Goal: Task Accomplishment & Management: Manage account settings

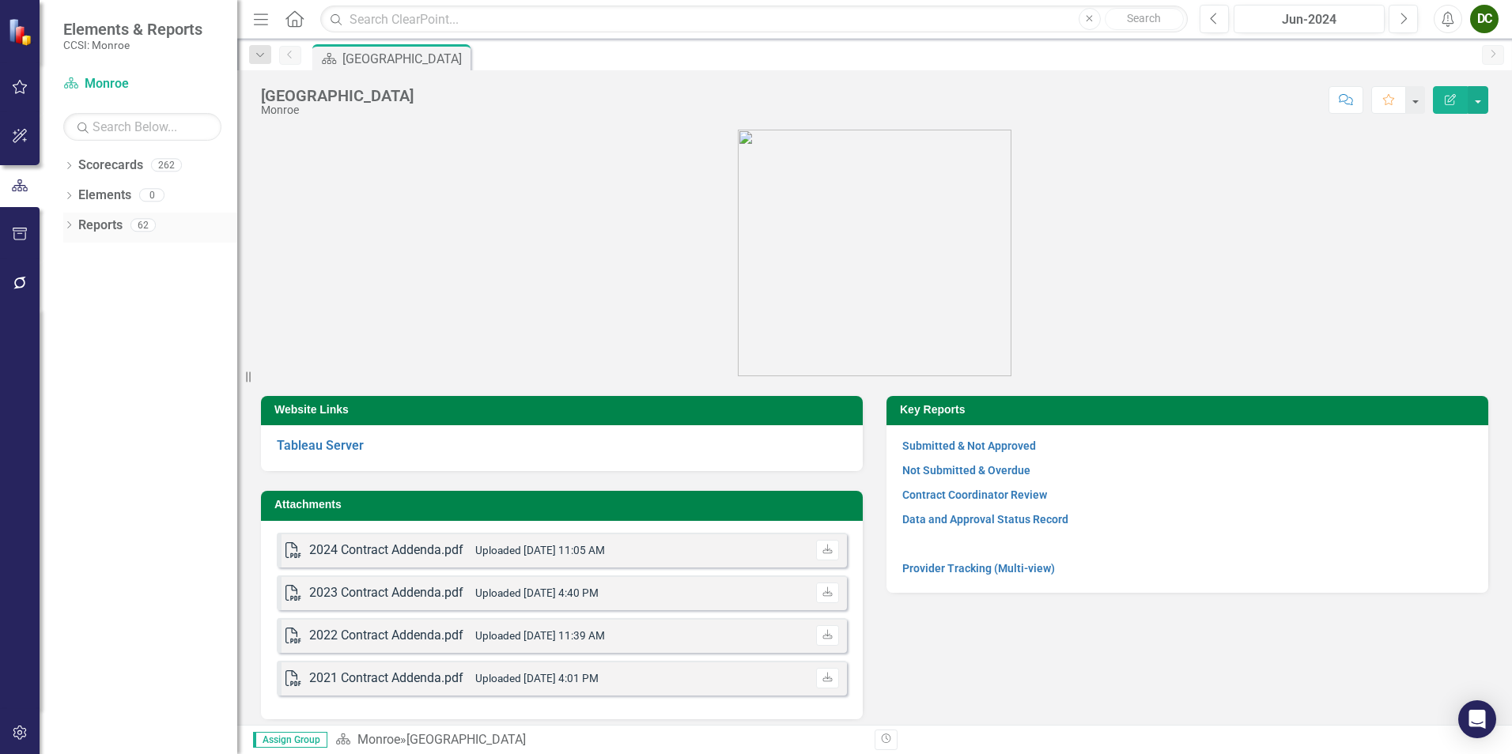
click at [66, 229] on icon "Dropdown" at bounding box center [68, 226] width 11 height 9
click at [76, 256] on icon "Dropdown" at bounding box center [74, 252] width 9 height 11
click at [77, 310] on icon "Dropdown" at bounding box center [75, 314] width 11 height 9
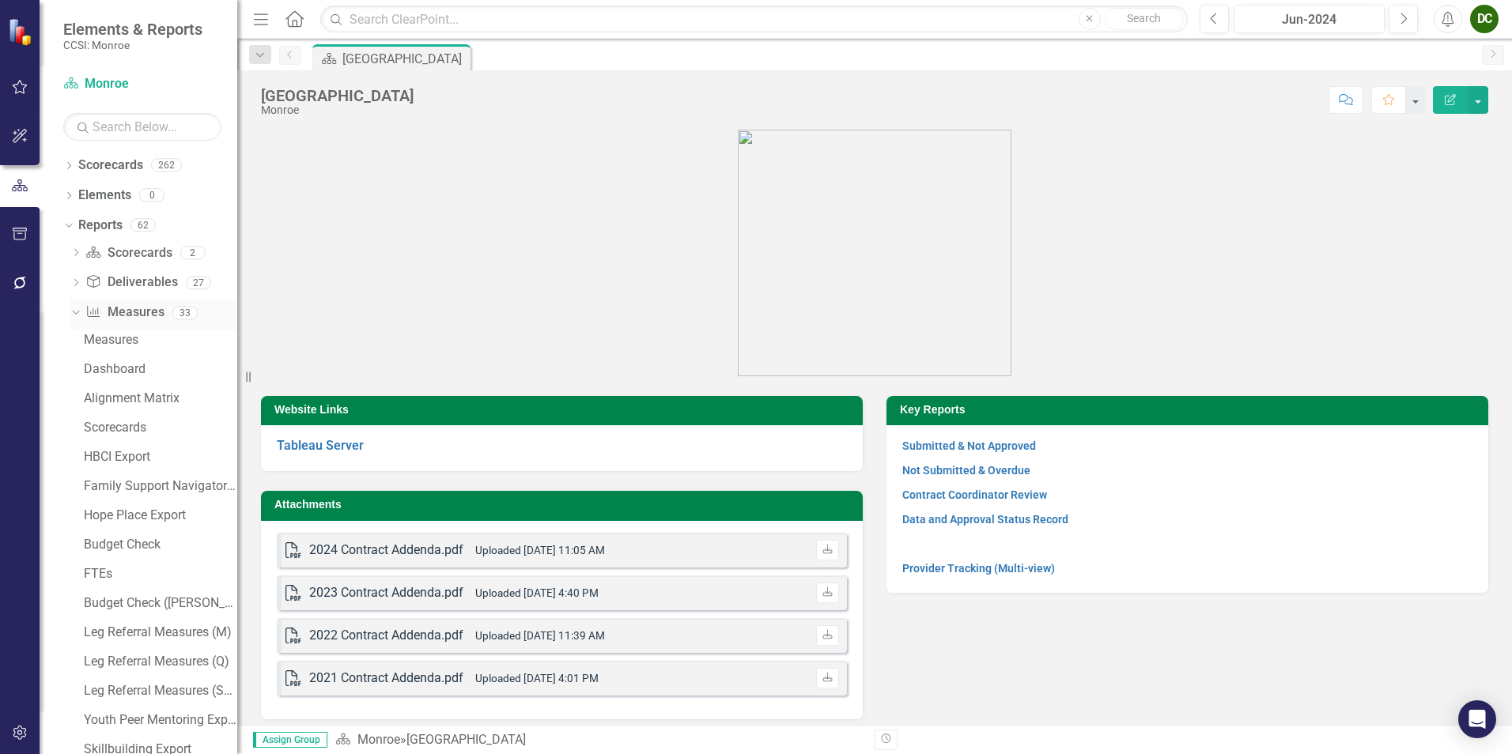
click at [76, 315] on icon "Dropdown" at bounding box center [74, 312] width 9 height 11
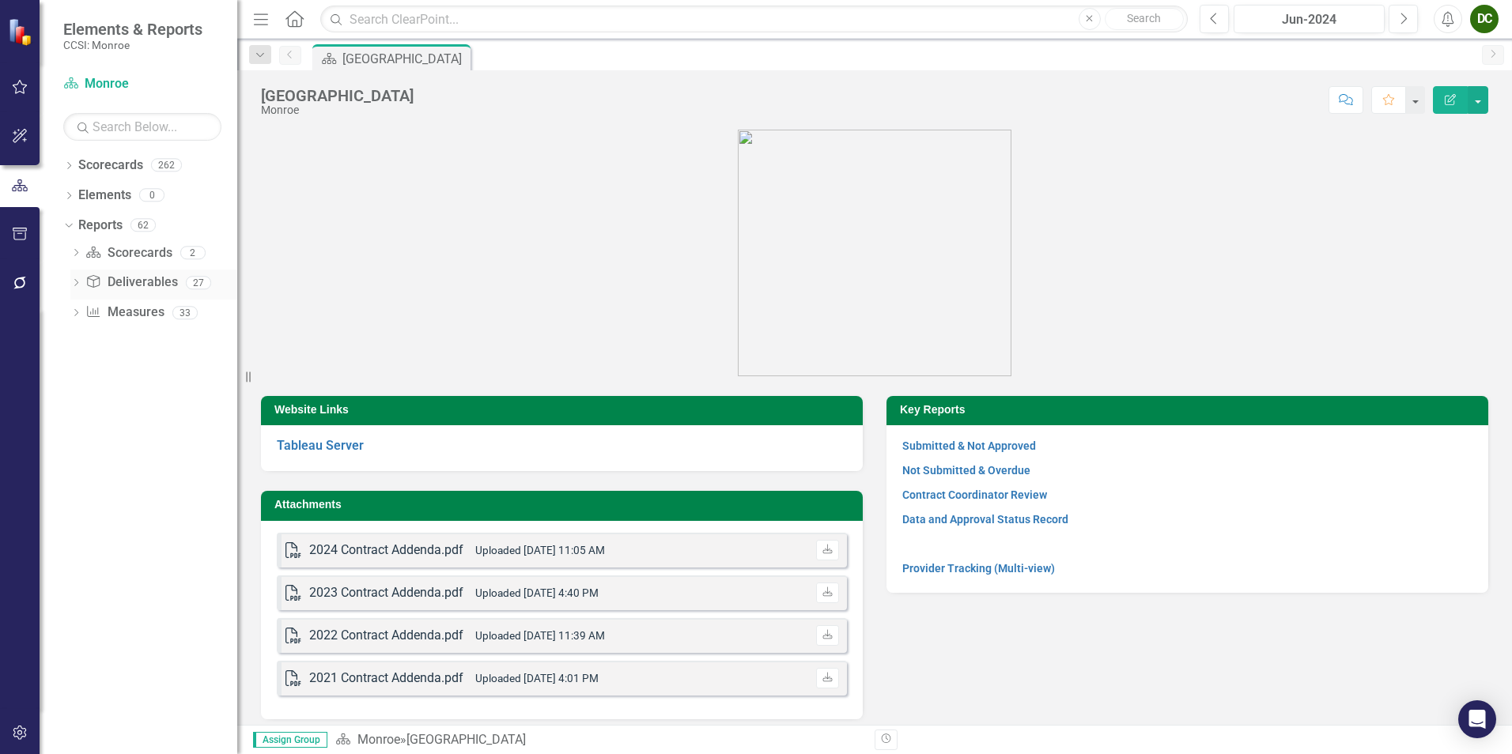
click at [74, 278] on div "Dropdown" at bounding box center [75, 284] width 11 height 13
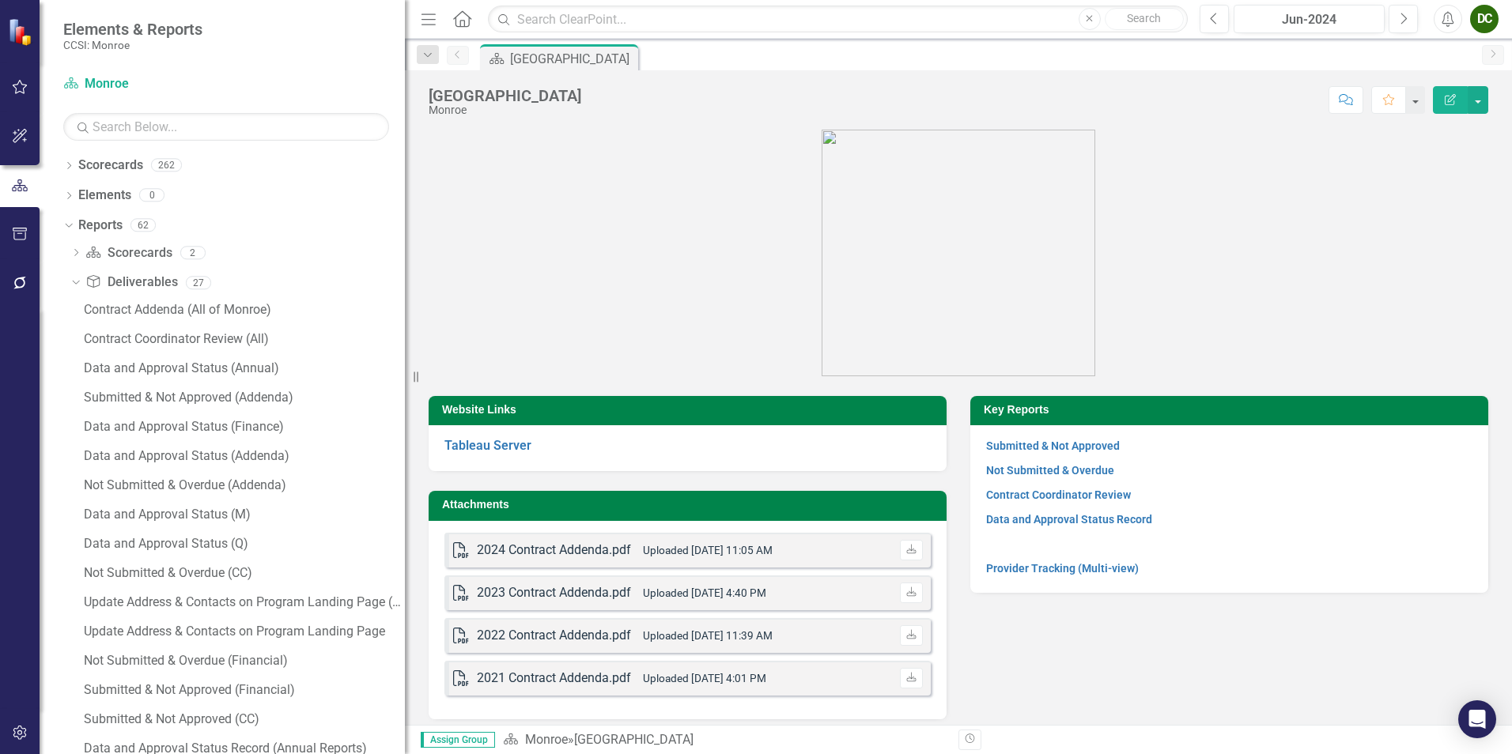
drag, startPoint x: 242, startPoint y: 381, endPoint x: 405, endPoint y: 376, distance: 163.0
click at [405, 376] on div "Resize" at bounding box center [411, 377] width 13 height 754
click at [176, 695] on div "Submitted & Not Approved (Financial)" at bounding box center [244, 690] width 321 height 14
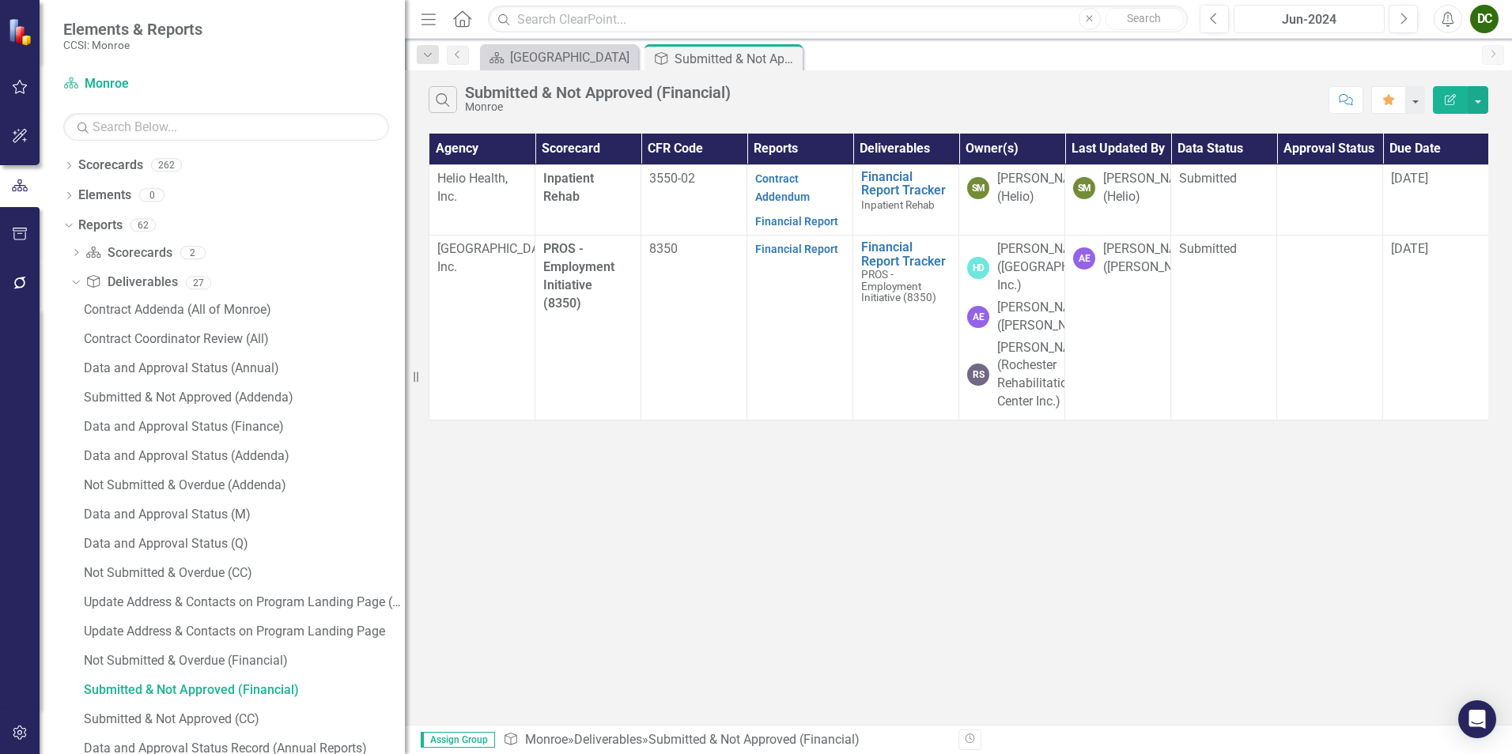
click at [1313, 21] on div "Jun-2024" at bounding box center [1309, 19] width 140 height 19
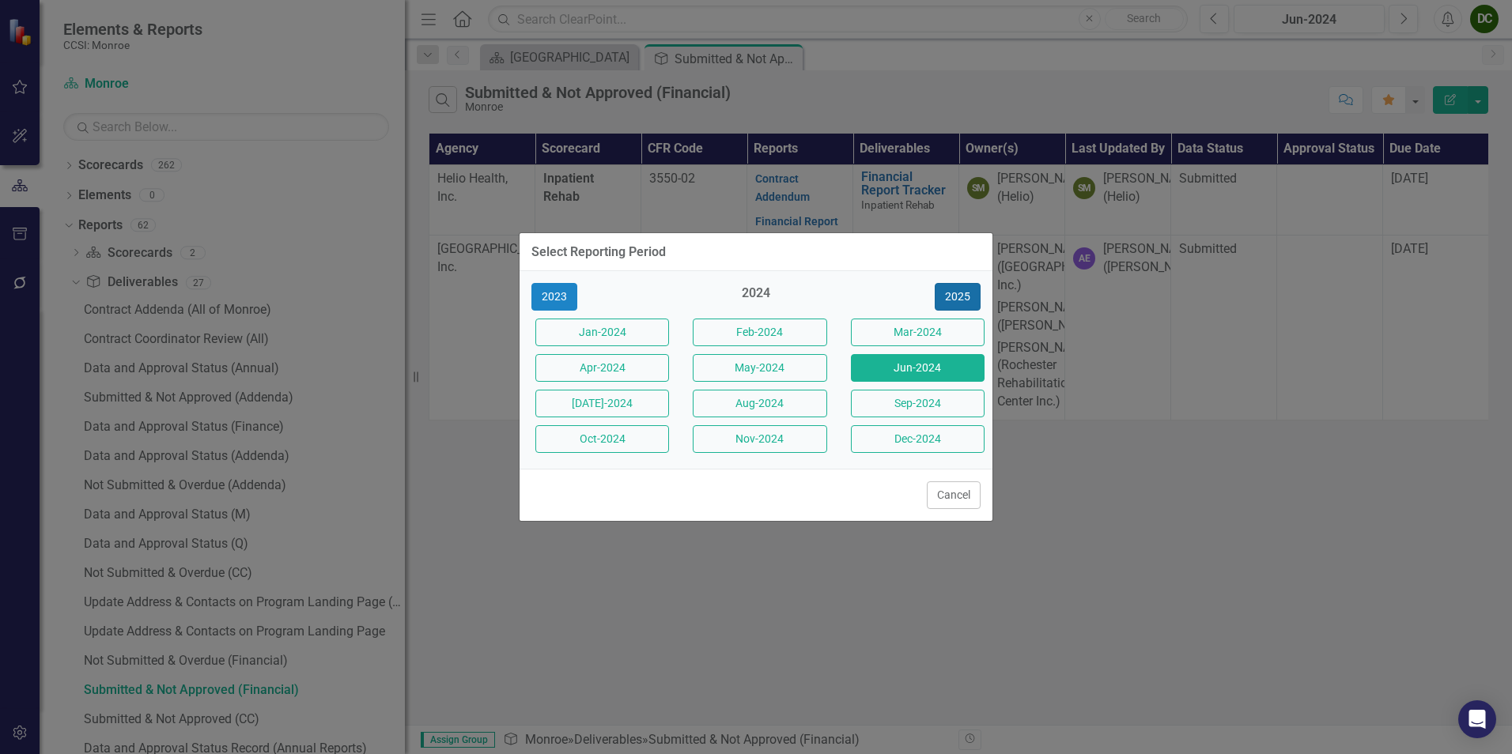
click at [956, 296] on button "2025" at bounding box center [958, 297] width 46 height 28
click at [892, 366] on button "Jun-2025" at bounding box center [918, 368] width 134 height 28
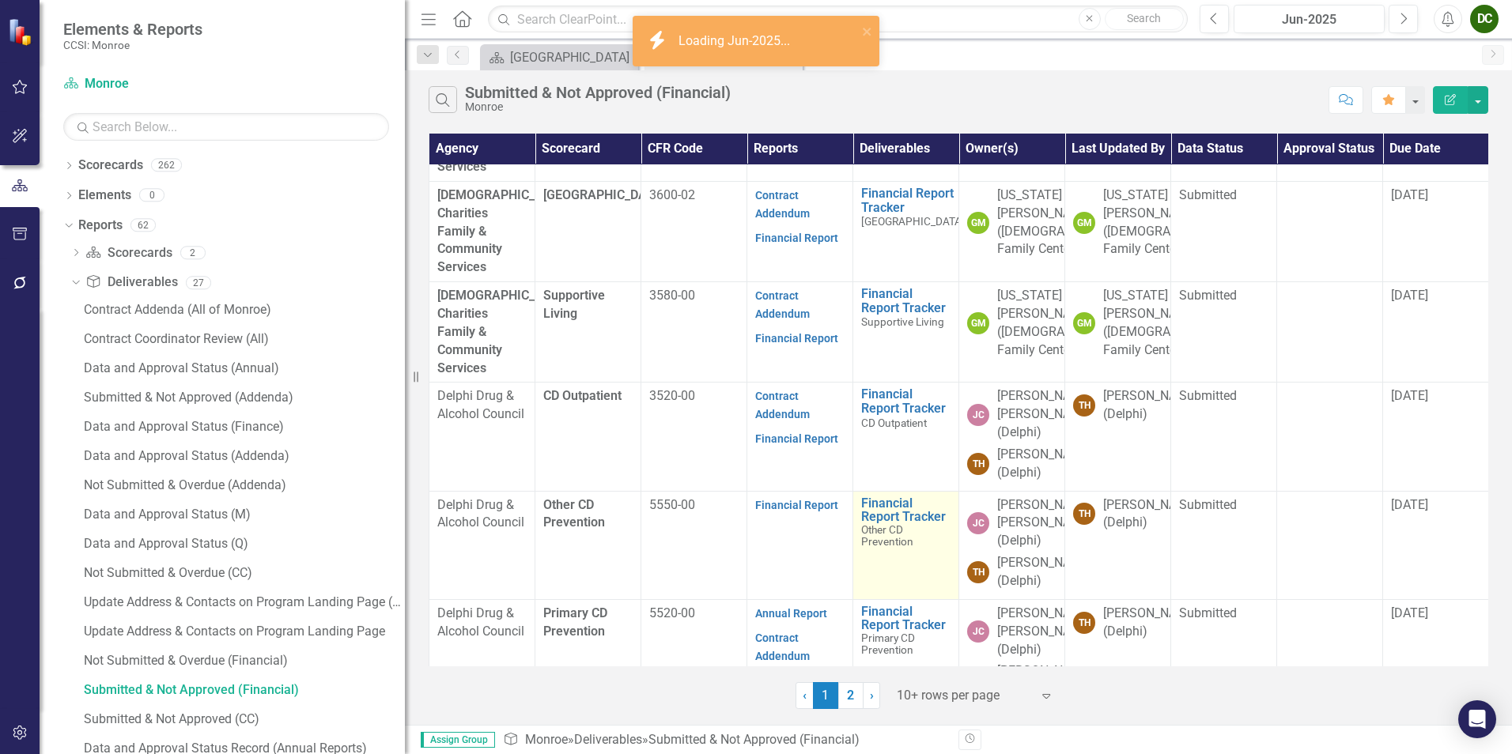
scroll to position [568, 0]
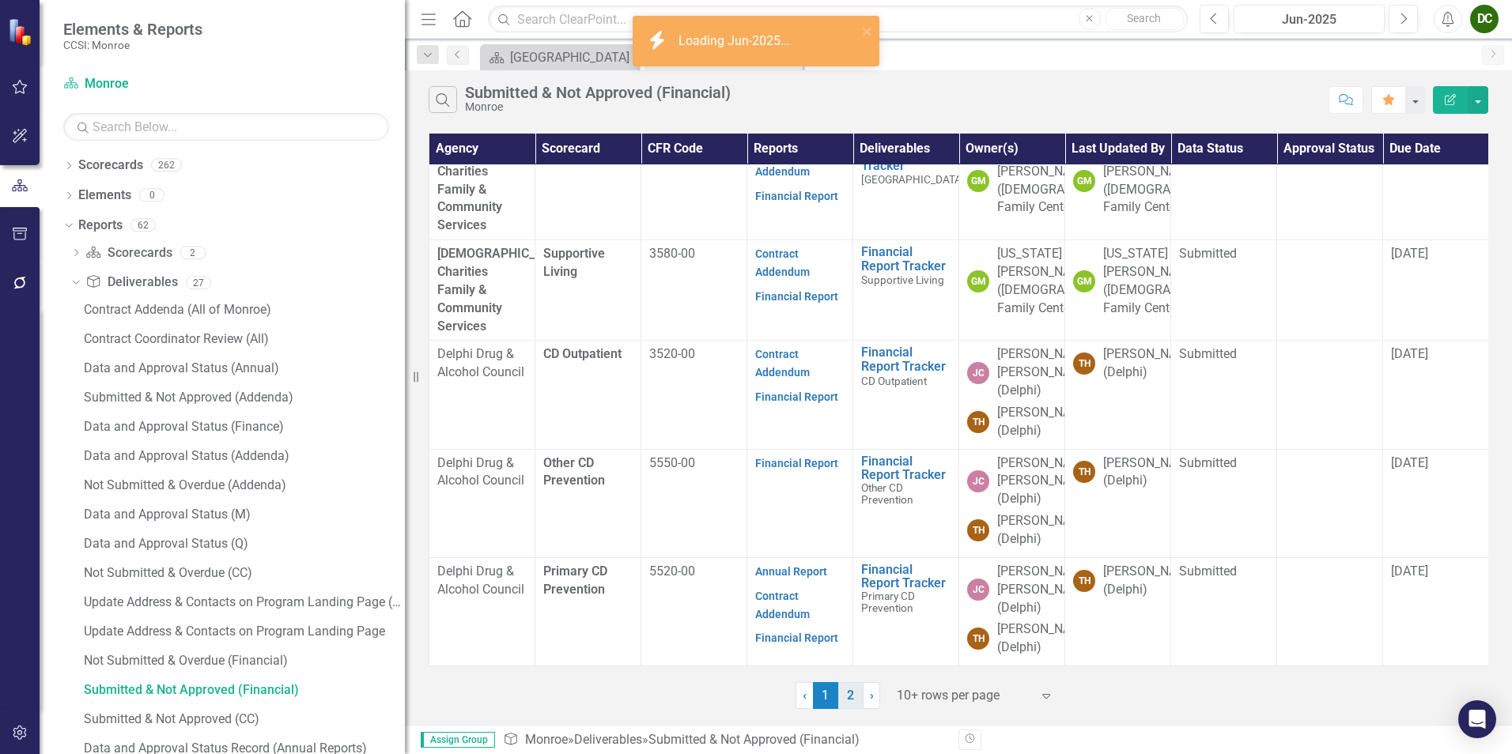
click at [843, 701] on link "2" at bounding box center [850, 695] width 25 height 27
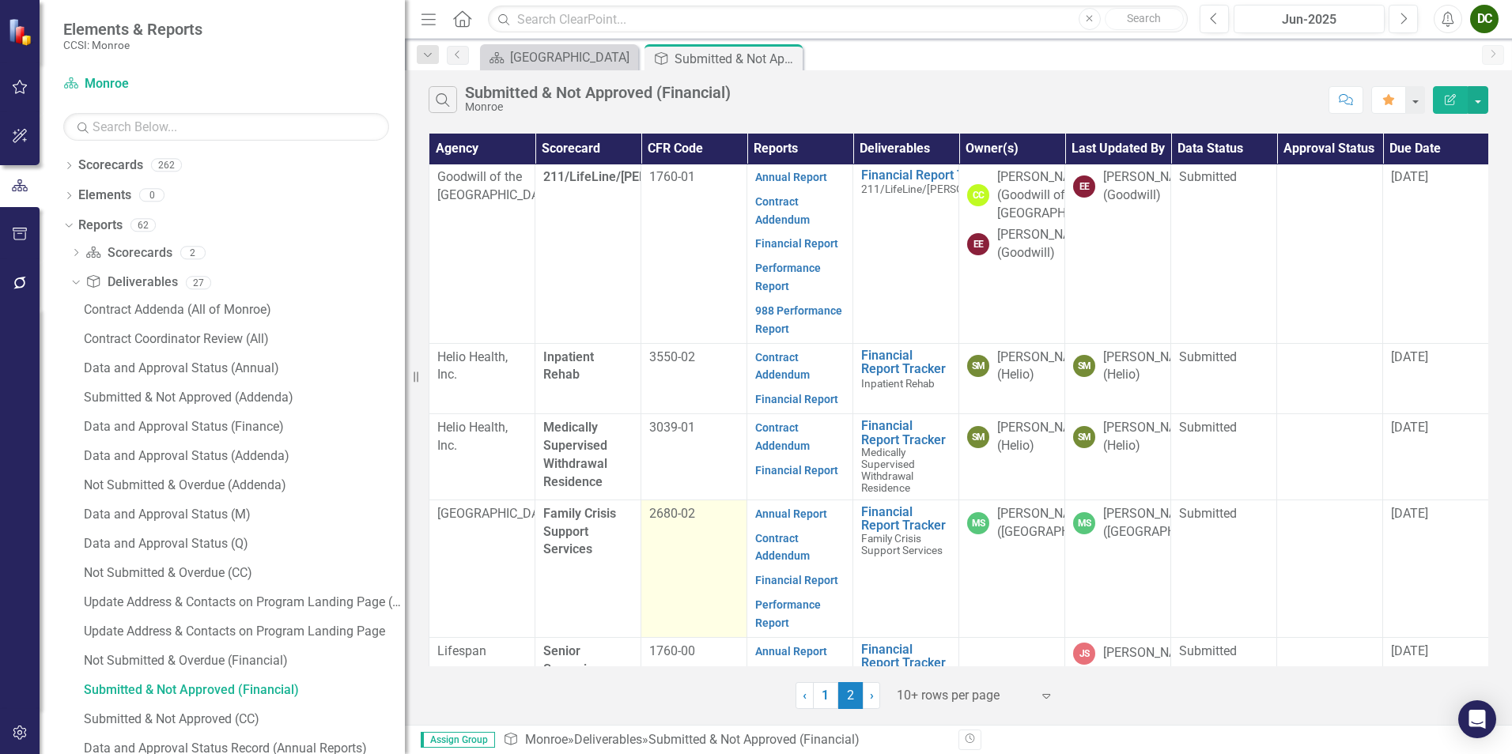
scroll to position [1, 0]
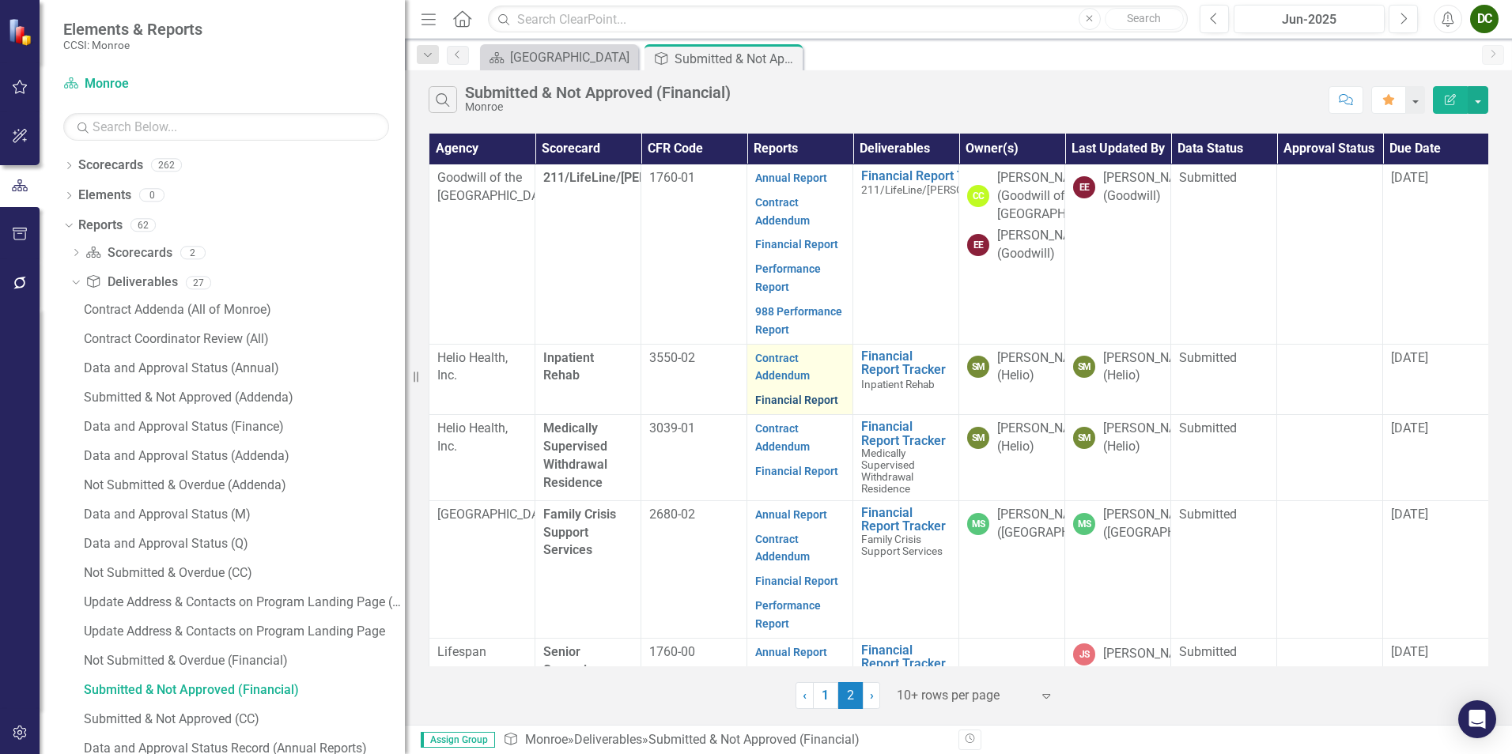
click at [793, 406] on link "Financial Report" at bounding box center [796, 400] width 83 height 13
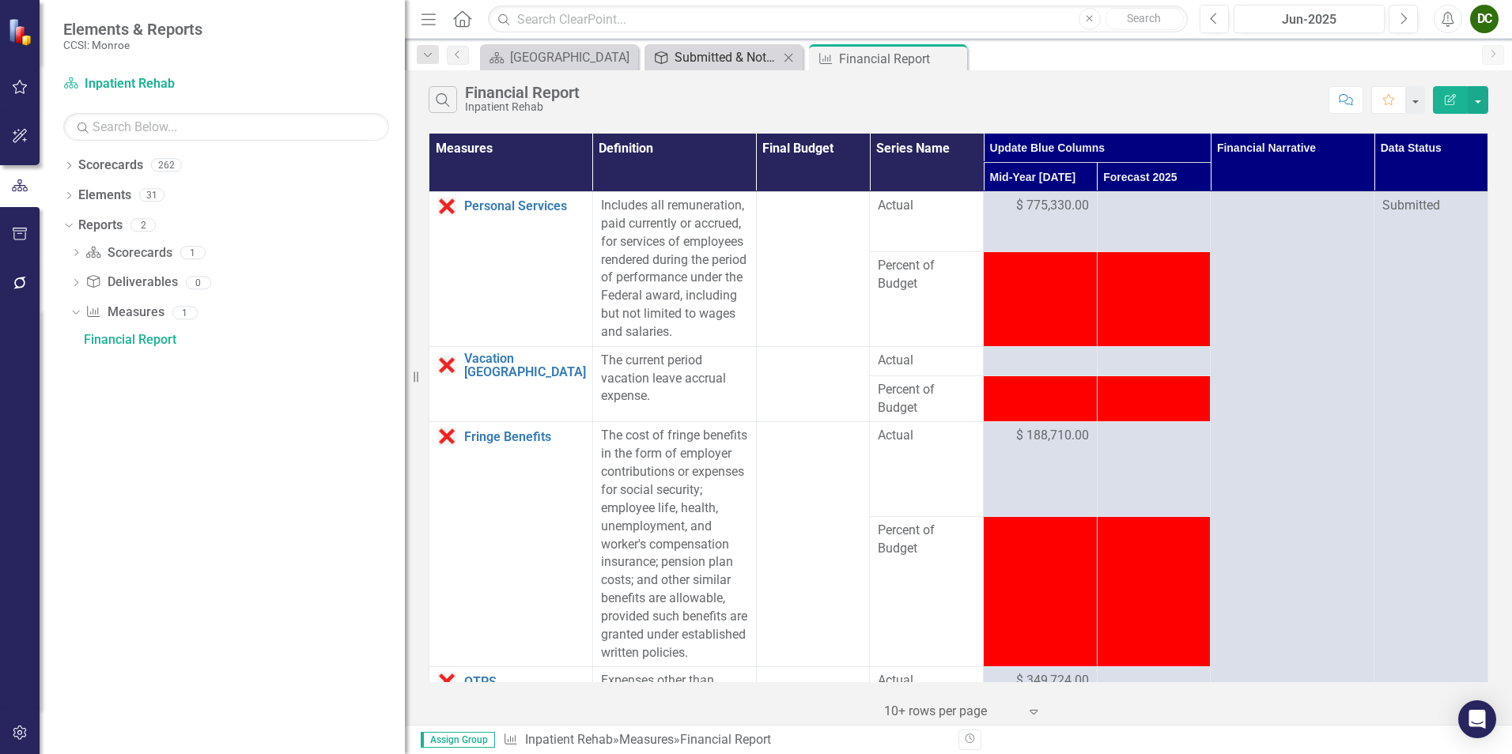
click at [710, 59] on div "Submitted & Not Approved (Financial)" at bounding box center [726, 57] width 104 height 20
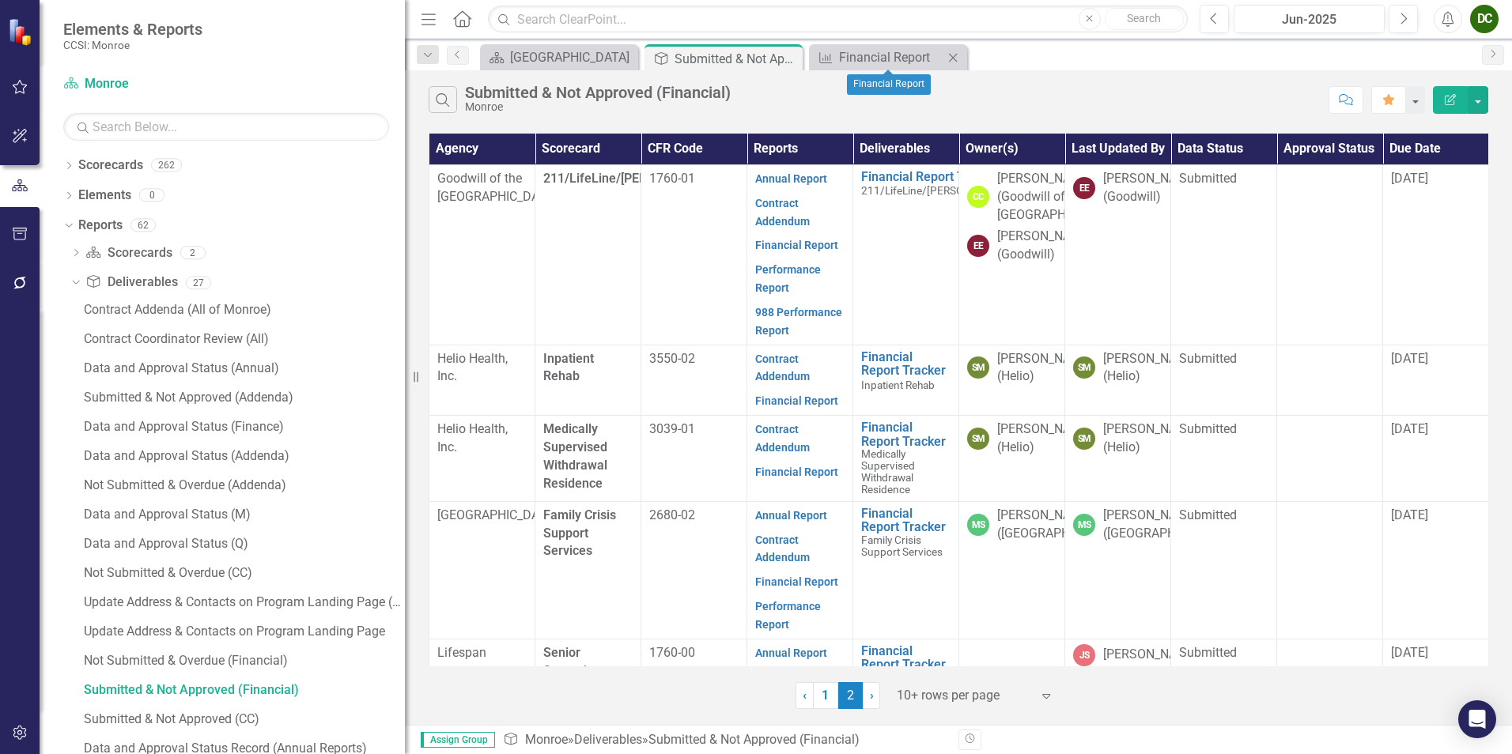
click at [949, 54] on icon "Close" at bounding box center [953, 57] width 16 height 13
click at [63, 223] on icon "Dropdown" at bounding box center [66, 224] width 9 height 11
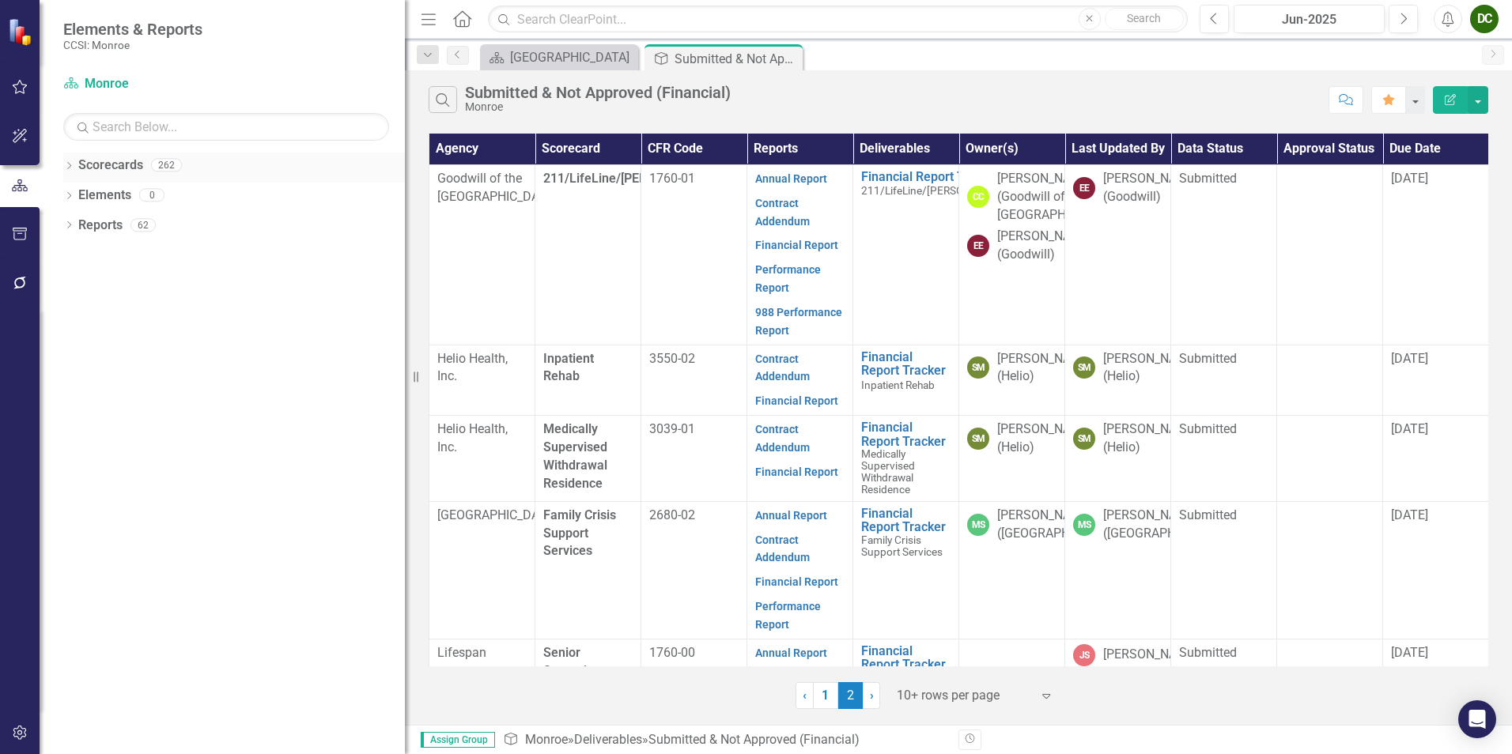
click at [66, 169] on icon "Dropdown" at bounding box center [68, 167] width 11 height 9
click at [76, 190] on icon "Dropdown" at bounding box center [77, 194] width 12 height 9
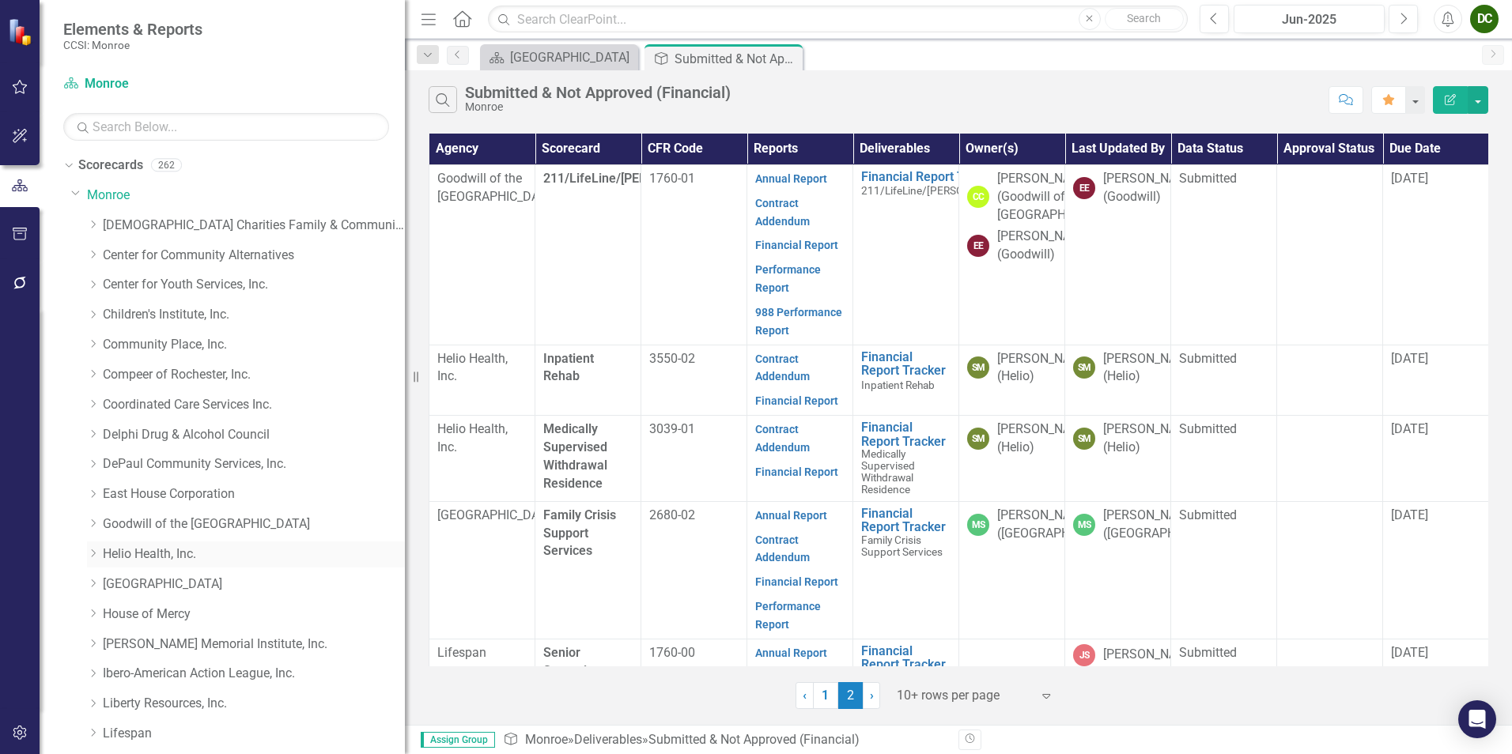
click at [91, 551] on icon "Dropdown" at bounding box center [93, 553] width 12 height 9
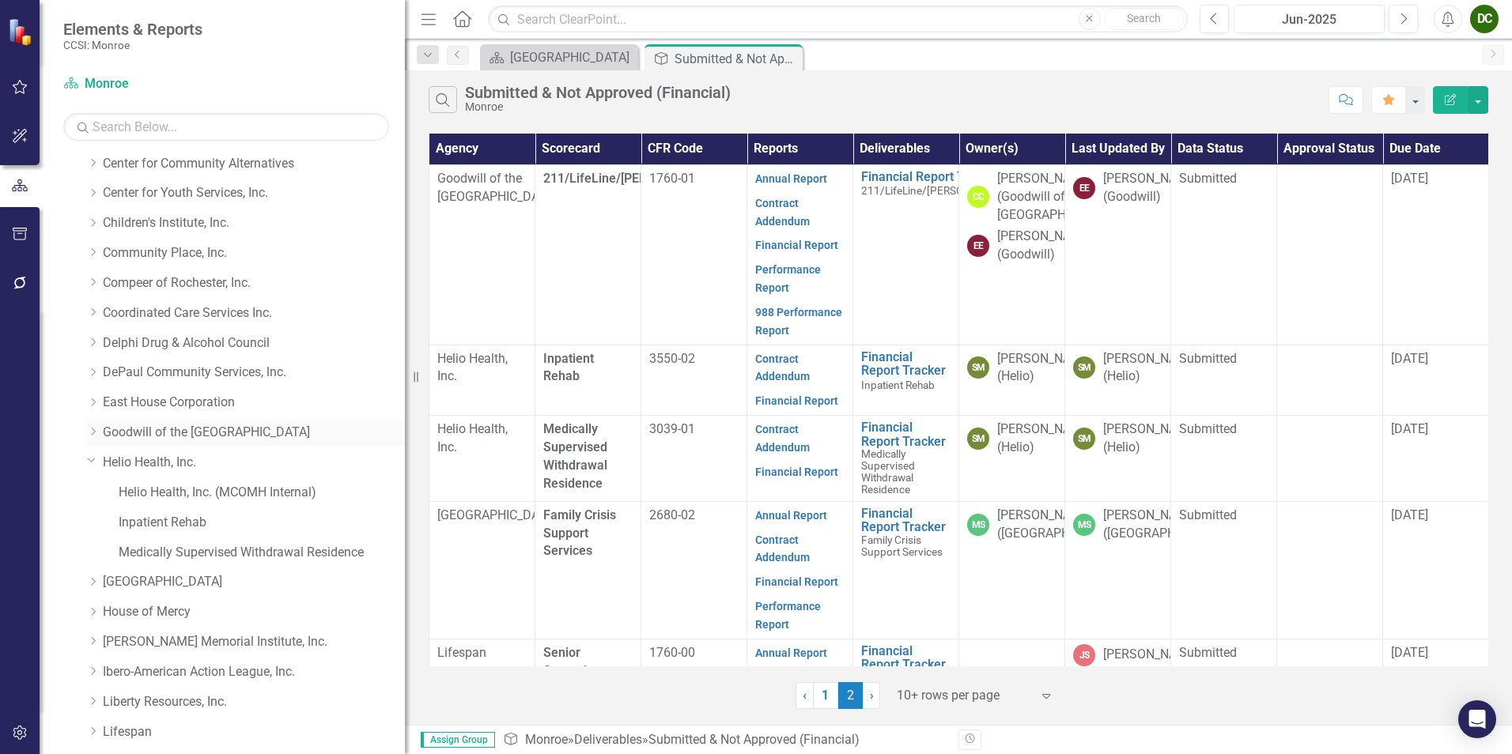
scroll to position [158, 0]
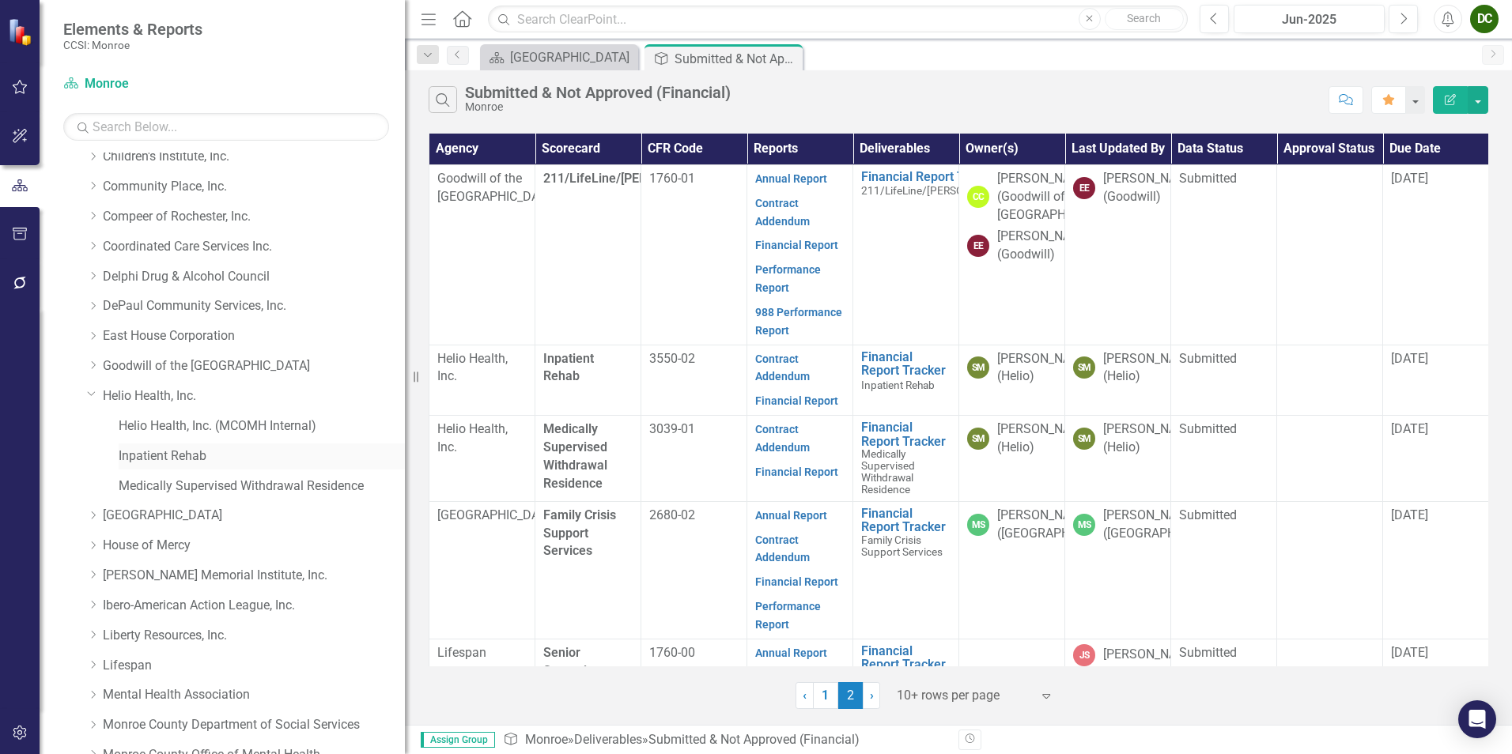
click at [180, 462] on link "Inpatient Rehab" at bounding box center [262, 457] width 286 height 18
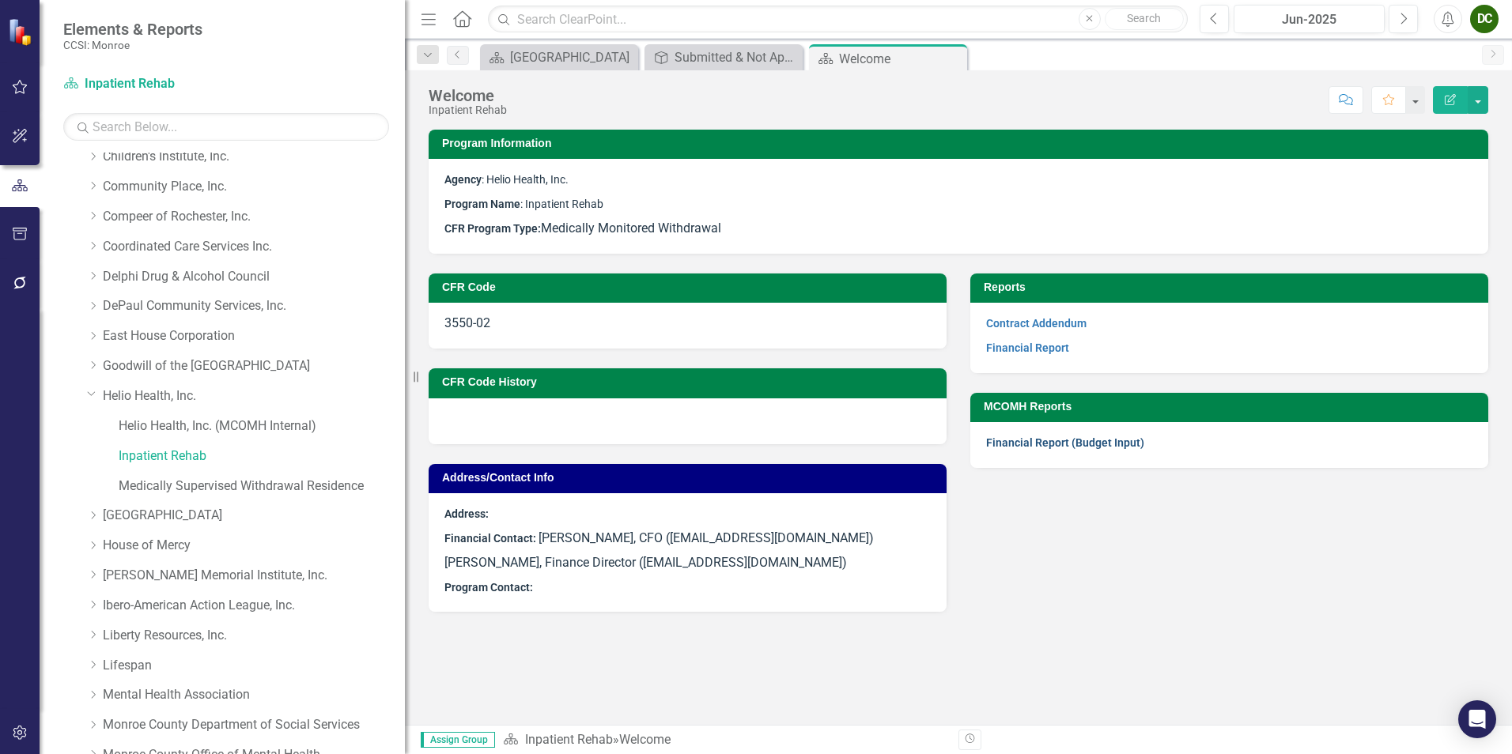
click at [1058, 448] on link "Financial Report (Budget Input)" at bounding box center [1065, 442] width 158 height 13
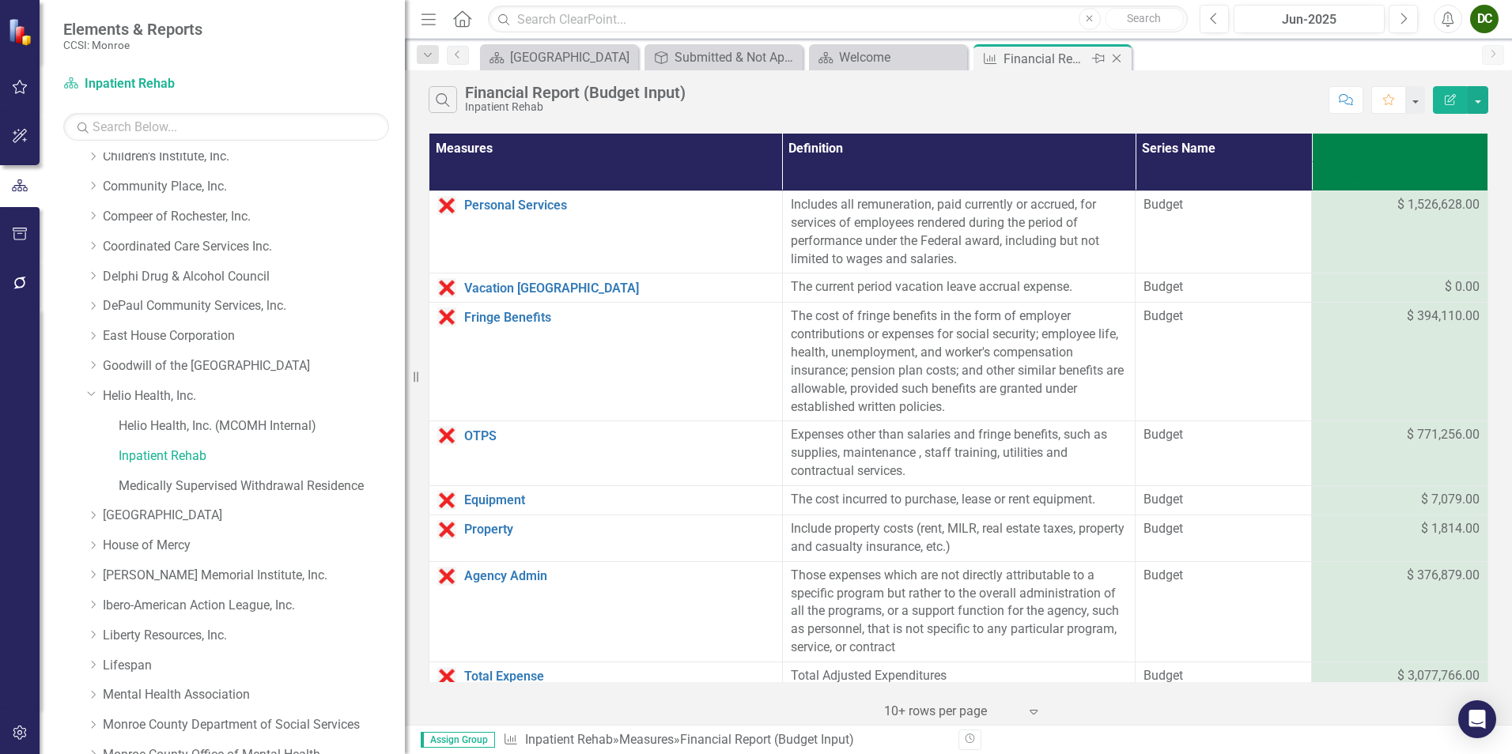
click at [1118, 55] on icon "Close" at bounding box center [1117, 58] width 16 height 13
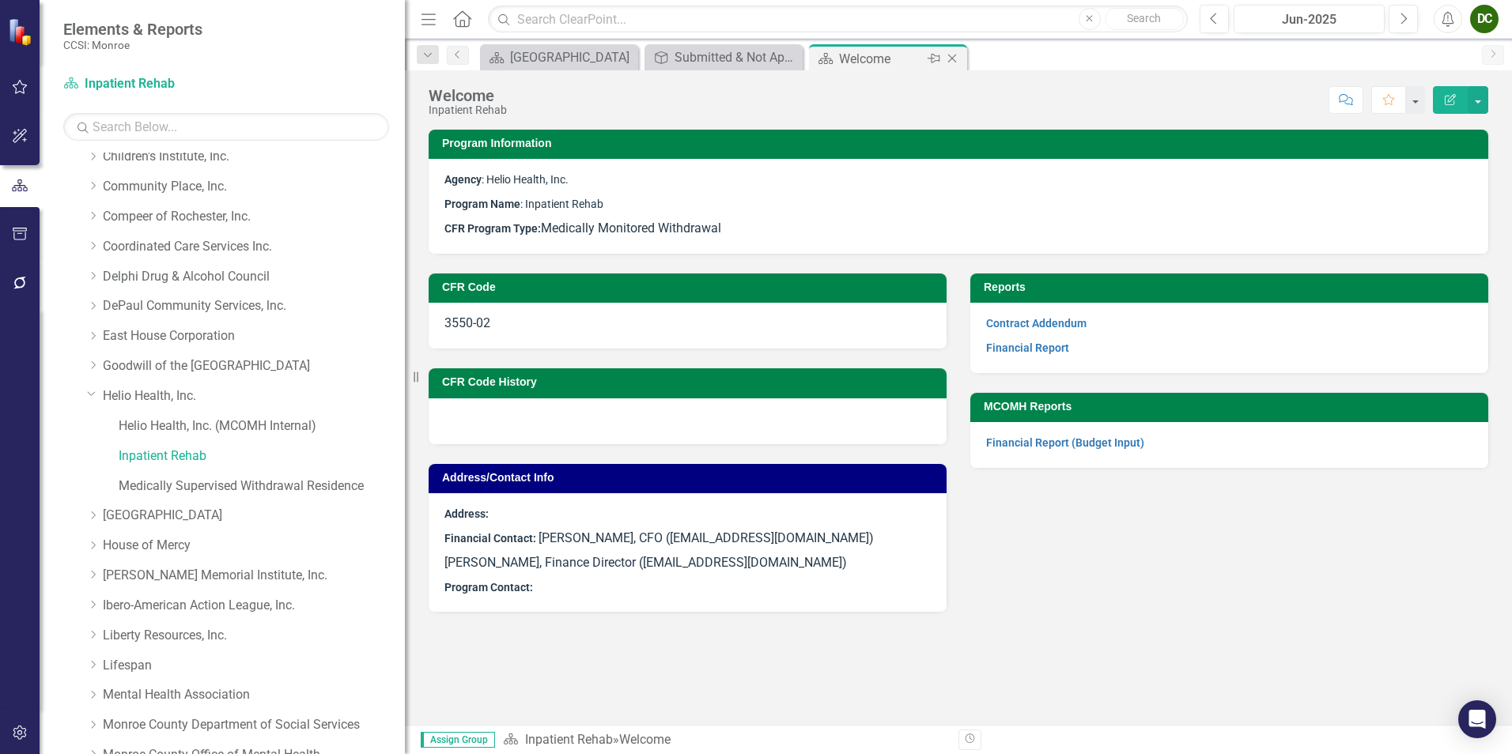
click at [947, 59] on icon "Close" at bounding box center [952, 58] width 16 height 13
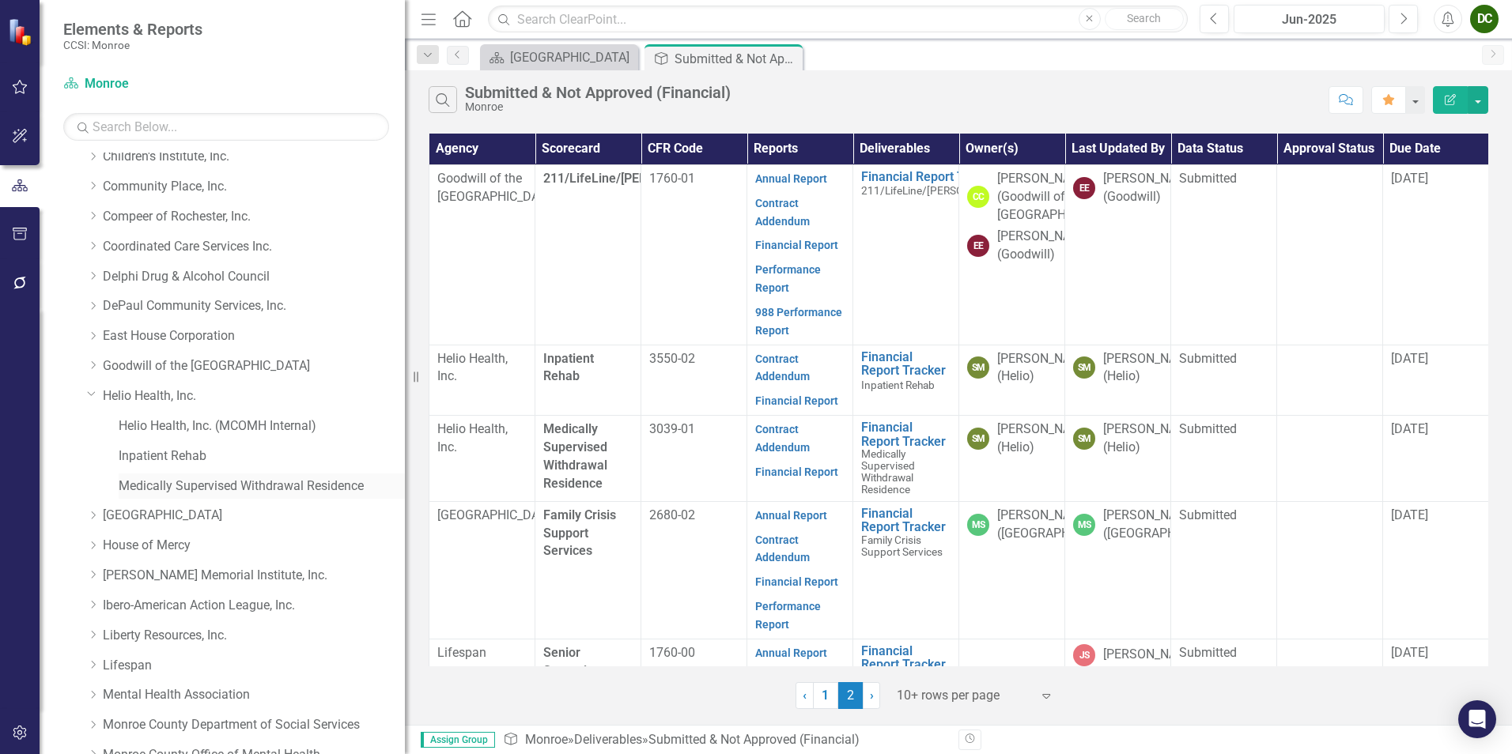
click at [164, 482] on link "Medically Supervised Withdrawal Residence" at bounding box center [262, 487] width 286 height 18
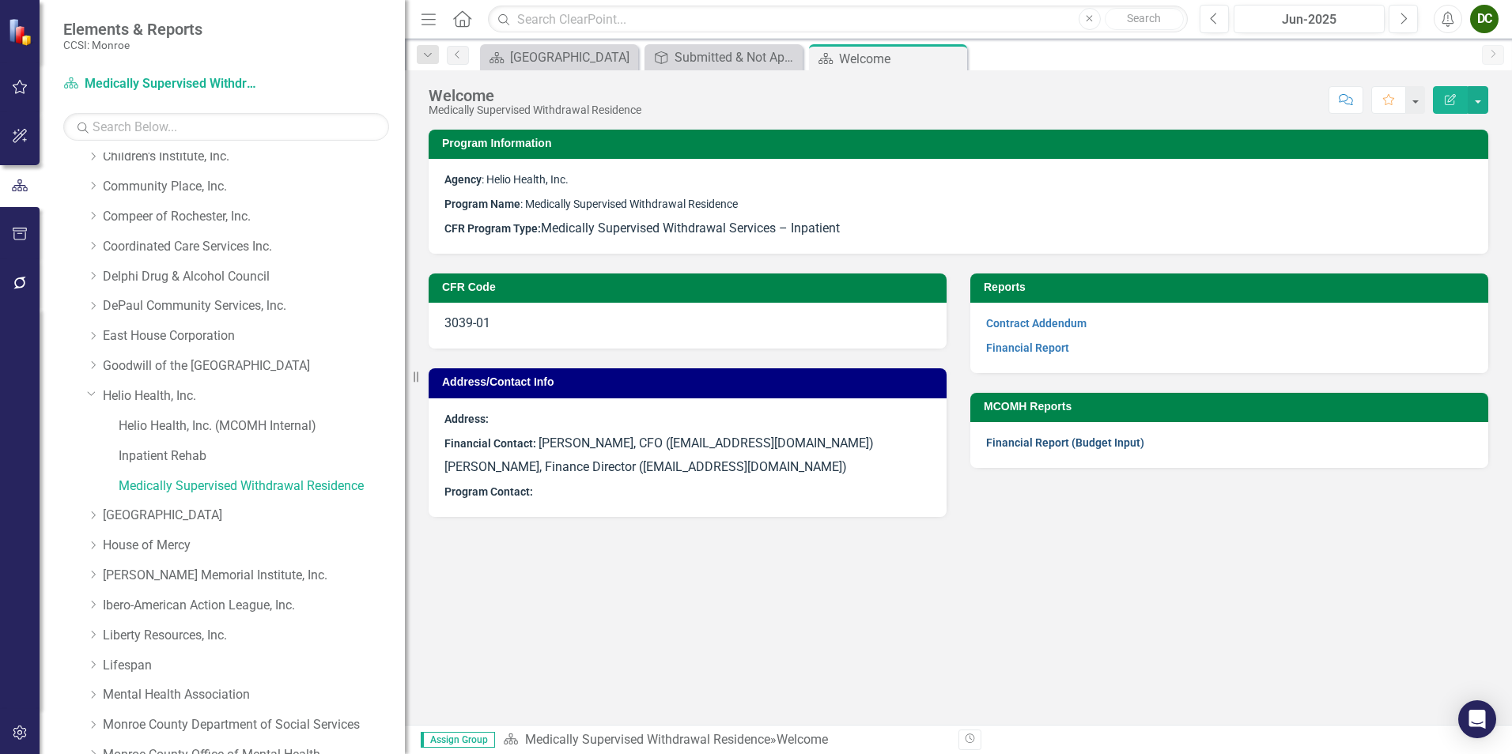
click at [1038, 444] on link "Financial Report (Budget Input)" at bounding box center [1065, 442] width 158 height 13
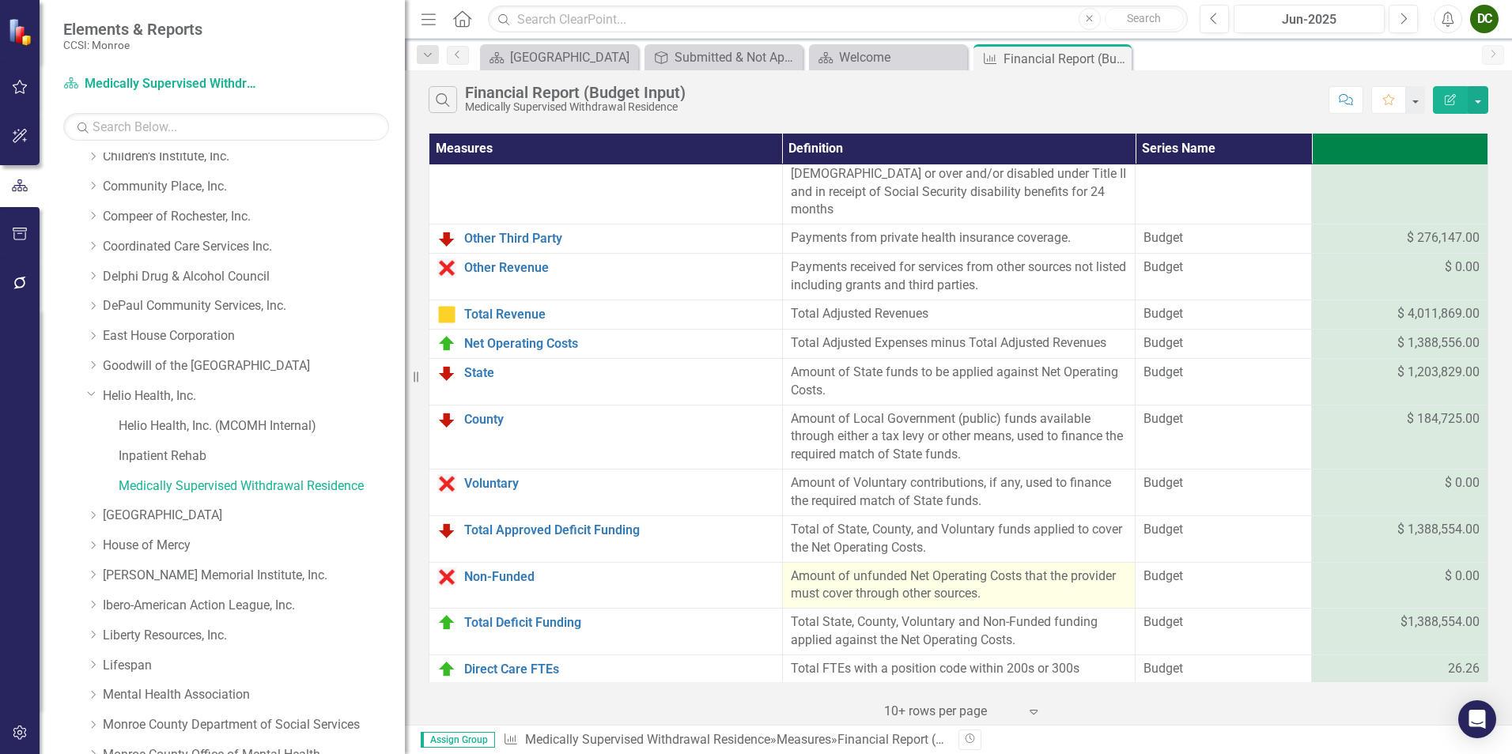
scroll to position [832, 0]
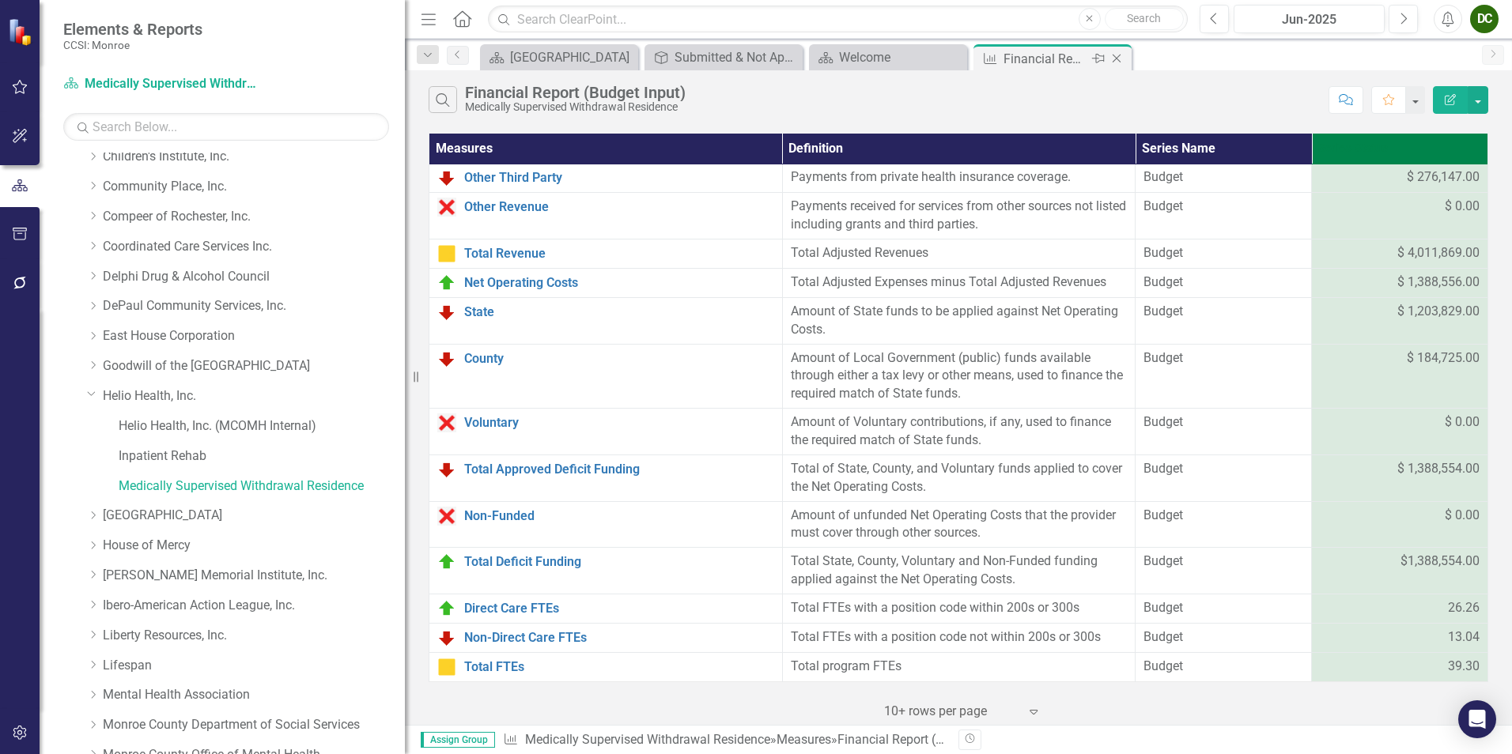
click at [1120, 56] on icon "Close" at bounding box center [1117, 58] width 16 height 13
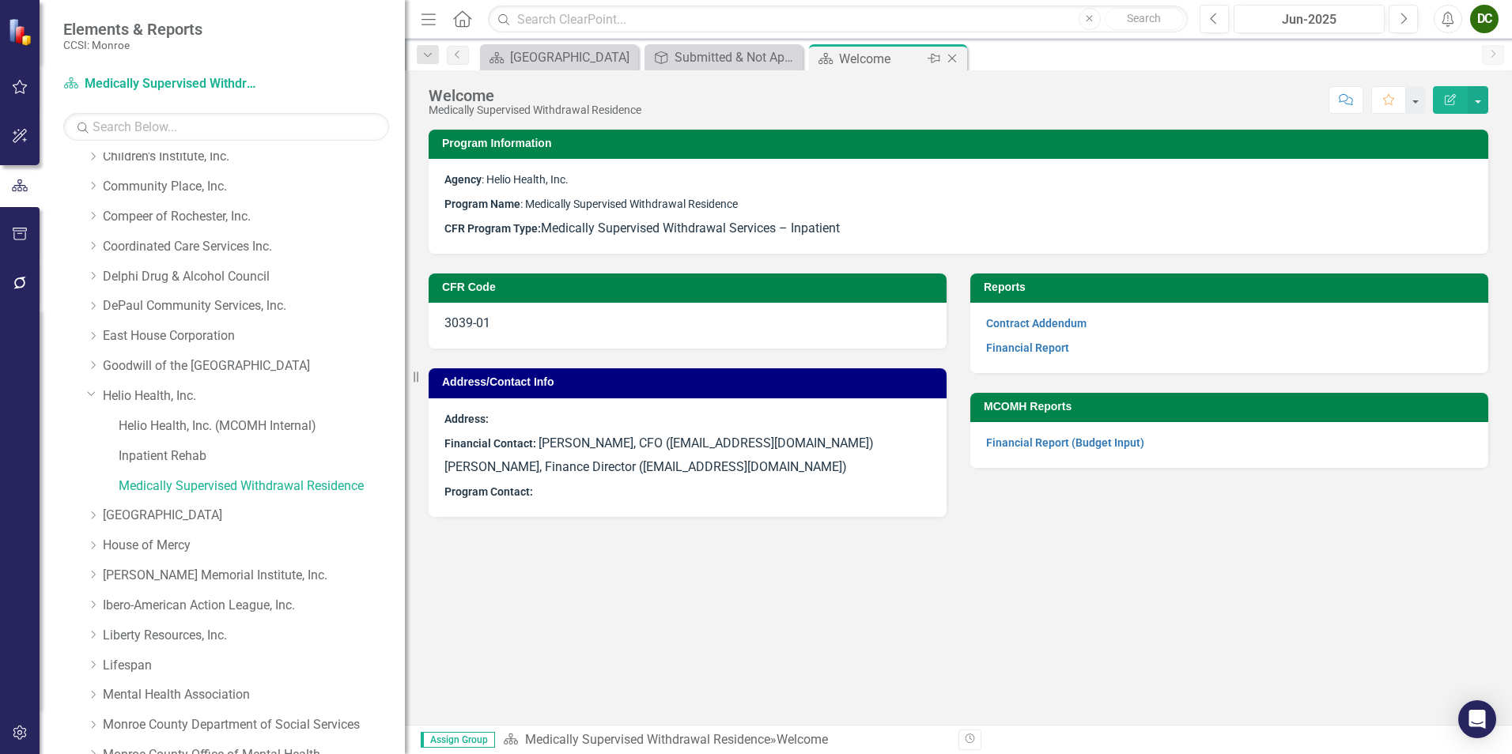
click at [954, 58] on icon "Close" at bounding box center [952, 58] width 16 height 13
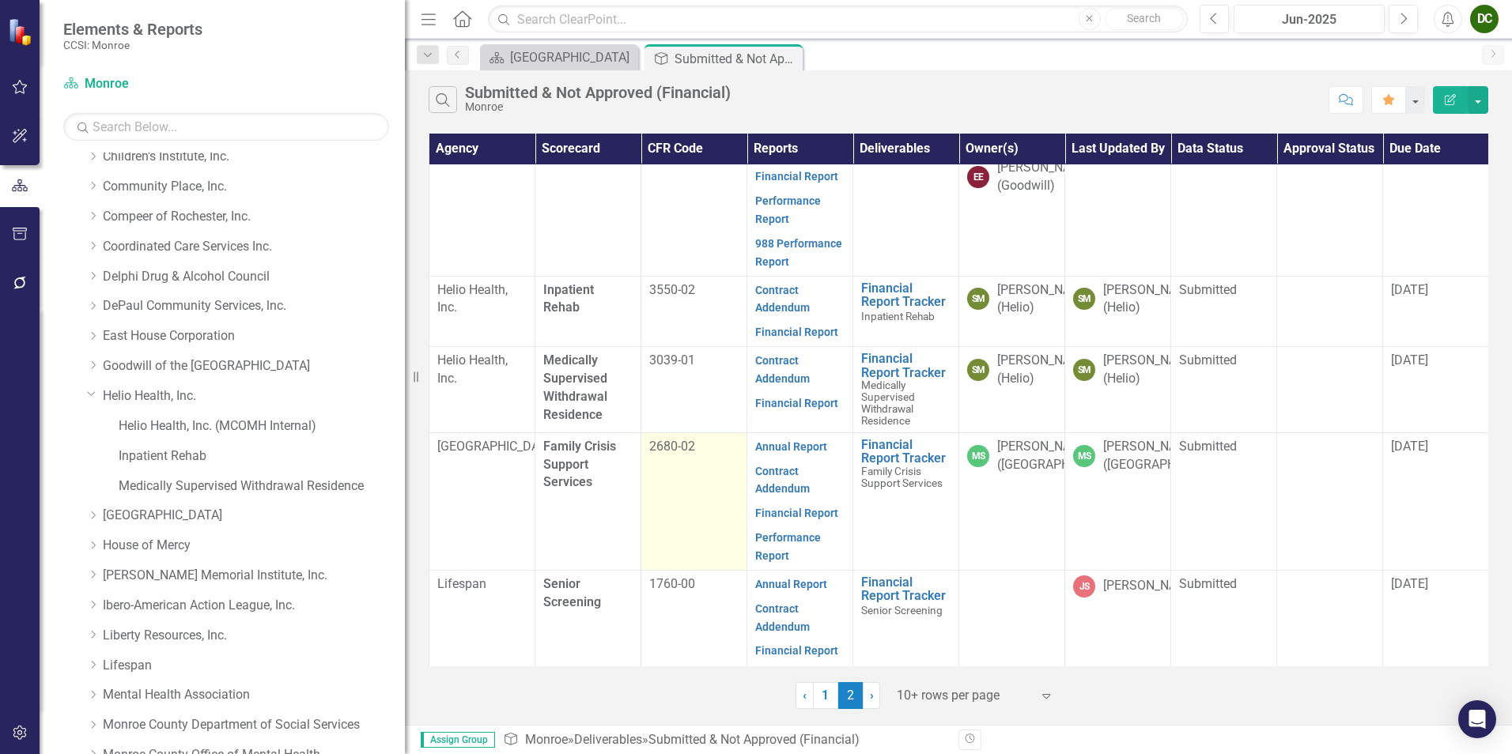
scroll to position [1, 0]
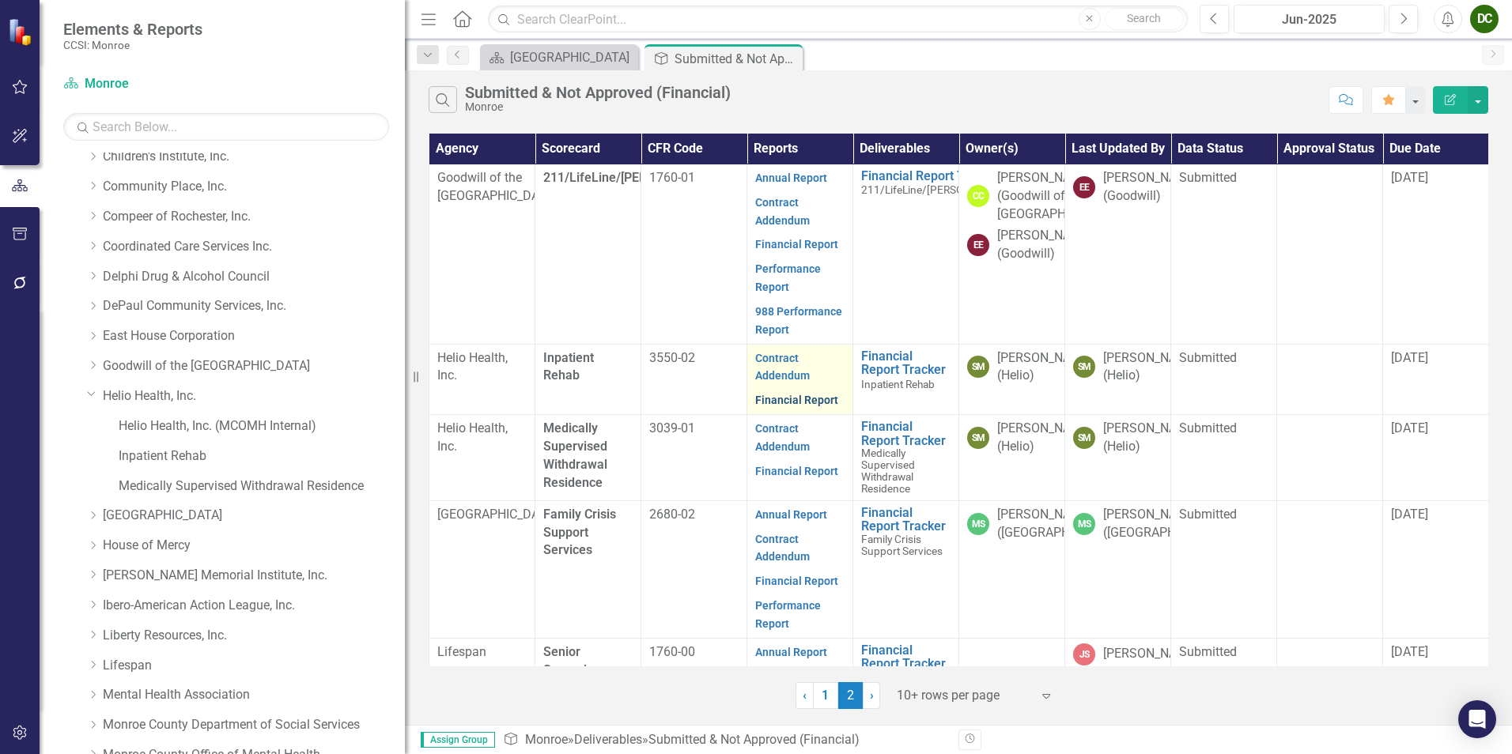
click at [797, 406] on link "Financial Report" at bounding box center [796, 400] width 83 height 13
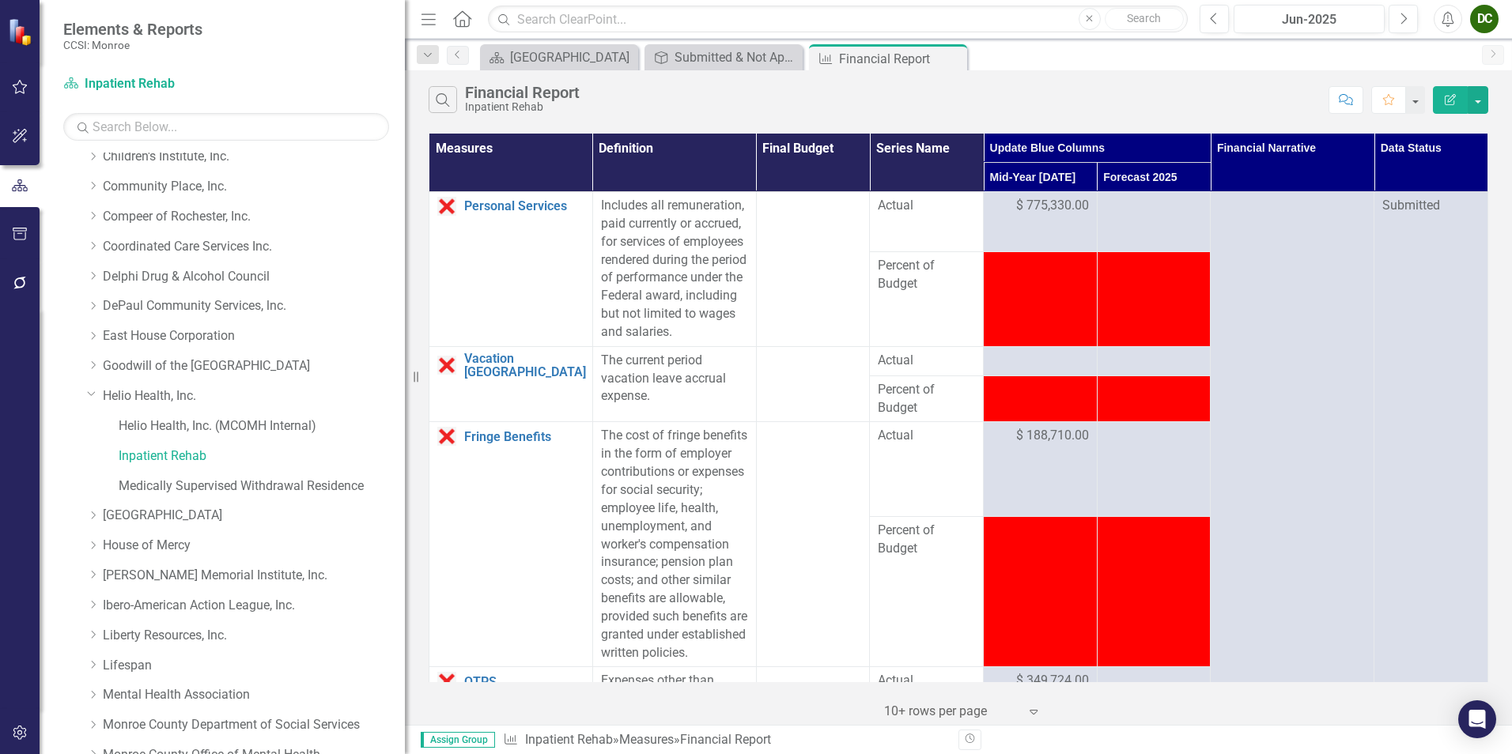
click at [781, 258] on td at bounding box center [813, 269] width 114 height 155
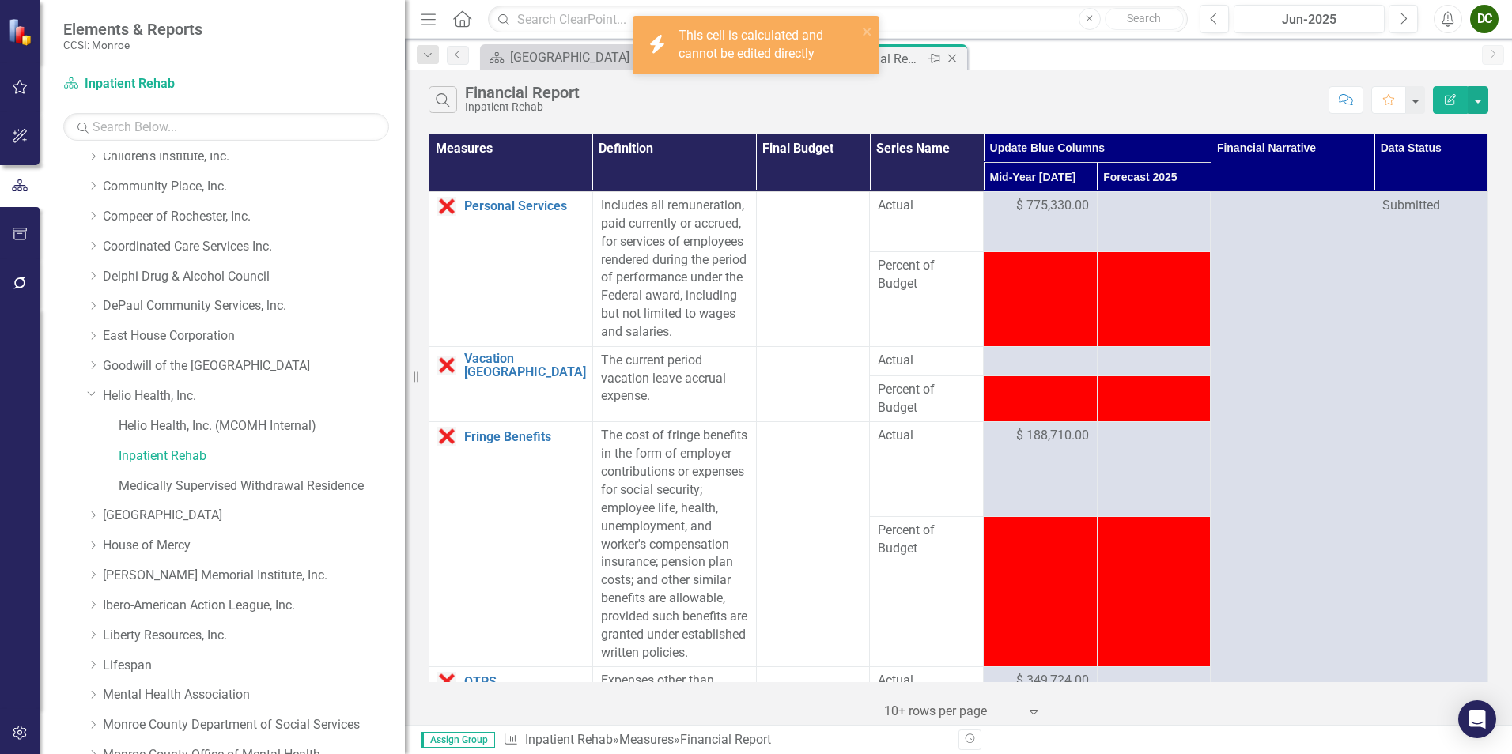
drag, startPoint x: 781, startPoint y: 258, endPoint x: 956, endPoint y: 62, distance: 262.7
click at [956, 62] on div "Measure Financial Report Pin Close" at bounding box center [888, 59] width 150 height 20
click at [861, 32] on div "icon.bolt This cell is calculated and cannot be edited directly" at bounding box center [750, 45] width 223 height 46
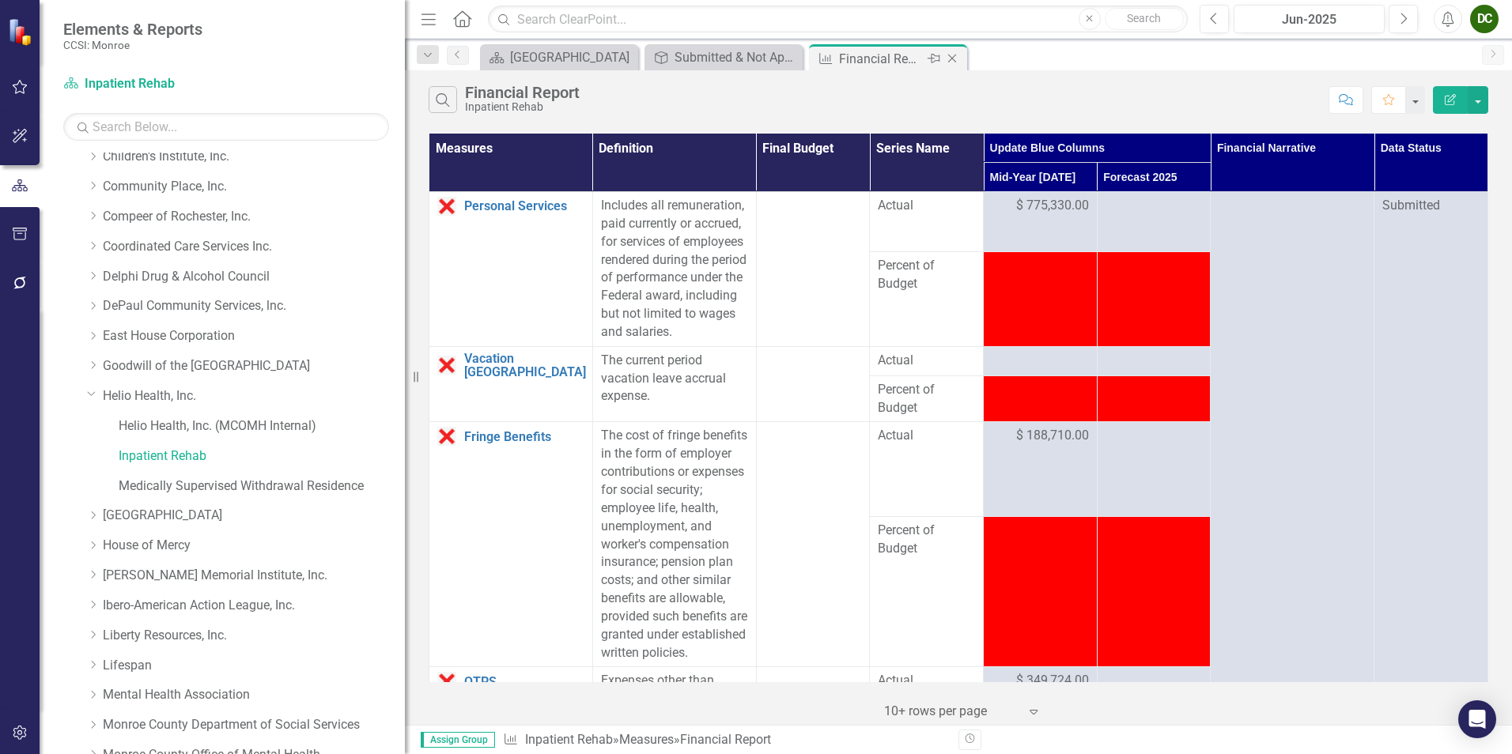
click at [950, 59] on icon "Close" at bounding box center [952, 58] width 16 height 13
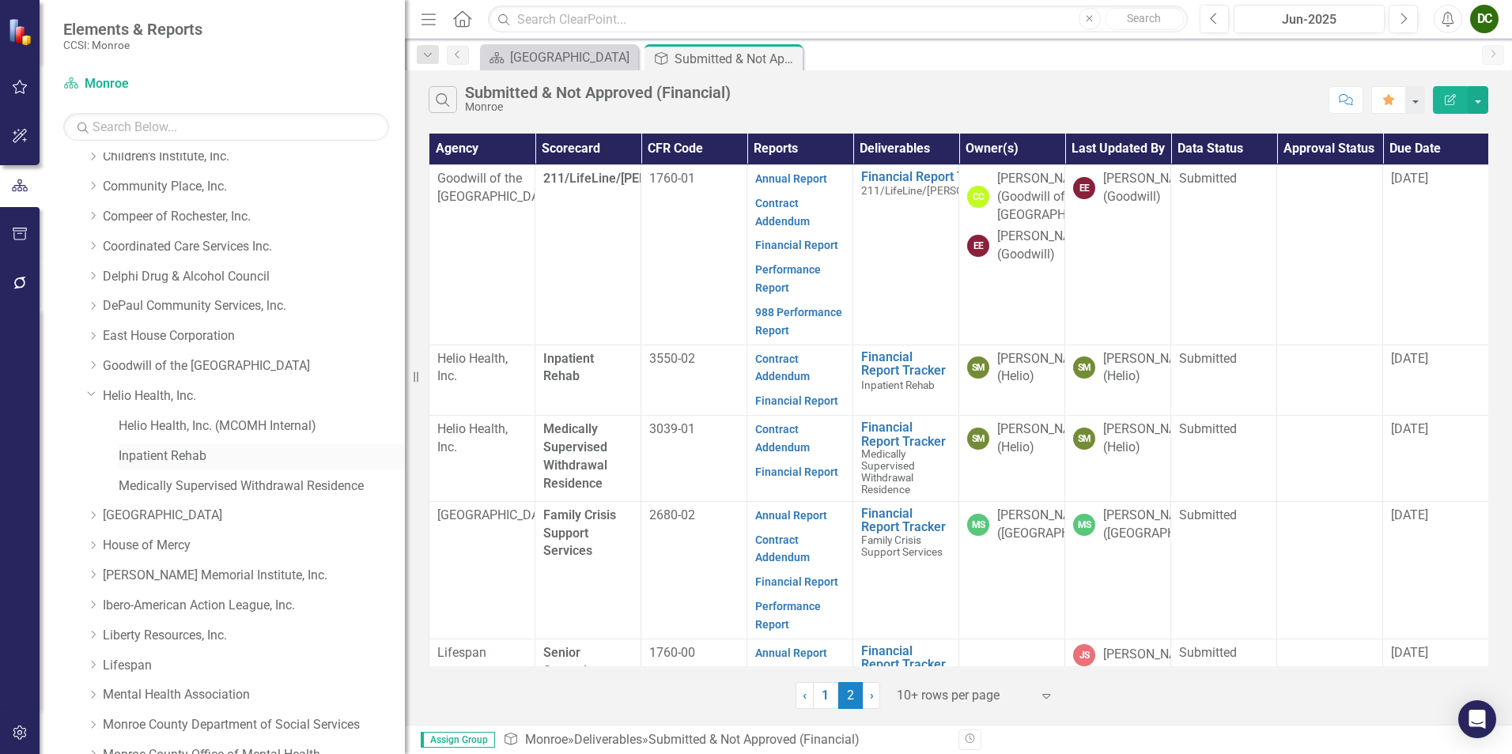
click at [186, 457] on link "Inpatient Rehab" at bounding box center [262, 457] width 286 height 18
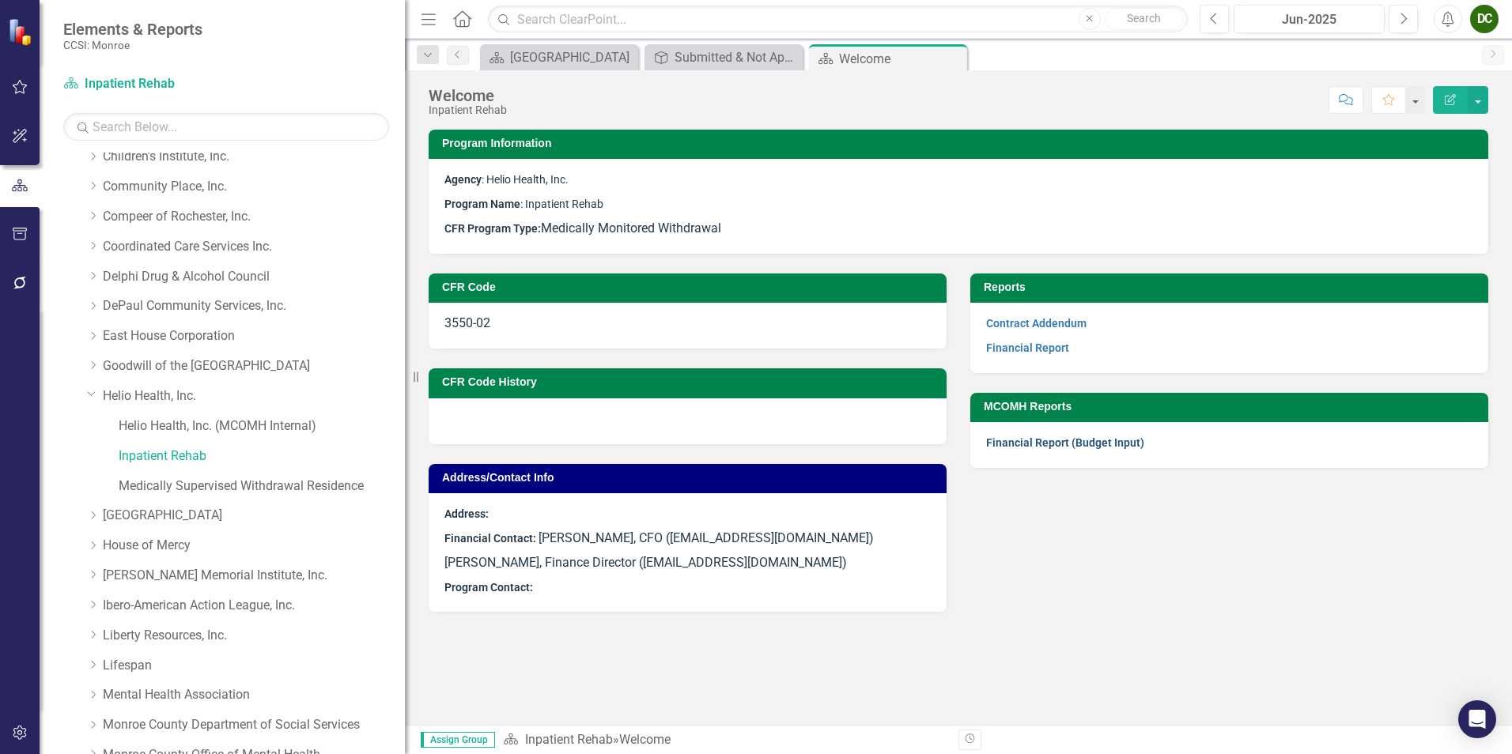
click at [1048, 441] on link "Financial Report (Budget Input)" at bounding box center [1065, 442] width 158 height 13
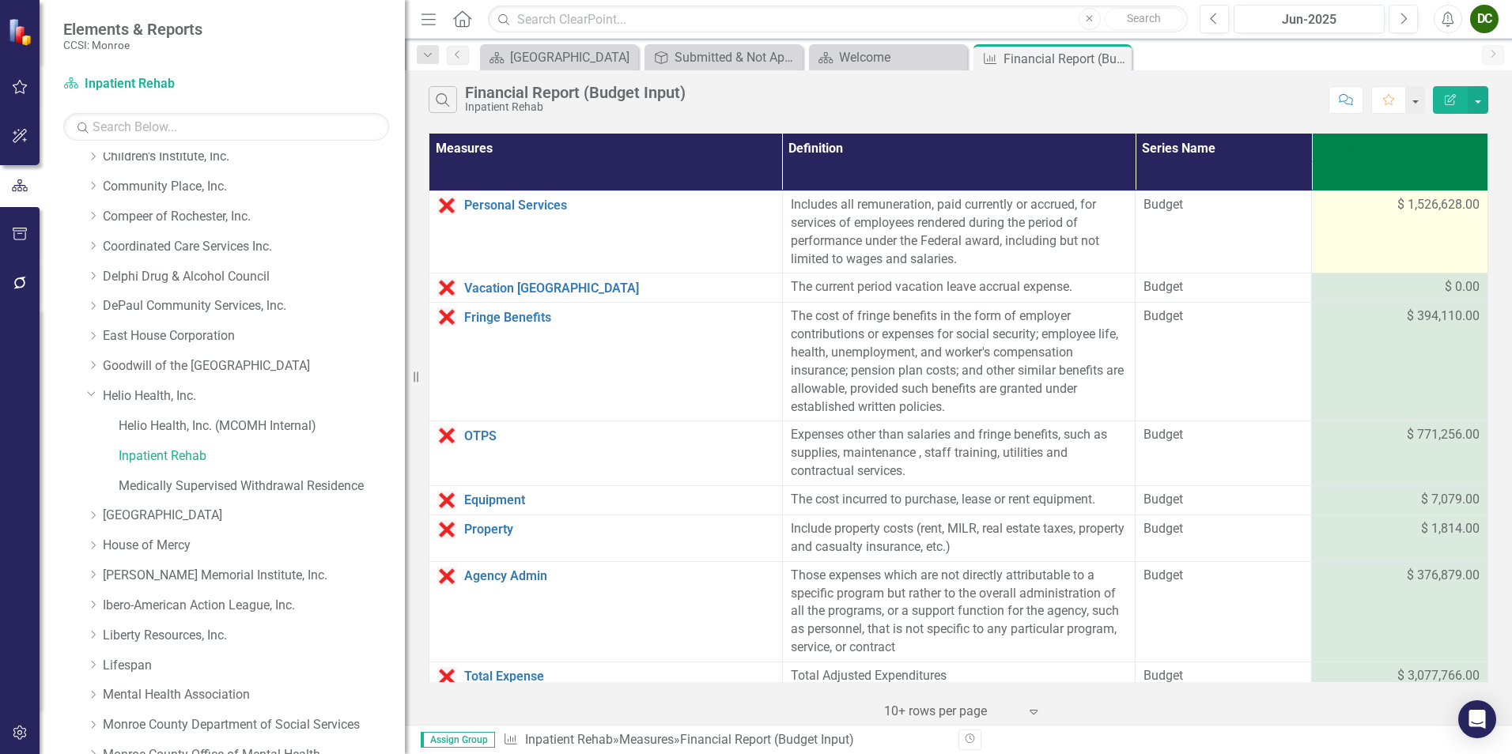
click at [1430, 217] on td "$ 1,526,628.00" at bounding box center [1400, 232] width 176 height 82
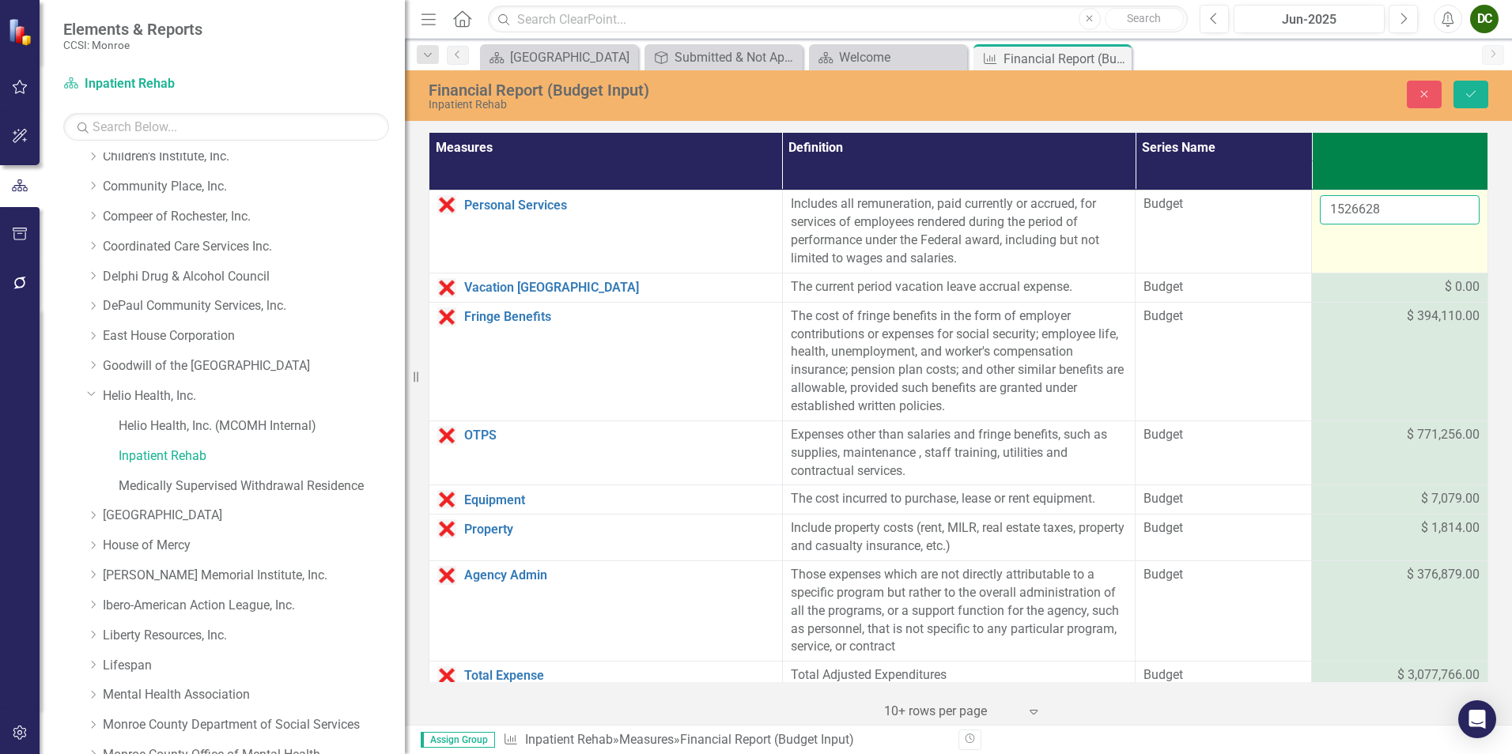
drag, startPoint x: 1430, startPoint y: 217, endPoint x: 1400, endPoint y: 206, distance: 32.3
click at [1400, 206] on input "1526628" at bounding box center [1400, 209] width 160 height 29
click at [1385, 290] on div "$ 0.00" at bounding box center [1400, 287] width 160 height 18
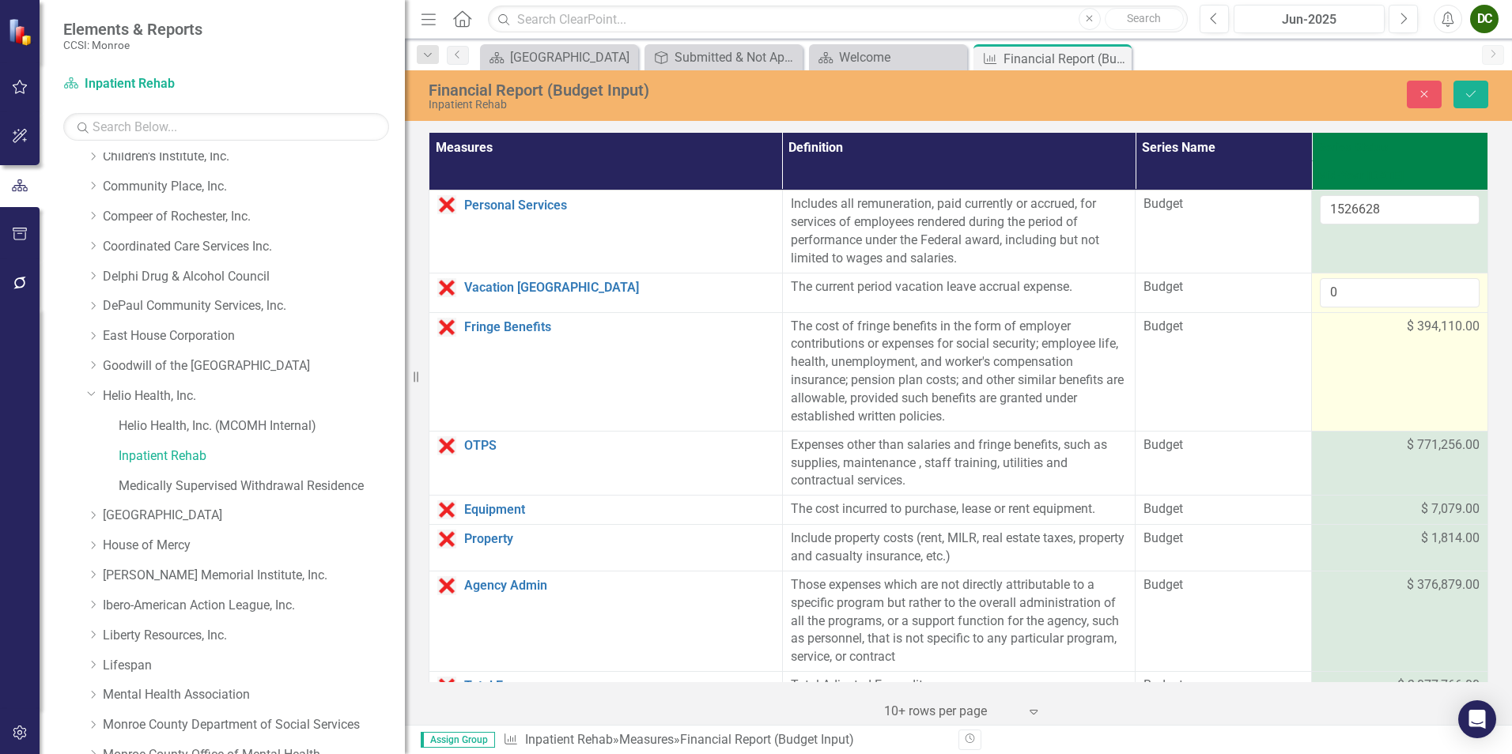
drag, startPoint x: 1385, startPoint y: 290, endPoint x: 1351, endPoint y: 346, distance: 64.5
click at [1352, 346] on td "$ 394,110.00" at bounding box center [1400, 371] width 176 height 119
click at [1351, 346] on td "$ 394,110.00" at bounding box center [1400, 371] width 176 height 119
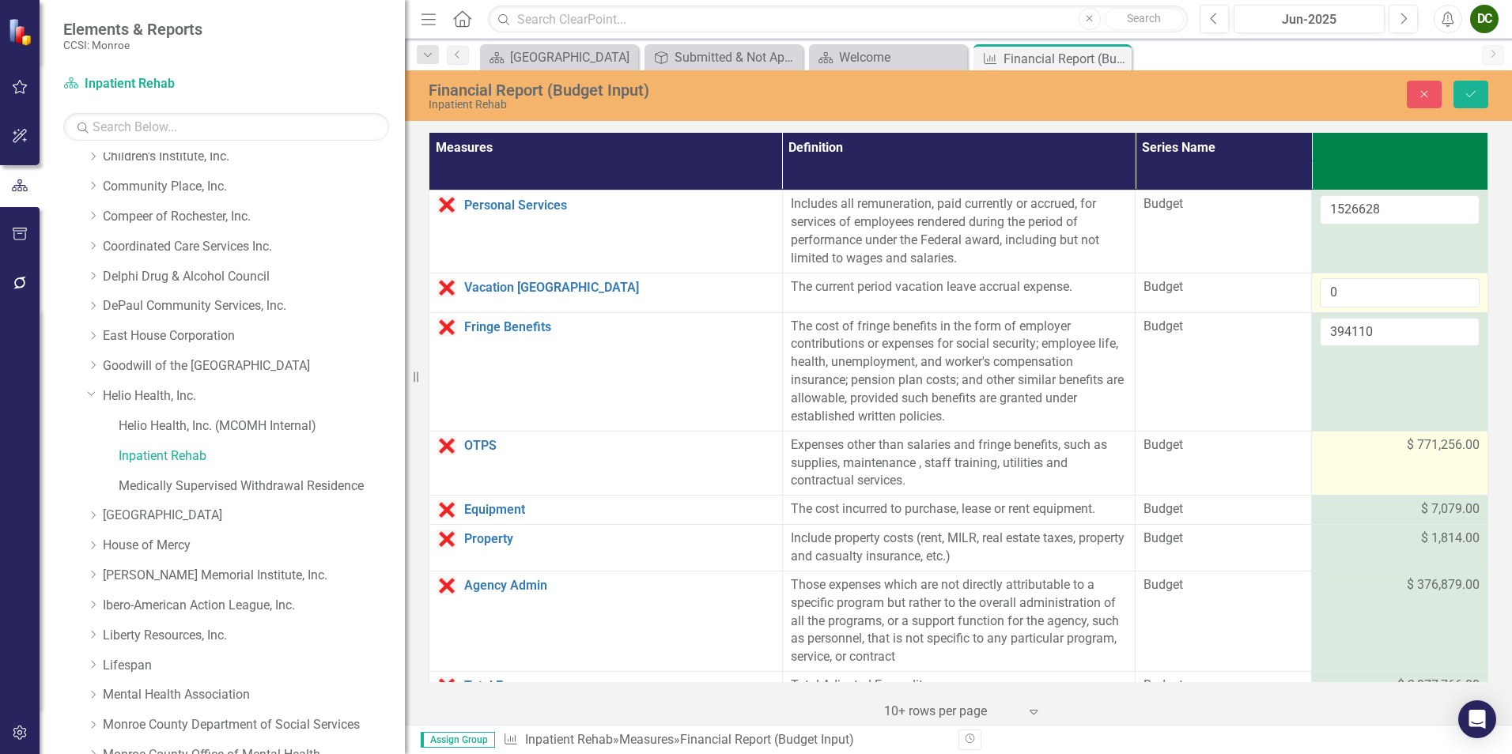
click at [1380, 455] on td "$ 771,256.00" at bounding box center [1400, 463] width 176 height 65
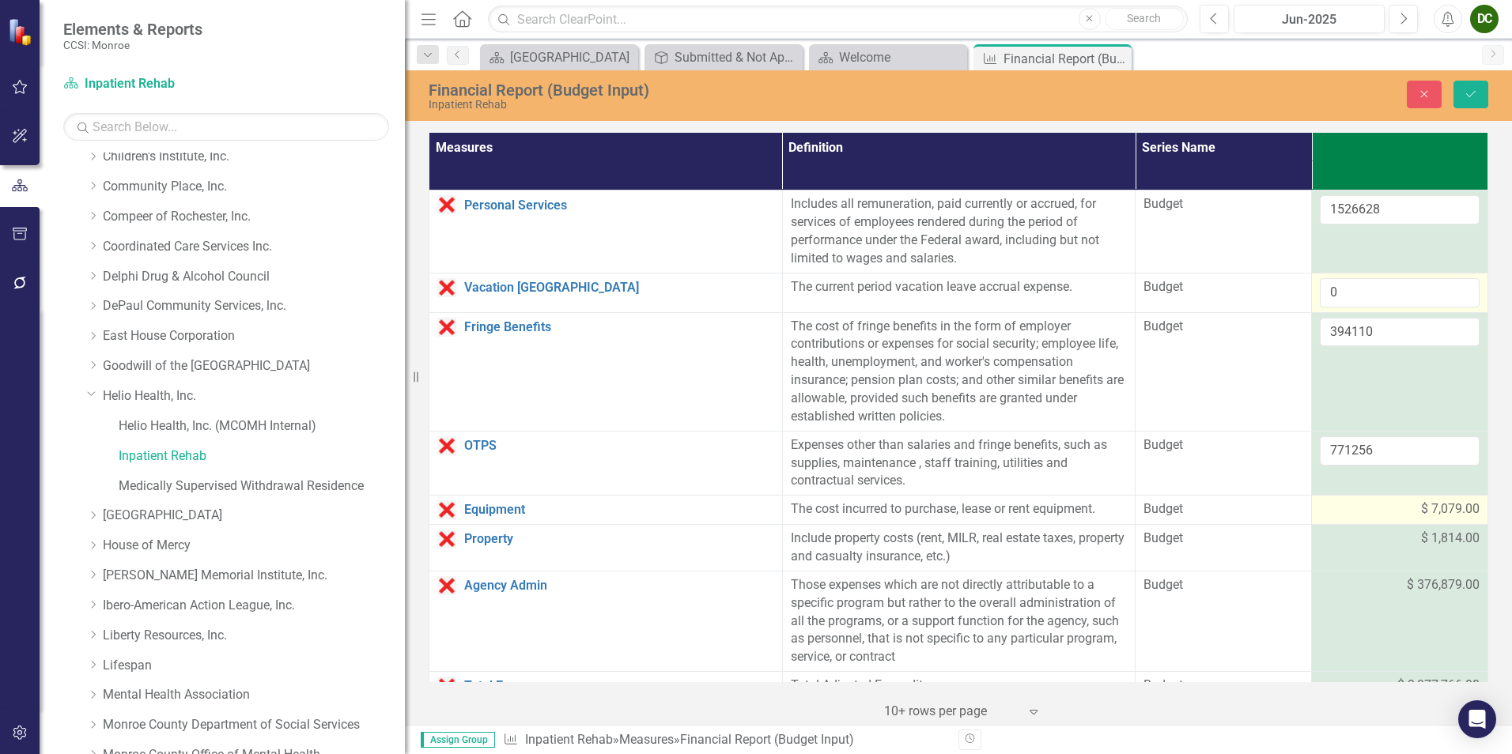
drag, startPoint x: 1380, startPoint y: 455, endPoint x: 1365, endPoint y: 512, distance: 58.9
click at [1365, 512] on div "$ 7,079.00" at bounding box center [1400, 510] width 160 height 18
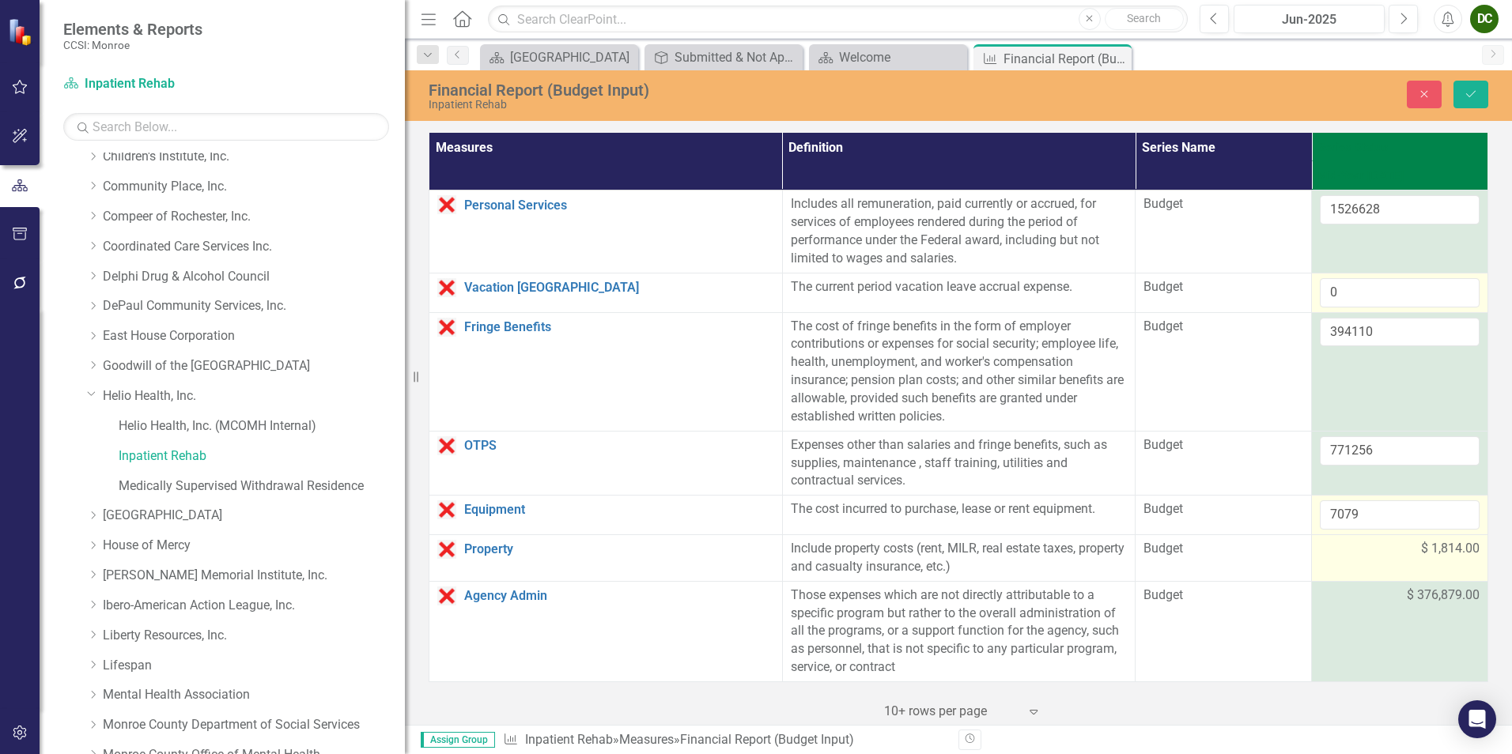
drag, startPoint x: 1365, startPoint y: 512, endPoint x: 1382, endPoint y: 561, distance: 51.3
click at [1382, 561] on td "$ 1,814.00" at bounding box center [1400, 558] width 176 height 47
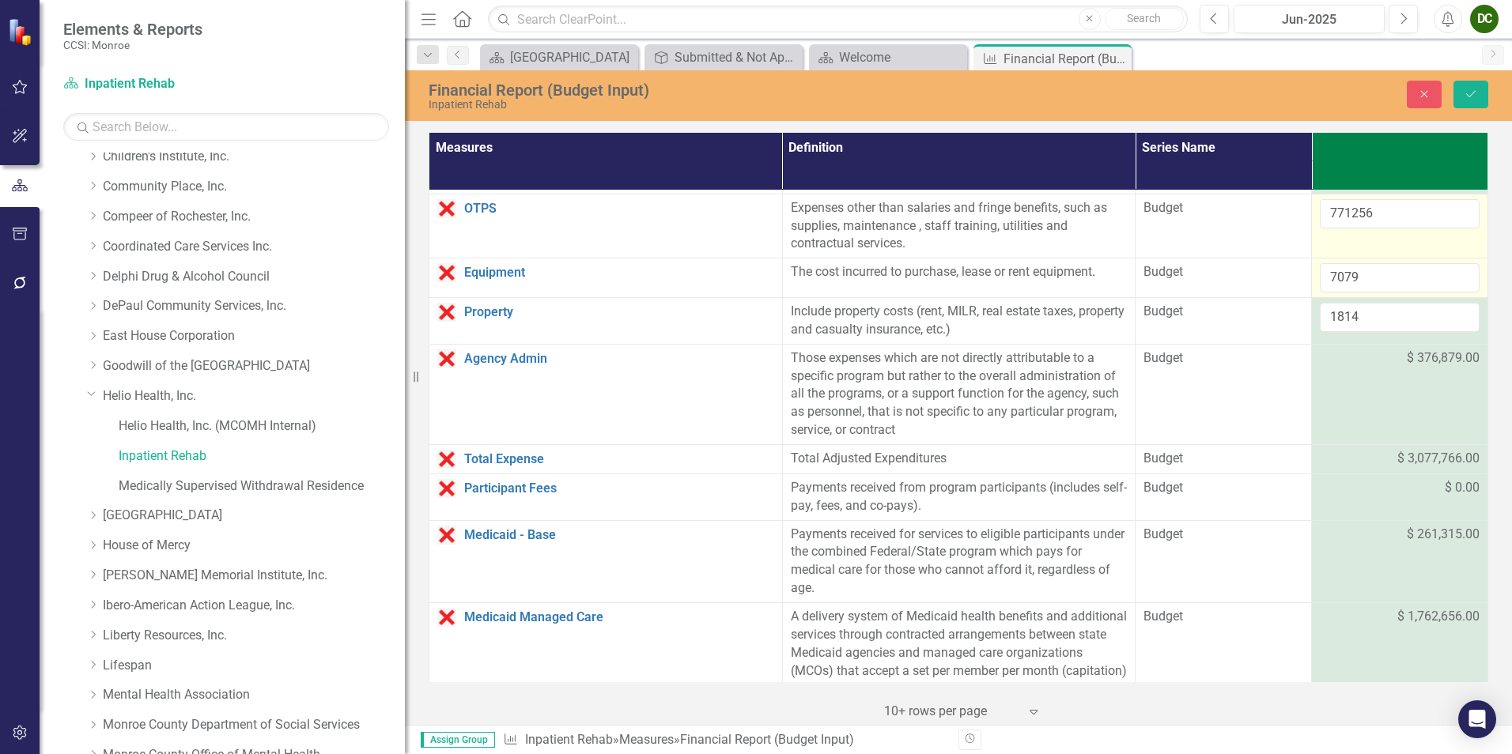
scroll to position [316, 0]
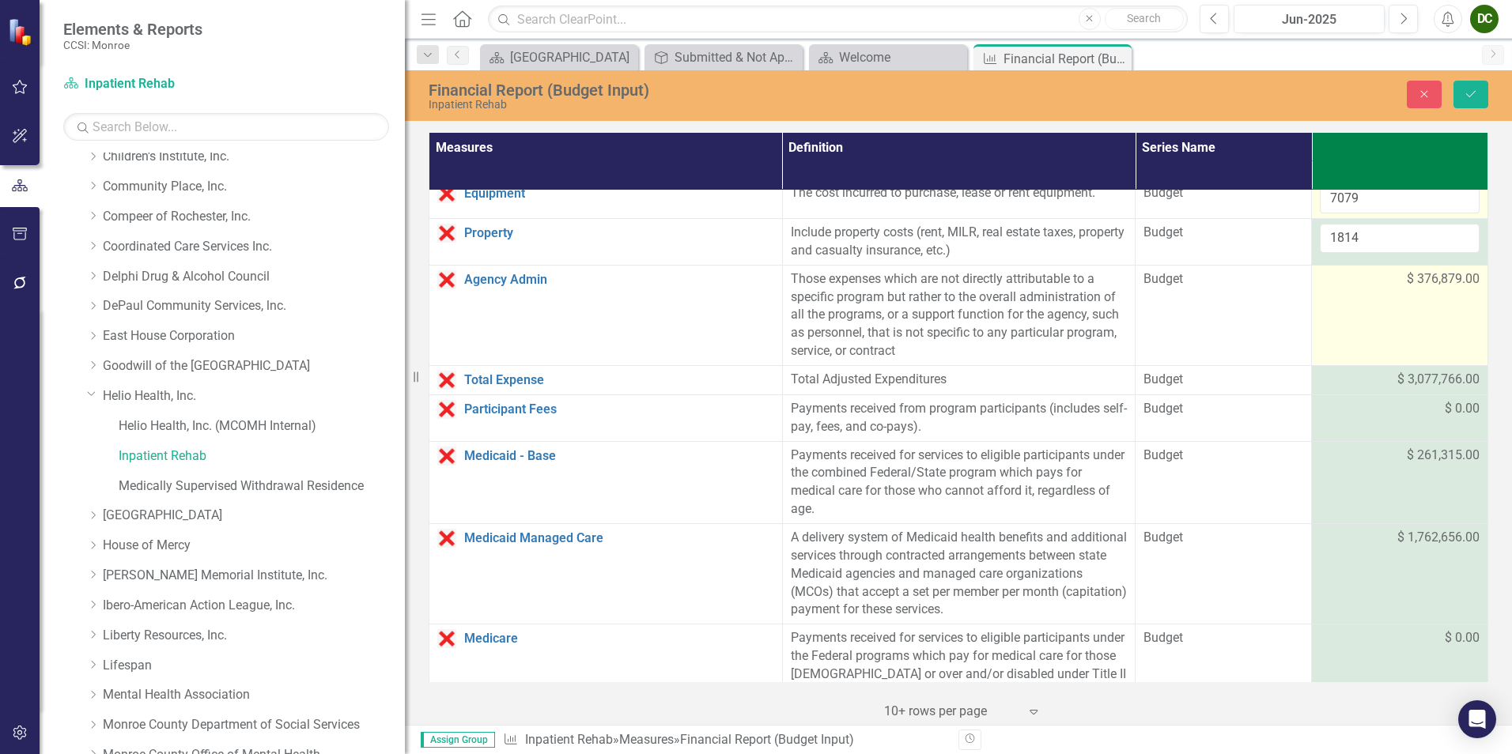
click at [1368, 312] on td "$ 376,879.00" at bounding box center [1400, 315] width 176 height 100
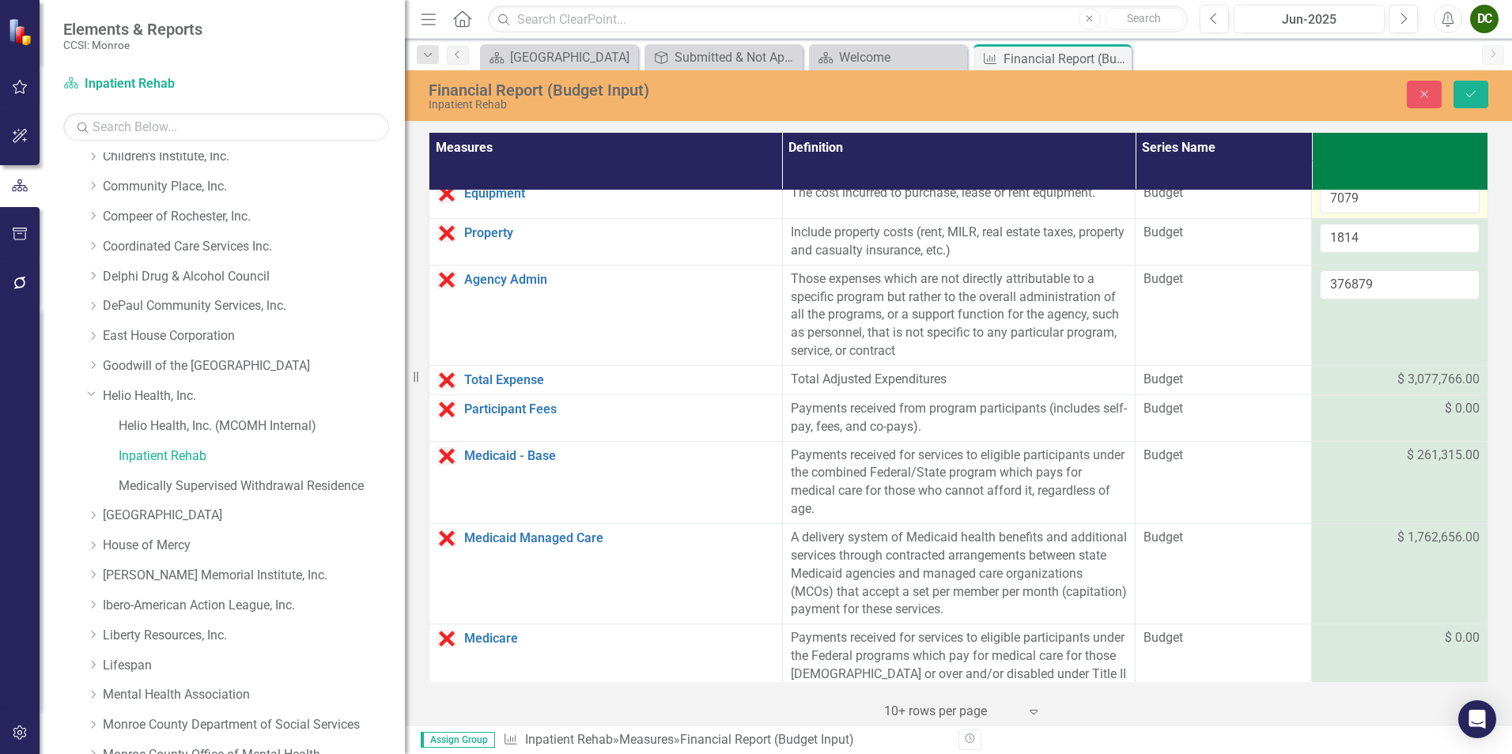
drag, startPoint x: 1368, startPoint y: 312, endPoint x: 1367, endPoint y: 372, distance: 59.3
click at [1367, 372] on div "$ 3,077,766.00" at bounding box center [1400, 380] width 160 height 18
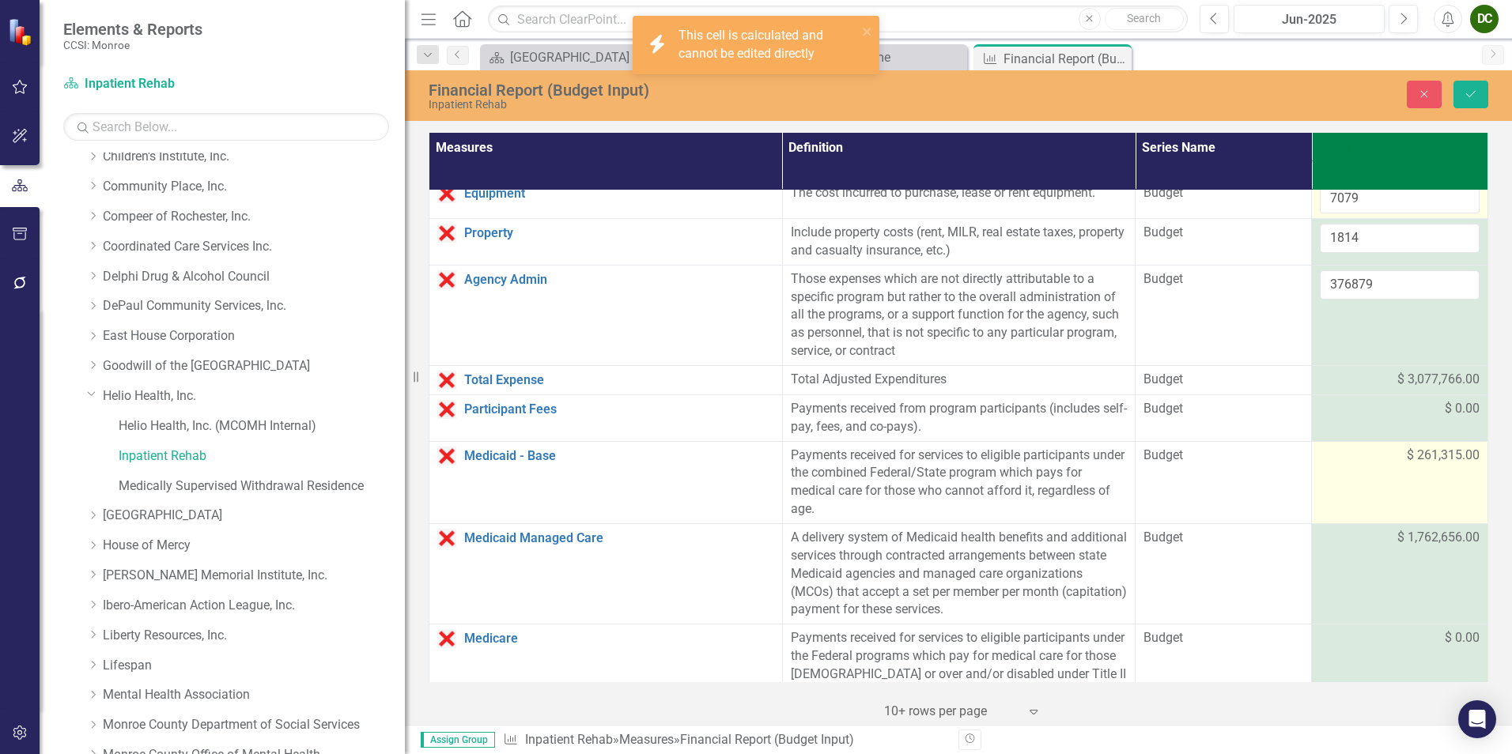
drag, startPoint x: 1367, startPoint y: 372, endPoint x: 1369, endPoint y: 474, distance: 102.0
click at [1369, 474] on td "$ 261,315.00" at bounding box center [1400, 482] width 176 height 82
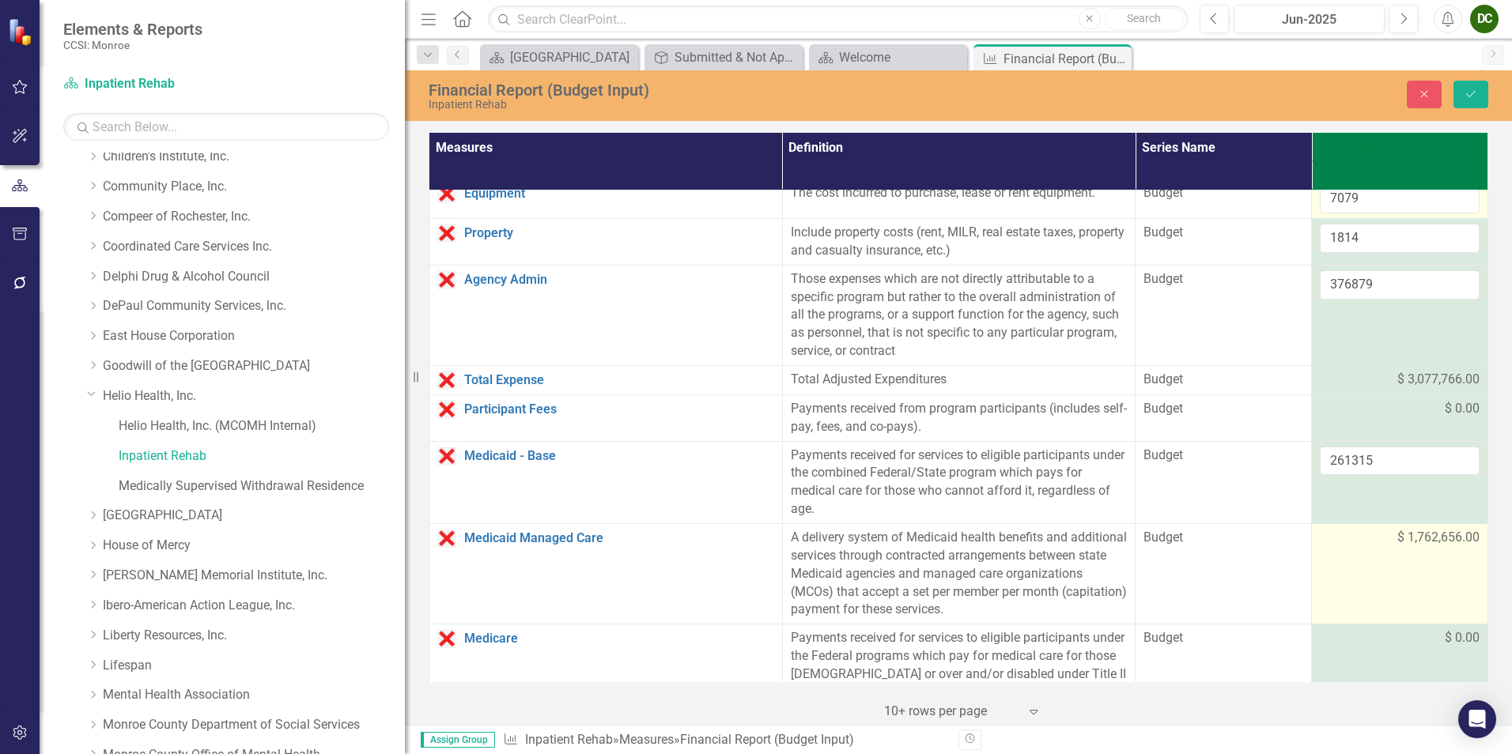
drag, startPoint x: 1369, startPoint y: 474, endPoint x: 1354, endPoint y: 556, distance: 83.5
click at [1354, 556] on td "$ 1,762,656.00" at bounding box center [1400, 574] width 176 height 100
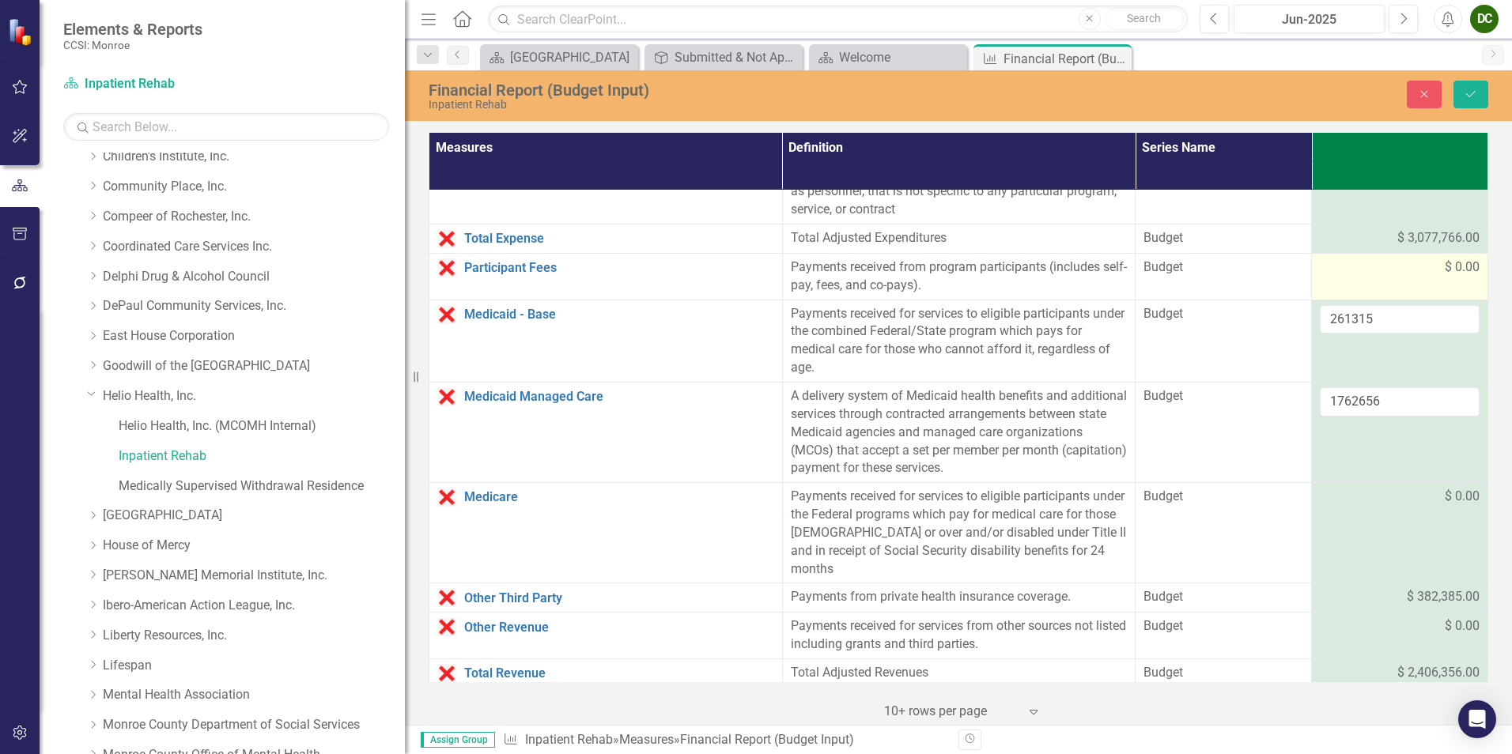
scroll to position [633, 0]
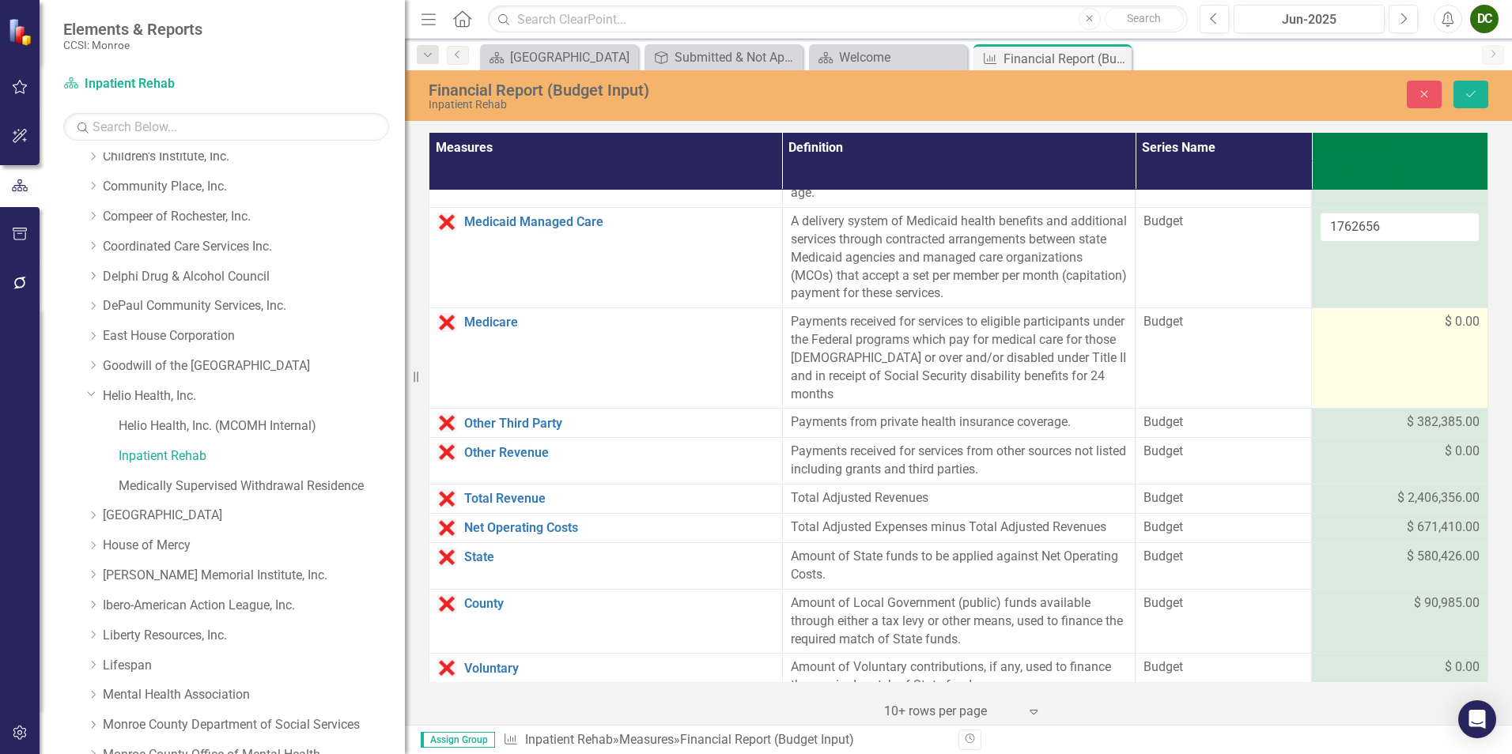
click at [1363, 344] on td "$ 0.00" at bounding box center [1400, 358] width 176 height 100
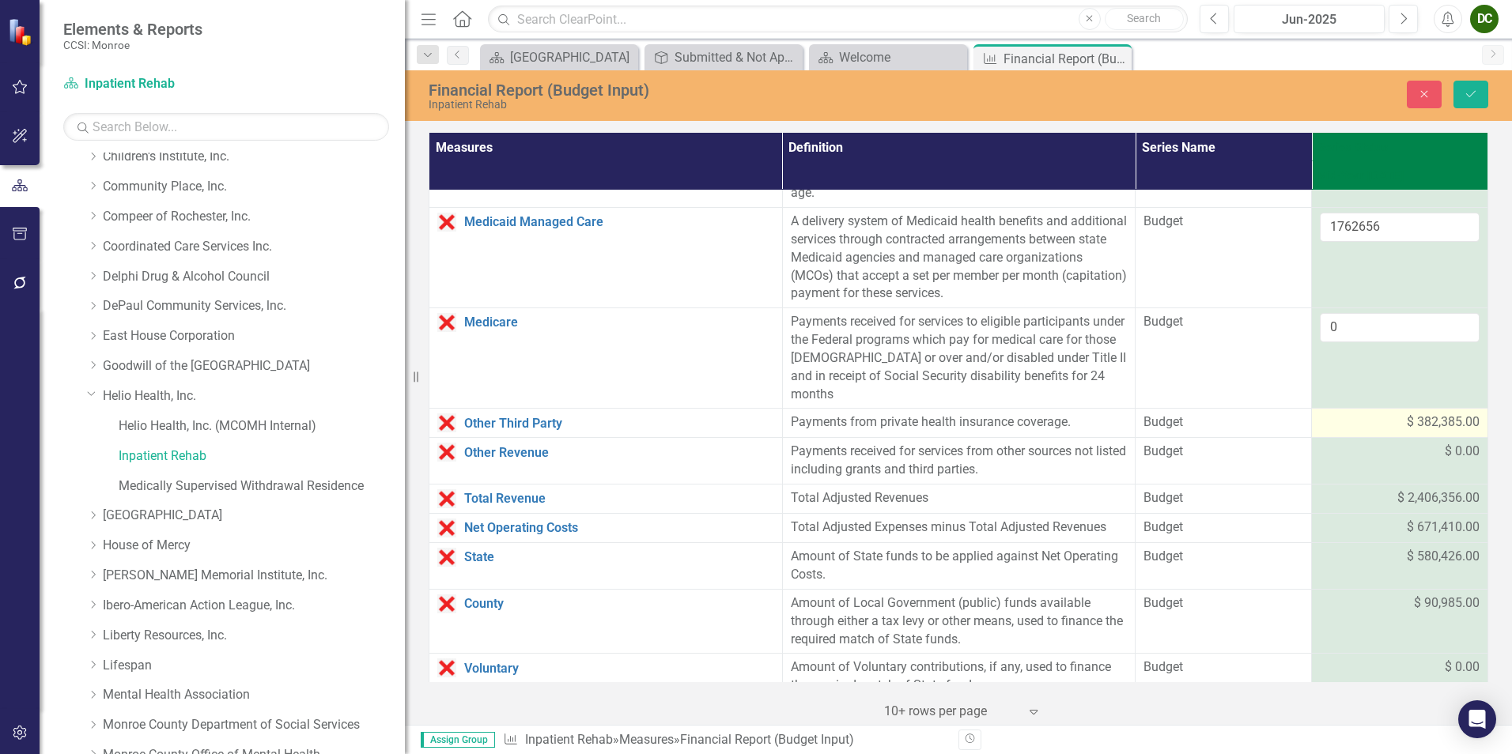
click at [1364, 433] on div "$ 382,385.00" at bounding box center [1400, 423] width 160 height 19
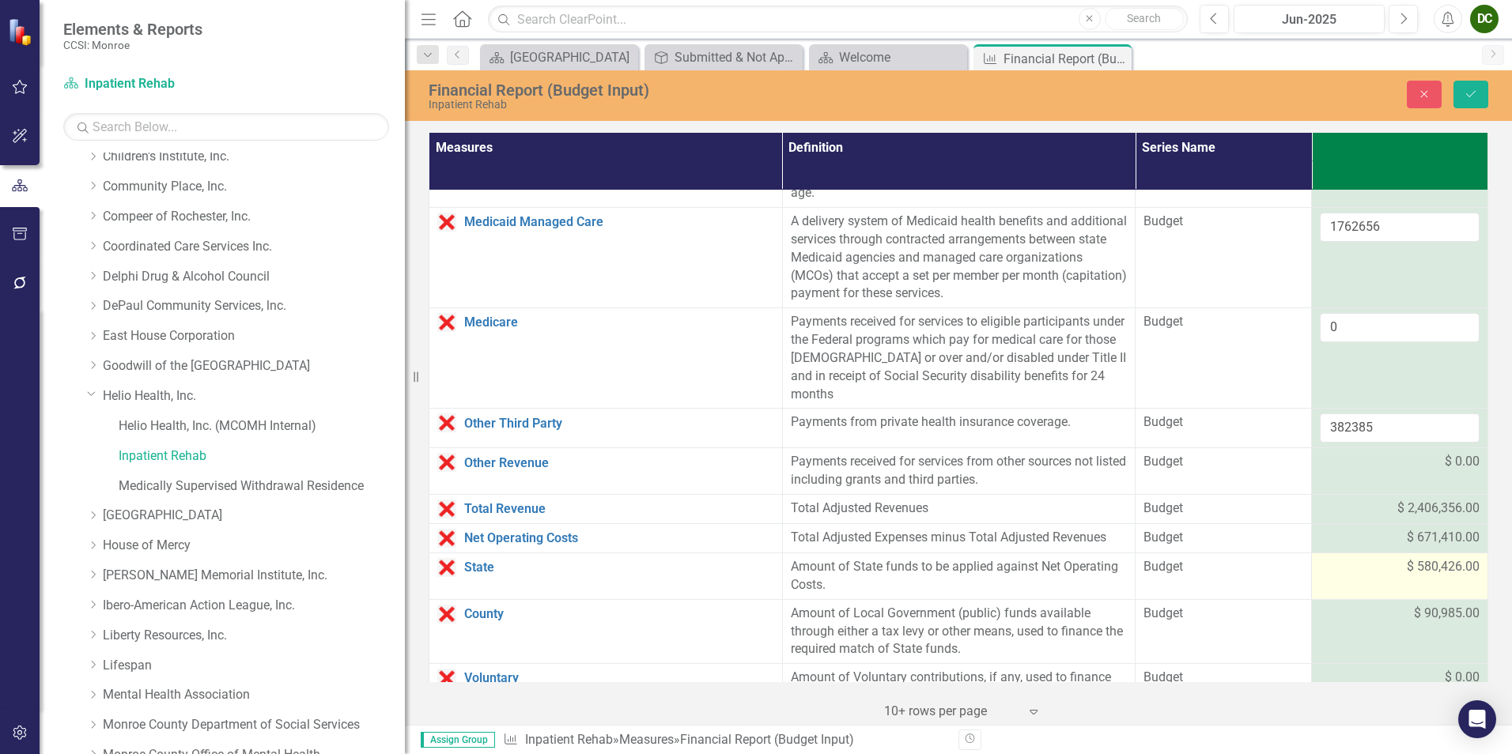
click at [1373, 580] on td "$ 580,426.00" at bounding box center [1400, 576] width 176 height 47
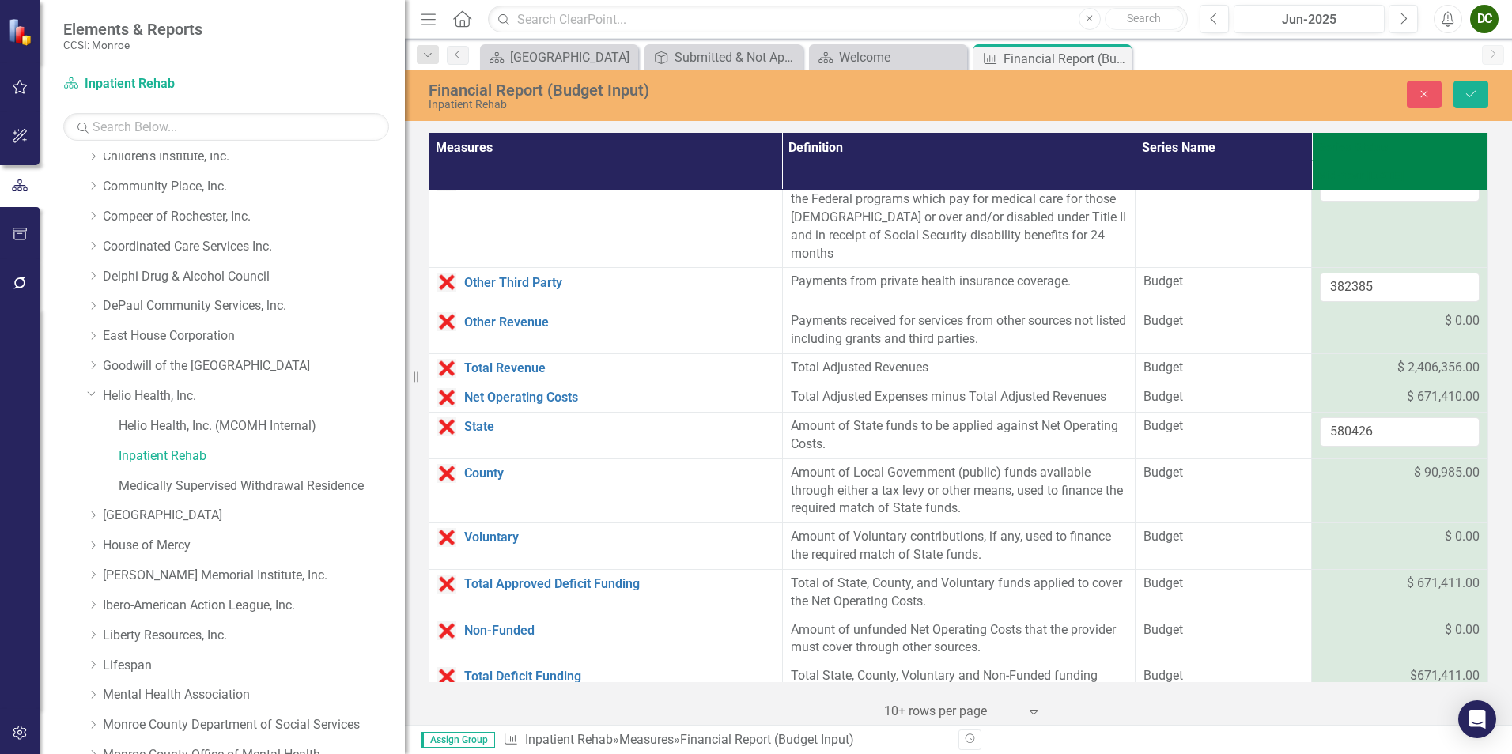
scroll to position [888, 0]
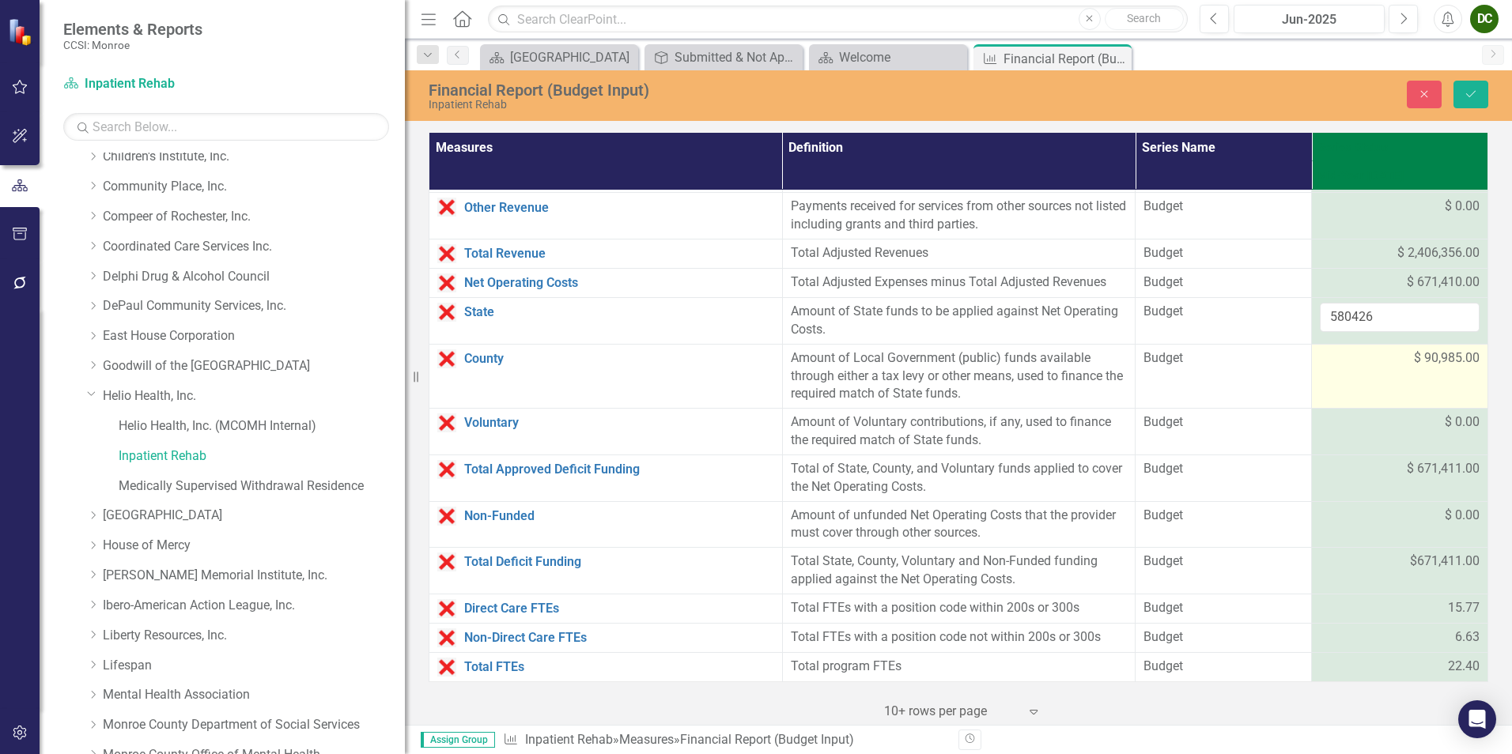
click at [1378, 369] on td "$ 90,985.00" at bounding box center [1400, 376] width 176 height 65
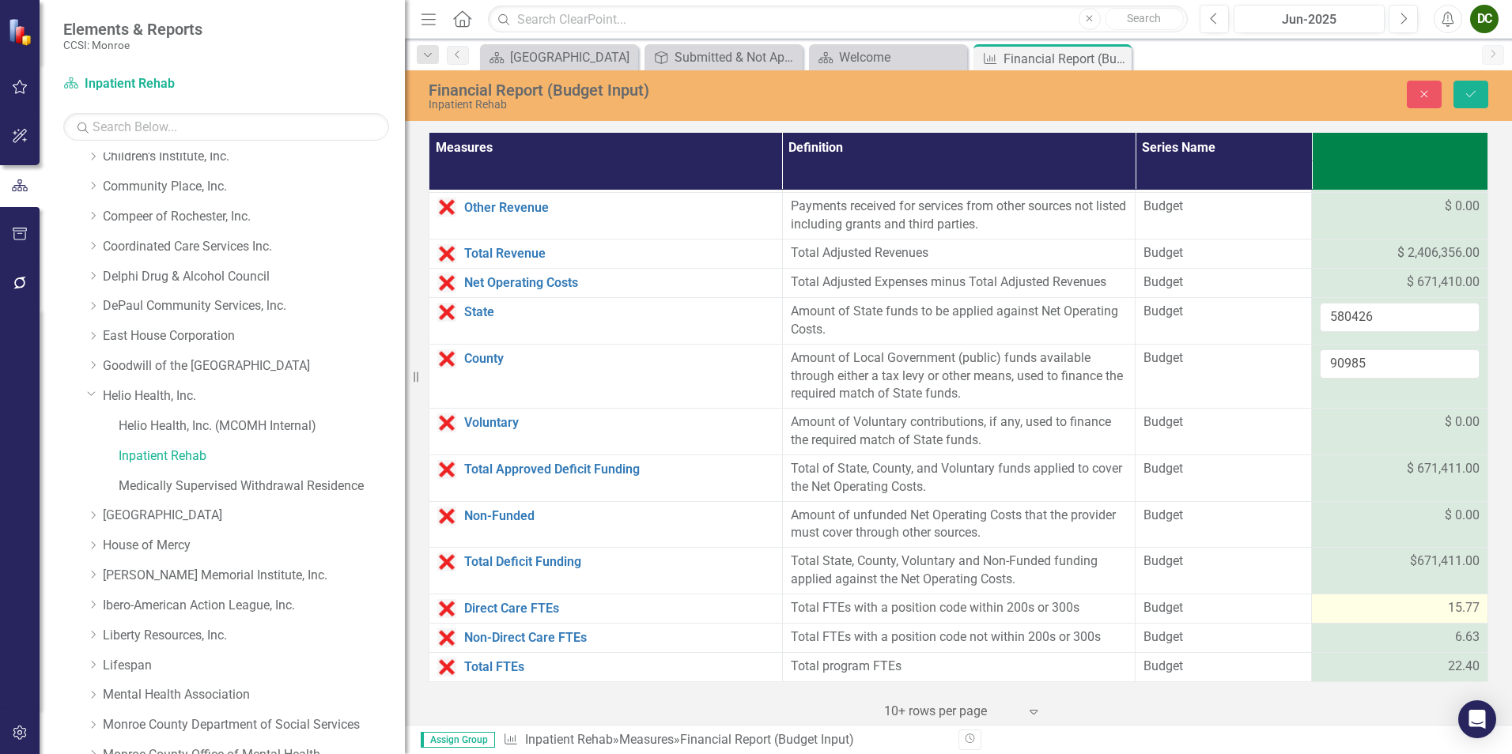
click at [1379, 609] on div "15.77" at bounding box center [1400, 608] width 160 height 18
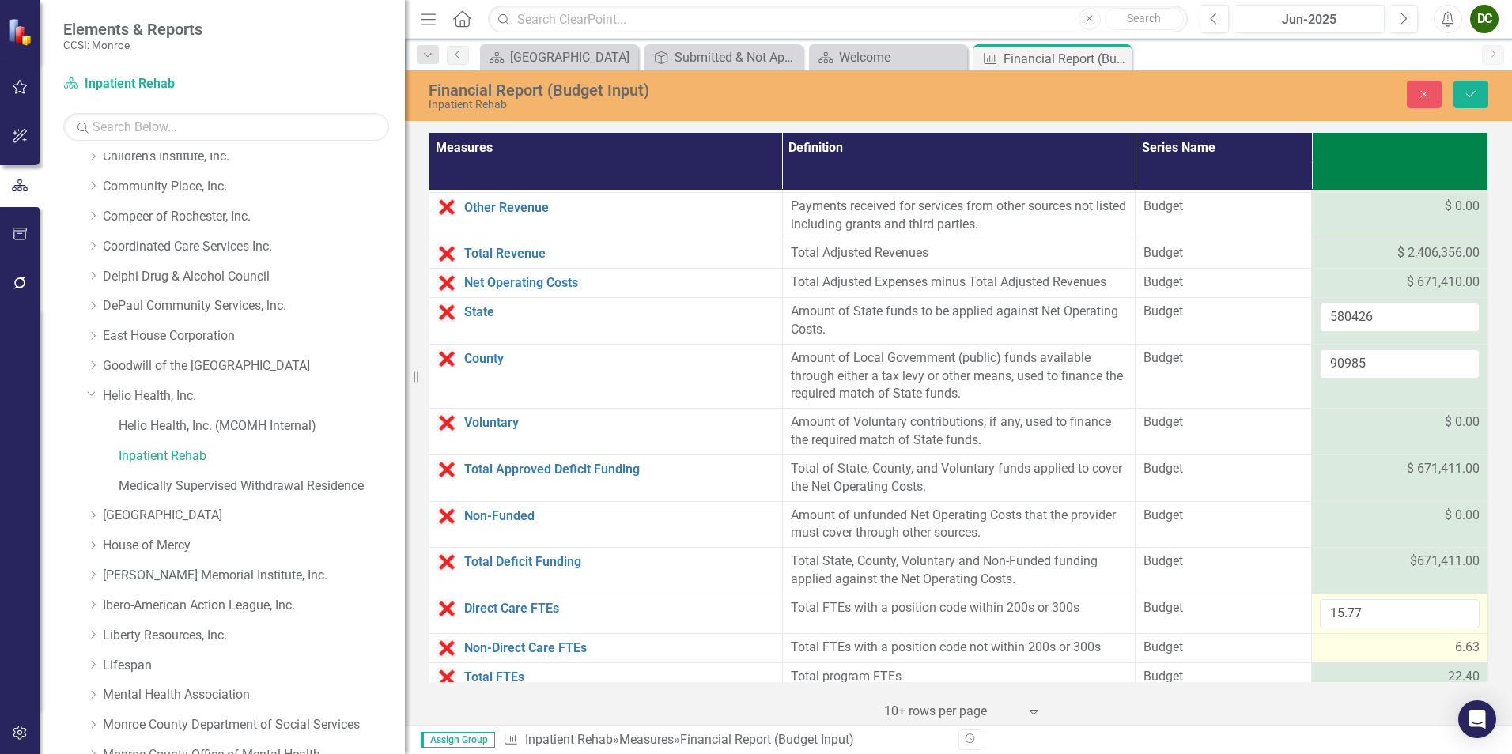
drag, startPoint x: 1379, startPoint y: 609, endPoint x: 1382, endPoint y: 647, distance: 38.1
click at [1382, 647] on div "6.63" at bounding box center [1400, 648] width 160 height 18
click at [1471, 89] on icon "Save" at bounding box center [1471, 94] width 14 height 11
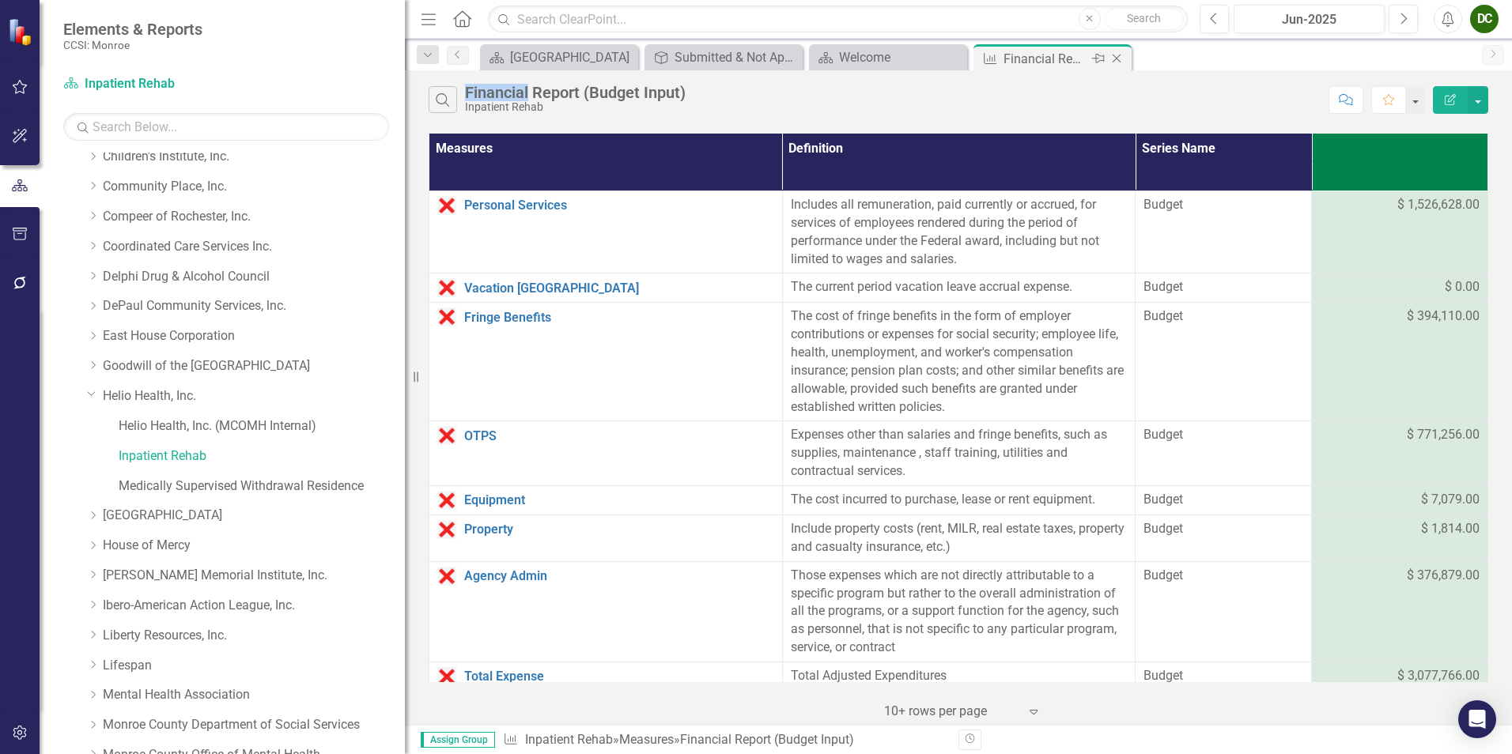
click at [1121, 59] on icon "Close" at bounding box center [1117, 58] width 16 height 13
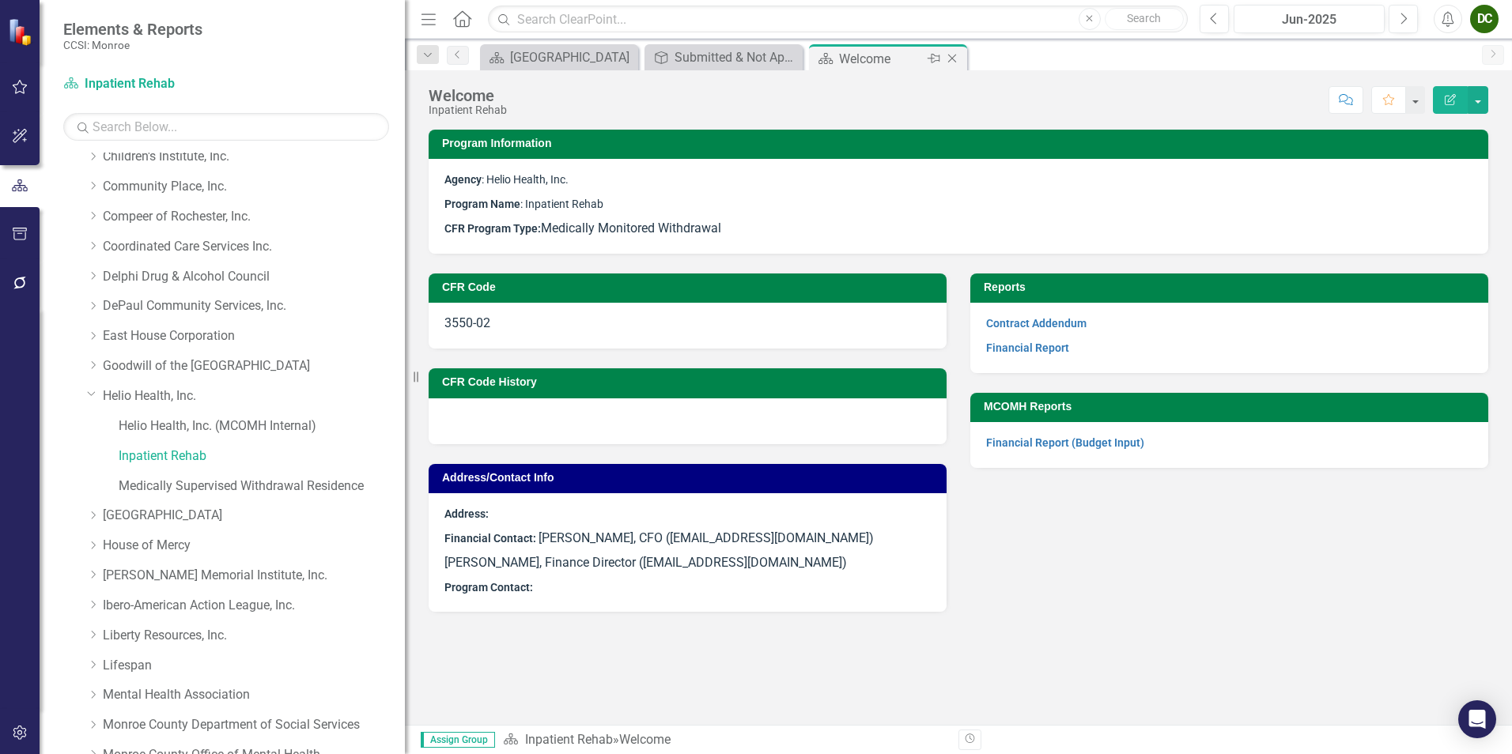
click at [954, 56] on icon "Close" at bounding box center [952, 58] width 16 height 13
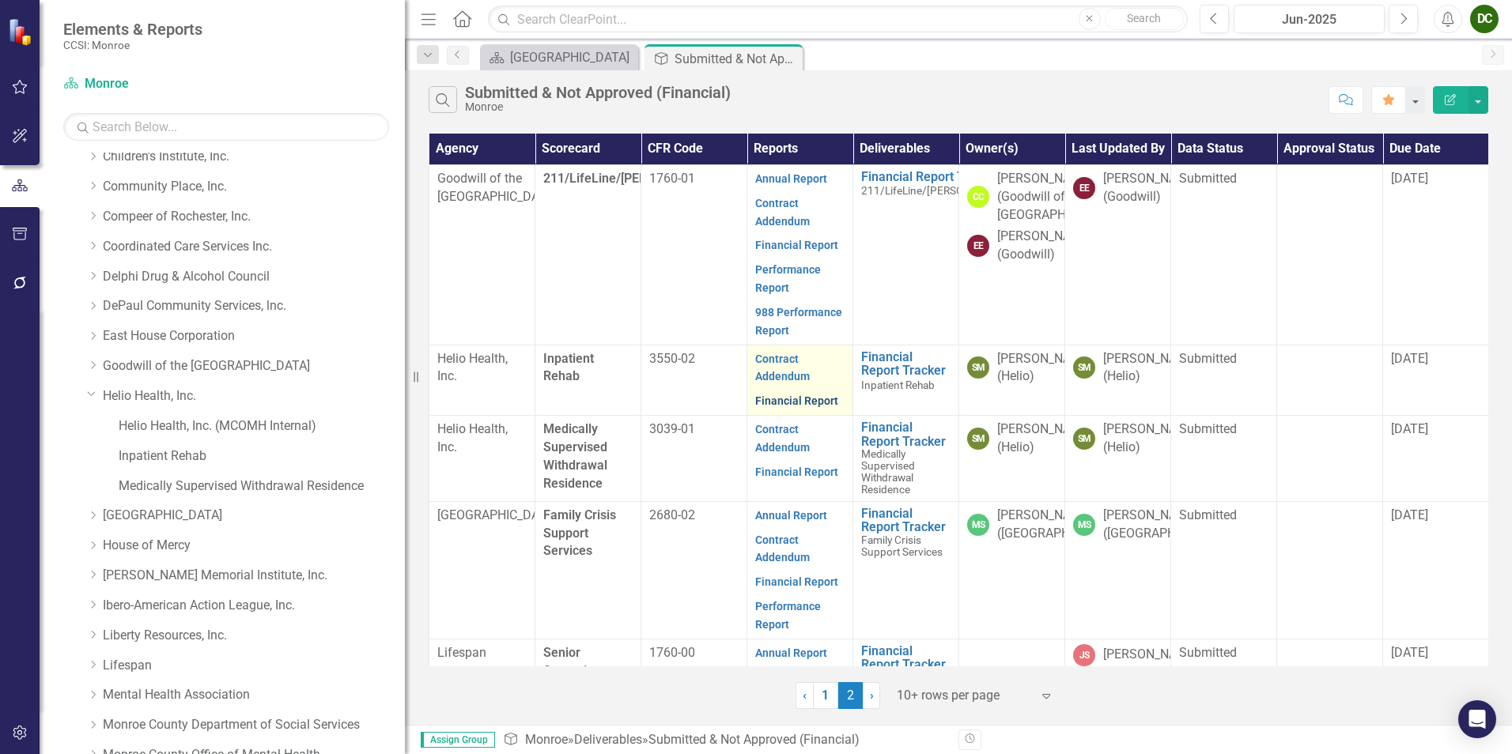
click at [823, 407] on link "Financial Report" at bounding box center [796, 401] width 83 height 13
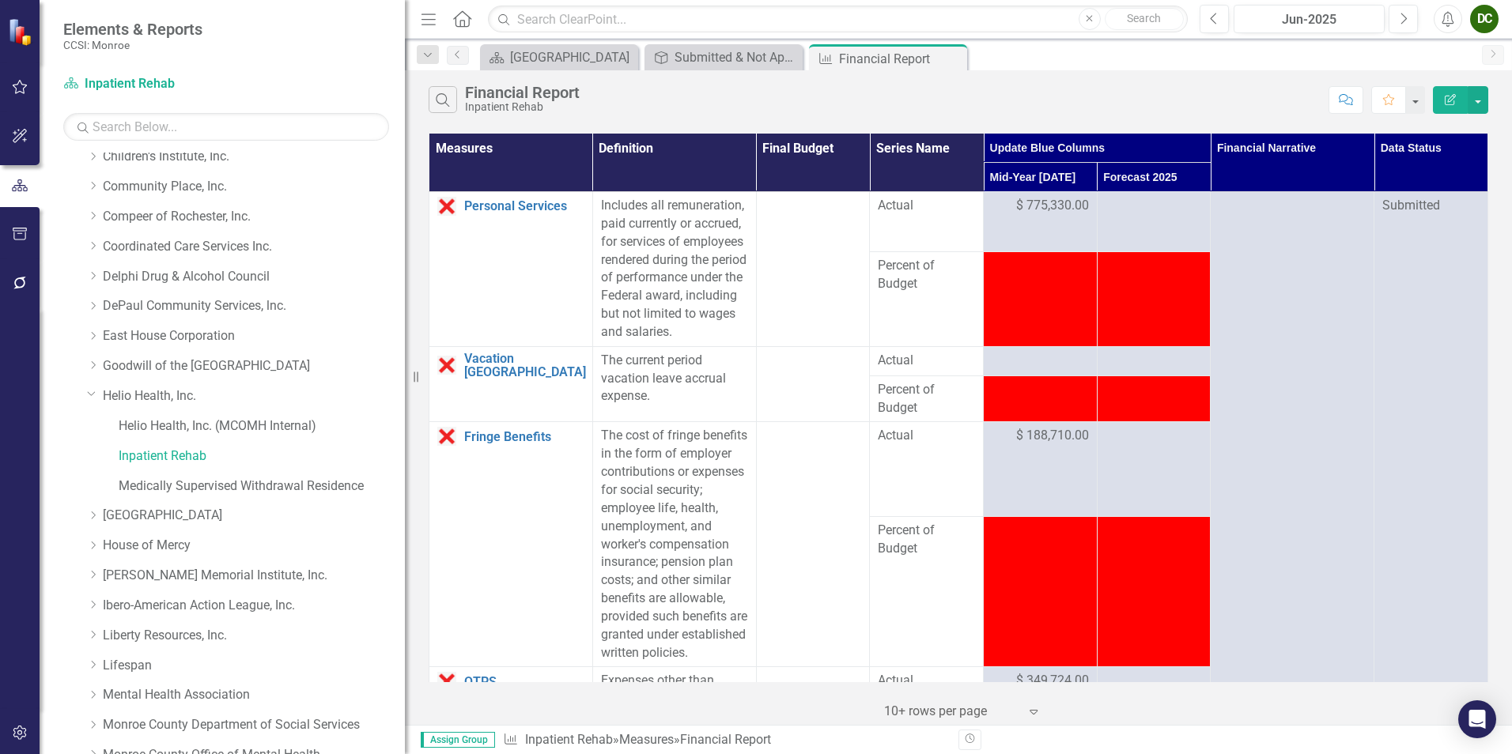
click at [824, 251] on td at bounding box center [813, 269] width 114 height 155
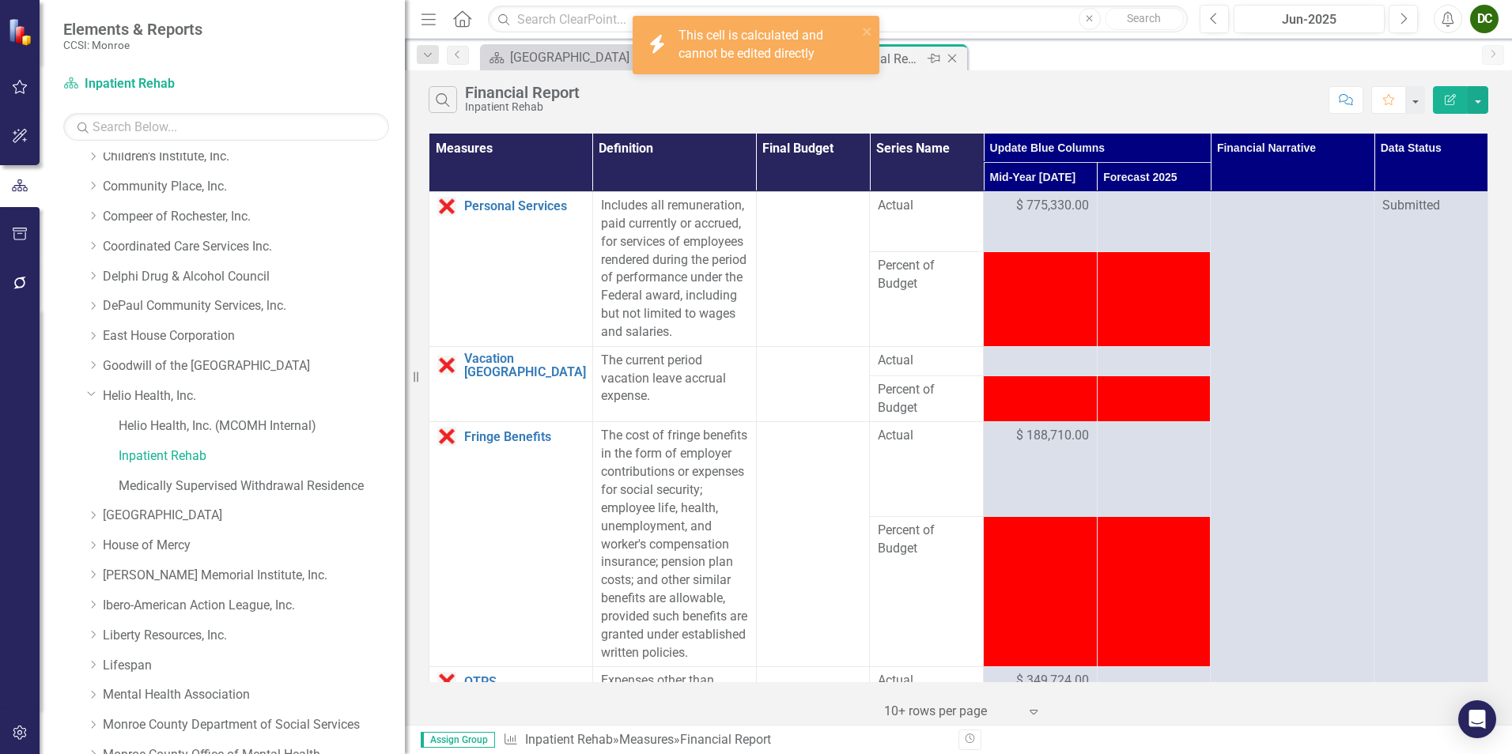
drag, startPoint x: 824, startPoint y: 251, endPoint x: 947, endPoint y: 55, distance: 231.0
click at [947, 55] on div "Measure Financial Report Pin Close" at bounding box center [888, 59] width 150 height 20
click at [958, 57] on icon "Close" at bounding box center [952, 58] width 16 height 13
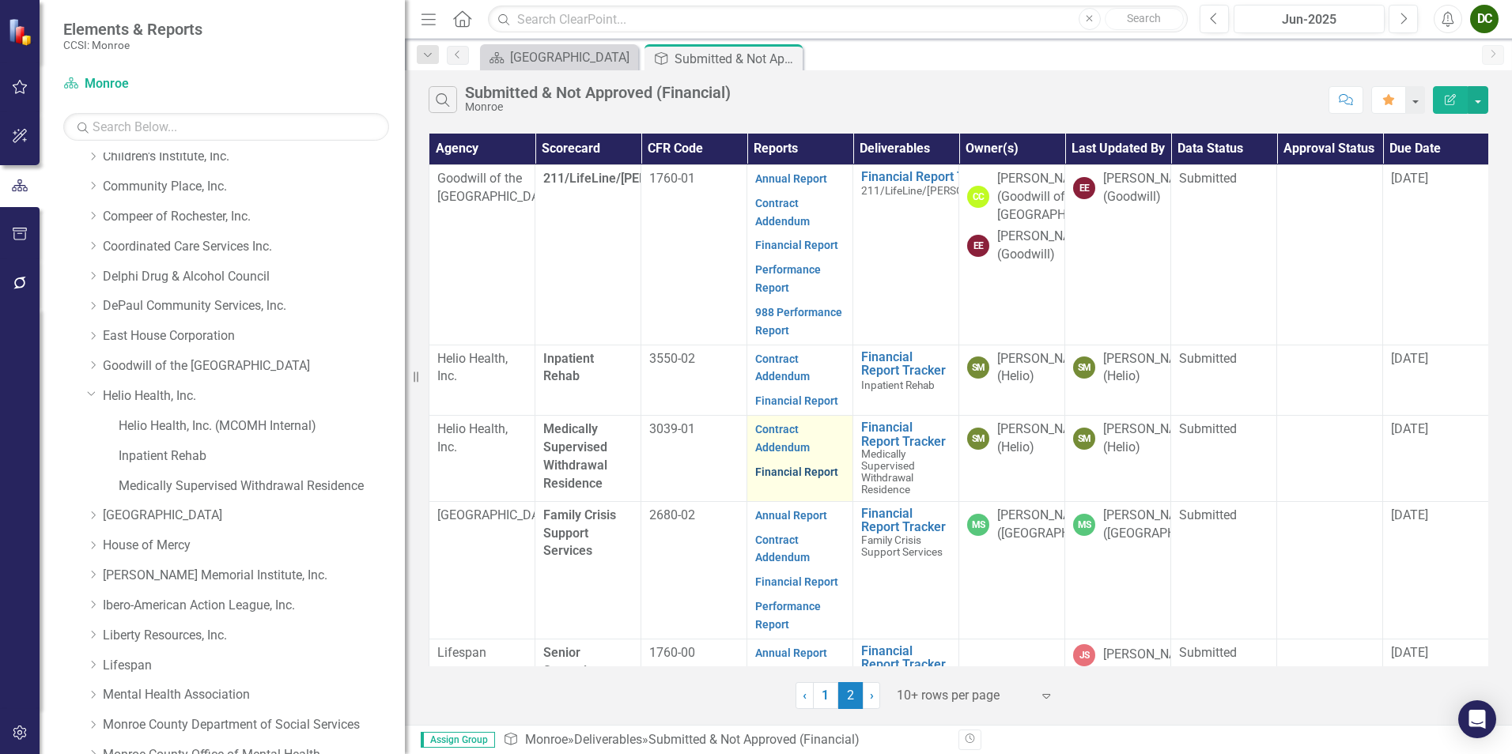
click at [804, 478] on link "Financial Report" at bounding box center [796, 472] width 83 height 13
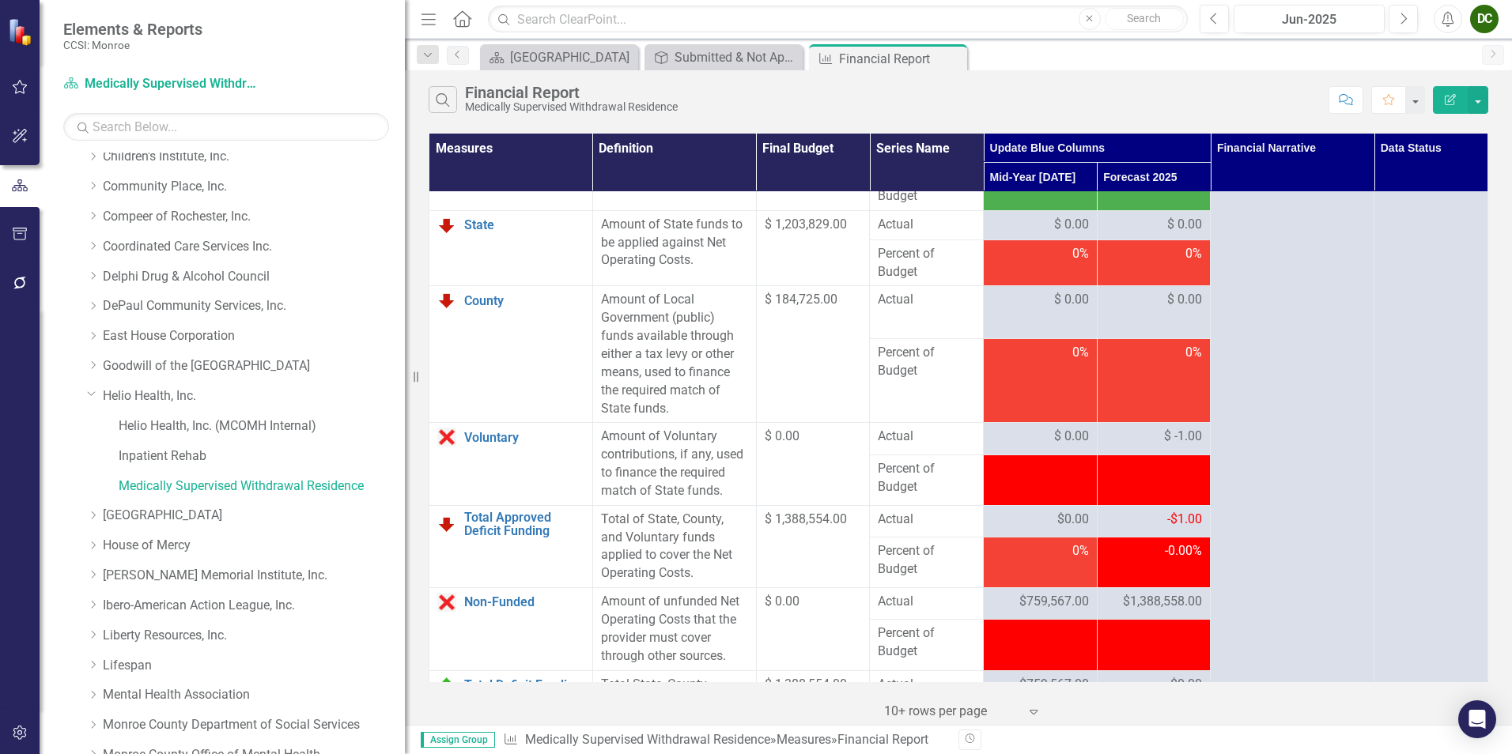
scroll to position [2241, 0]
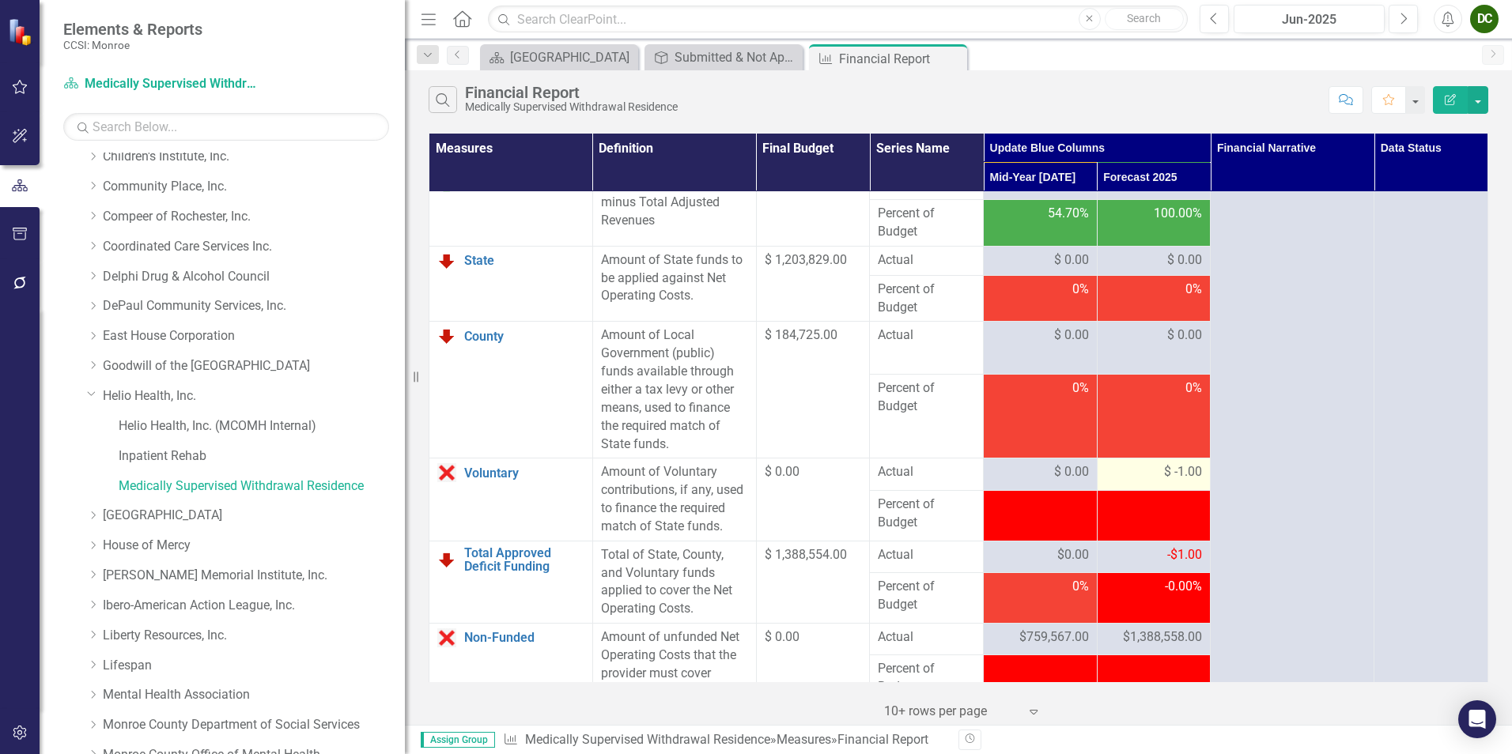
click at [1164, 463] on span "$ -1.00" at bounding box center [1183, 472] width 38 height 18
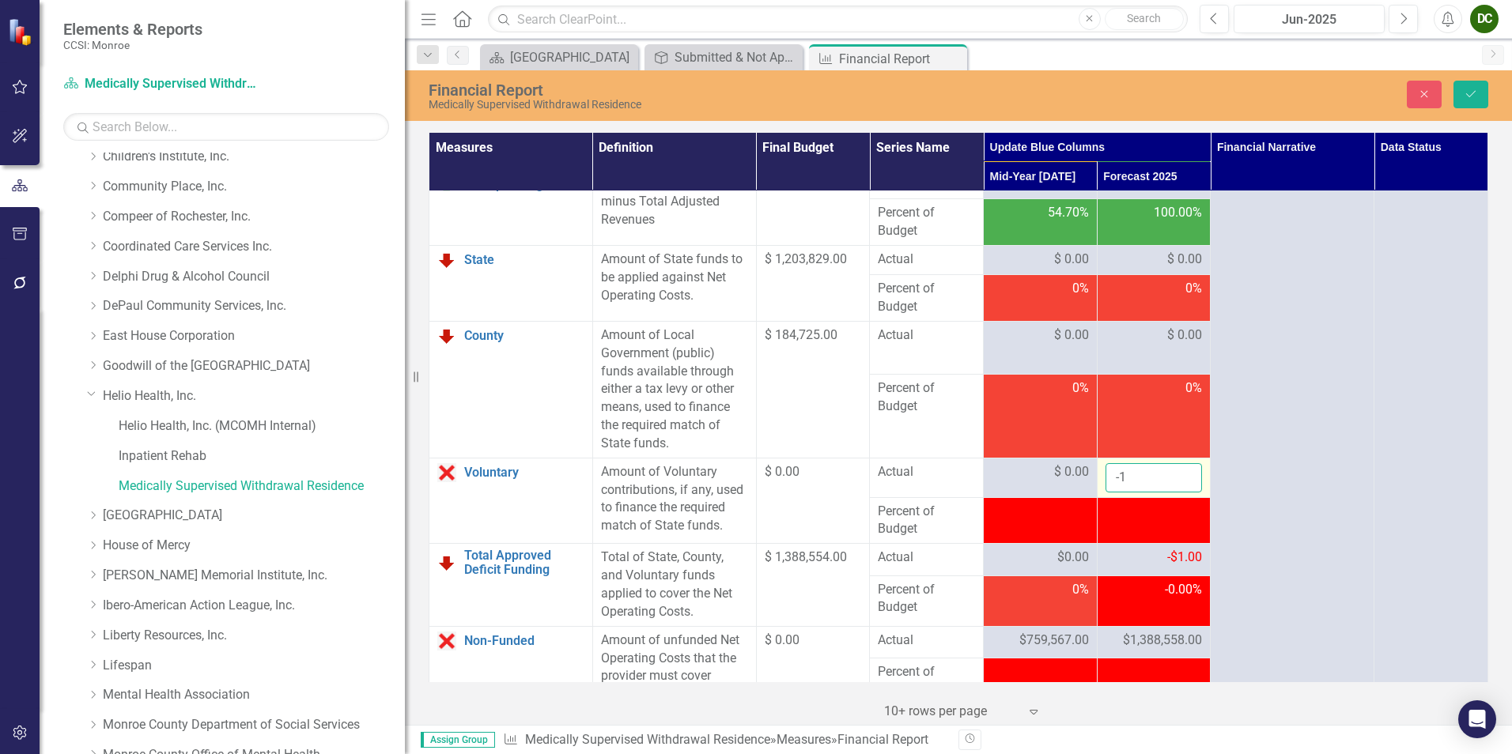
click at [1148, 463] on input "-1" at bounding box center [1153, 477] width 97 height 29
click at [1415, 85] on button "Close" at bounding box center [1424, 95] width 35 height 28
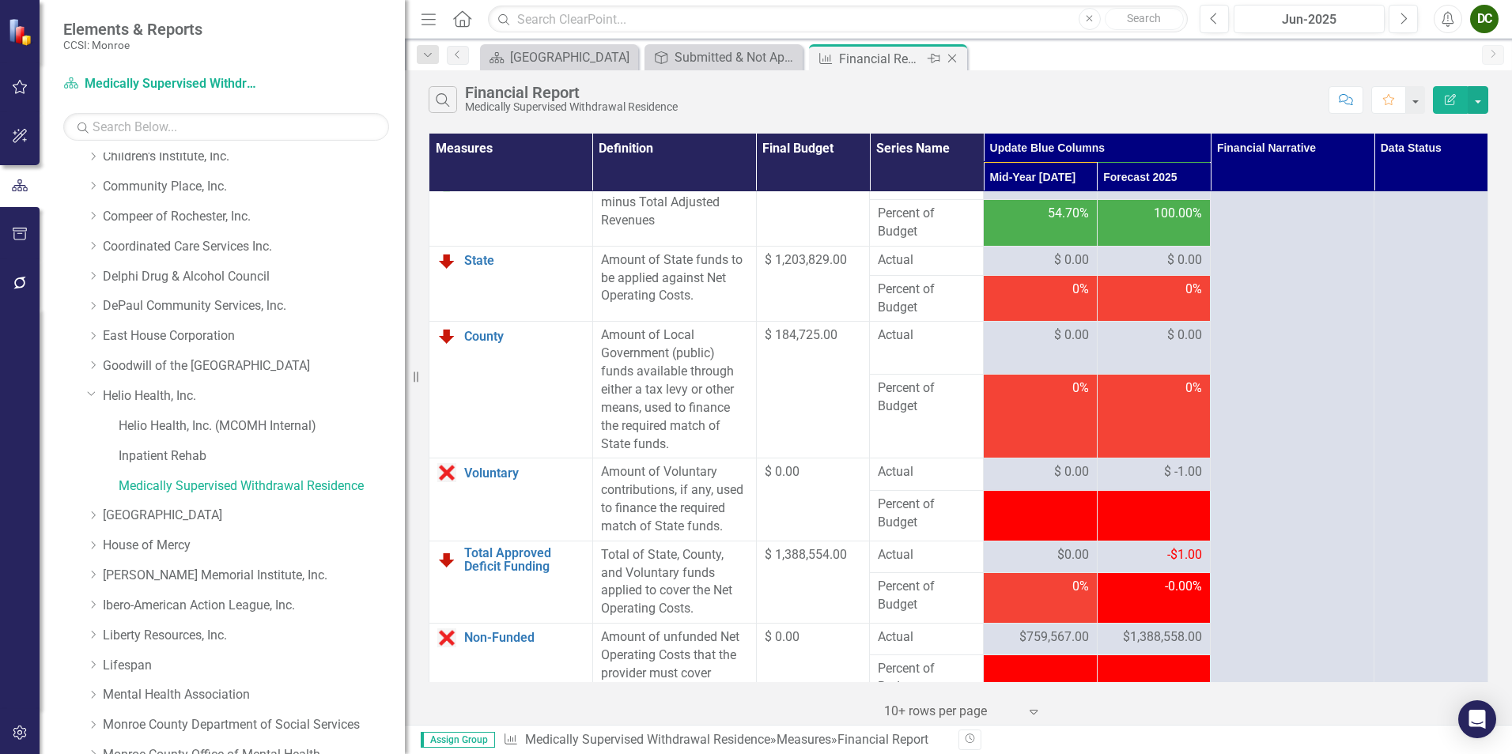
click at [953, 55] on icon "Close" at bounding box center [952, 58] width 16 height 13
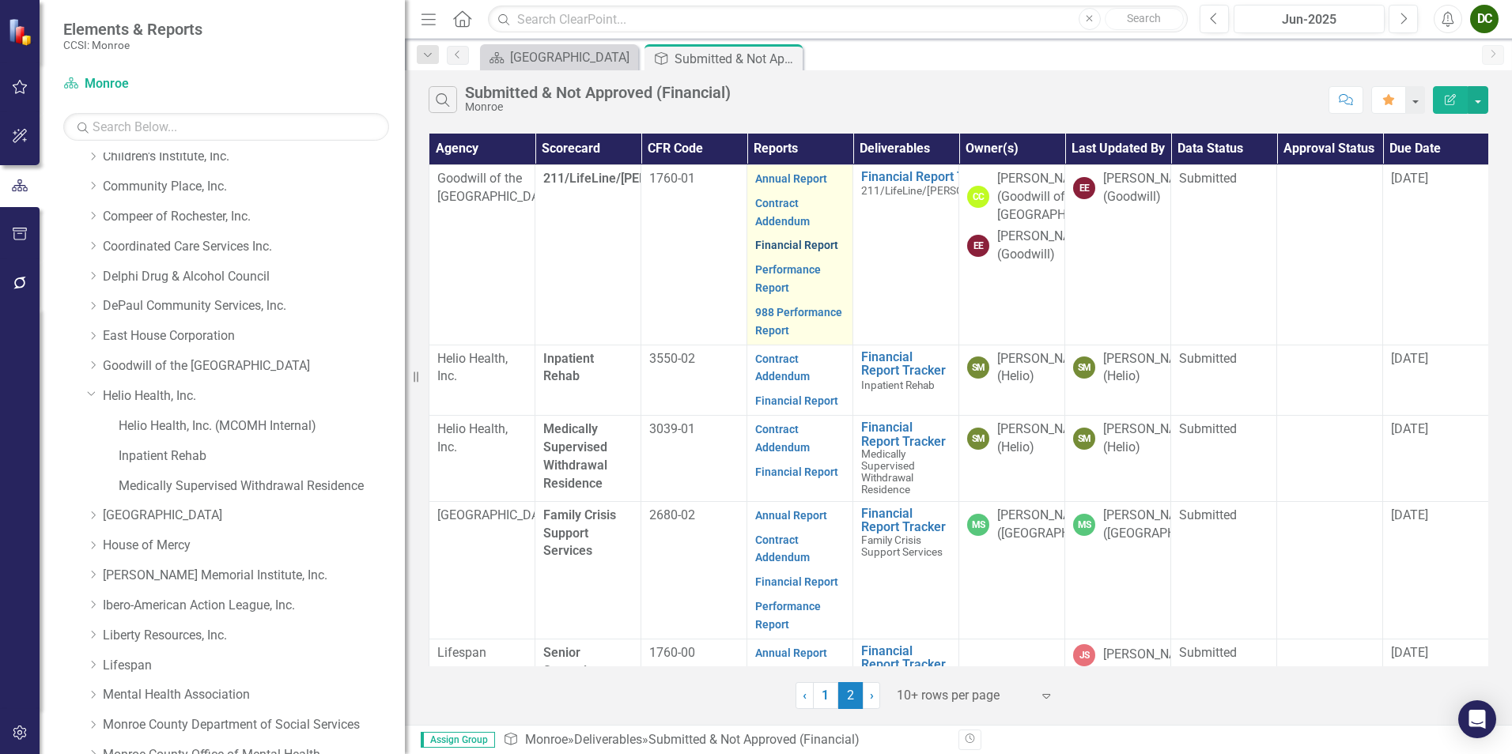
click at [793, 248] on link "Financial Report" at bounding box center [796, 245] width 83 height 13
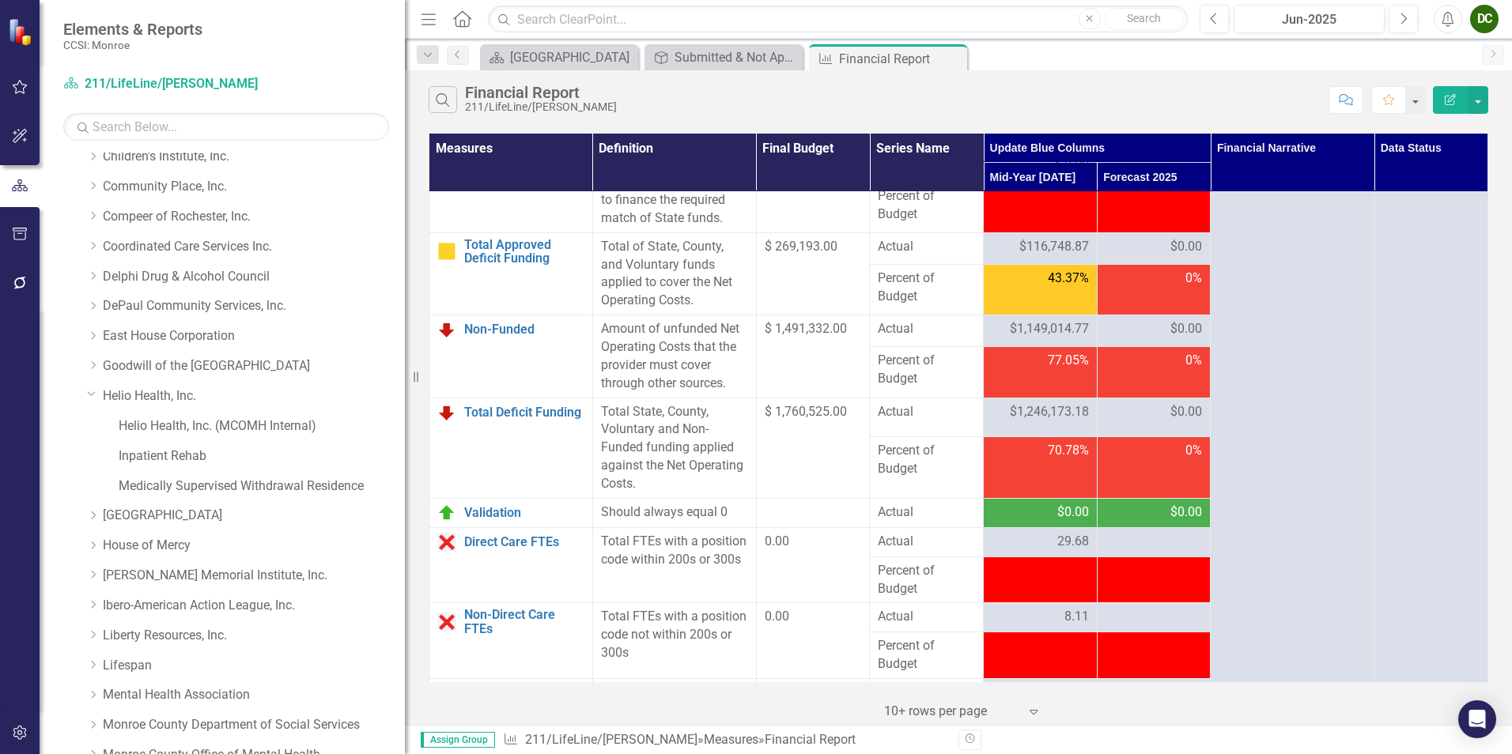
scroll to position [2536, 0]
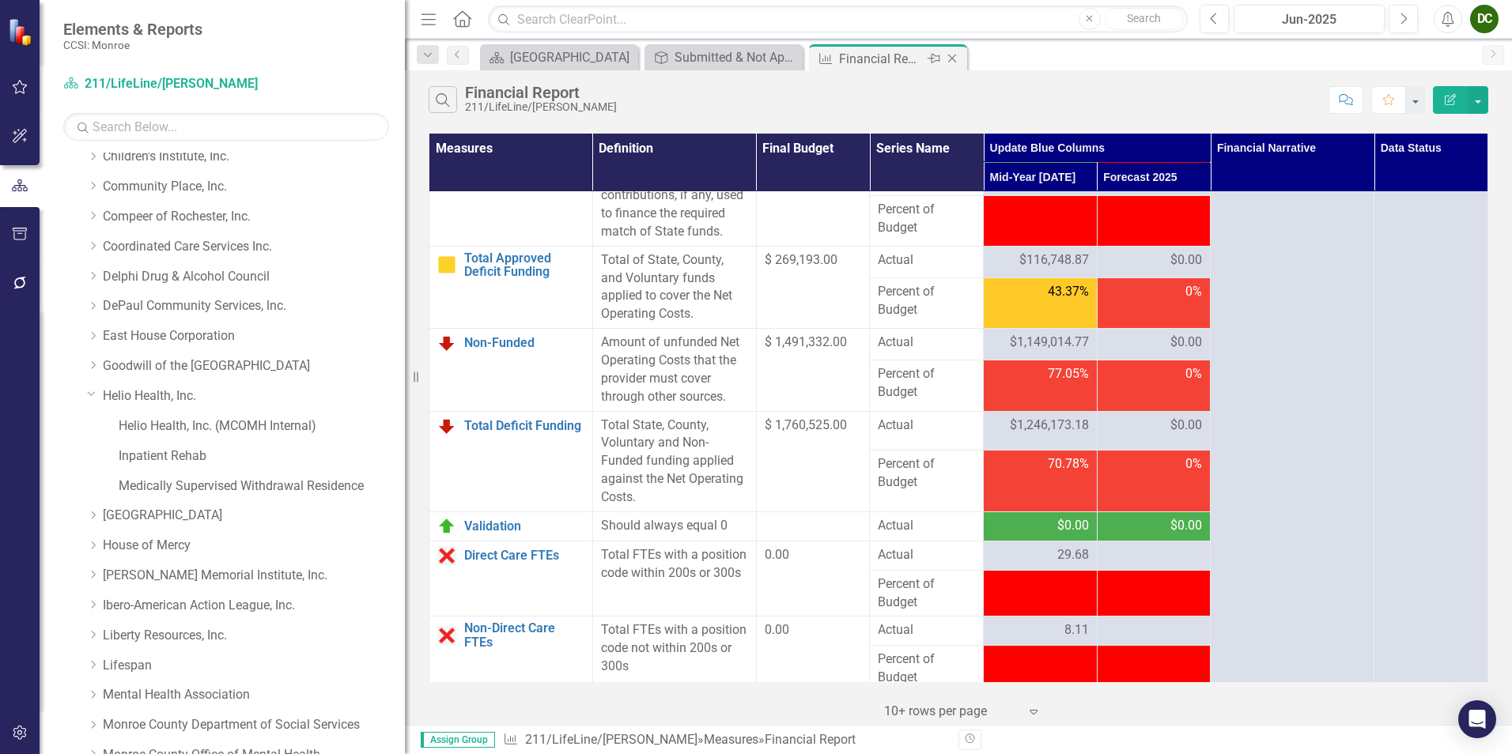
click at [948, 58] on icon "Close" at bounding box center [952, 58] width 16 height 13
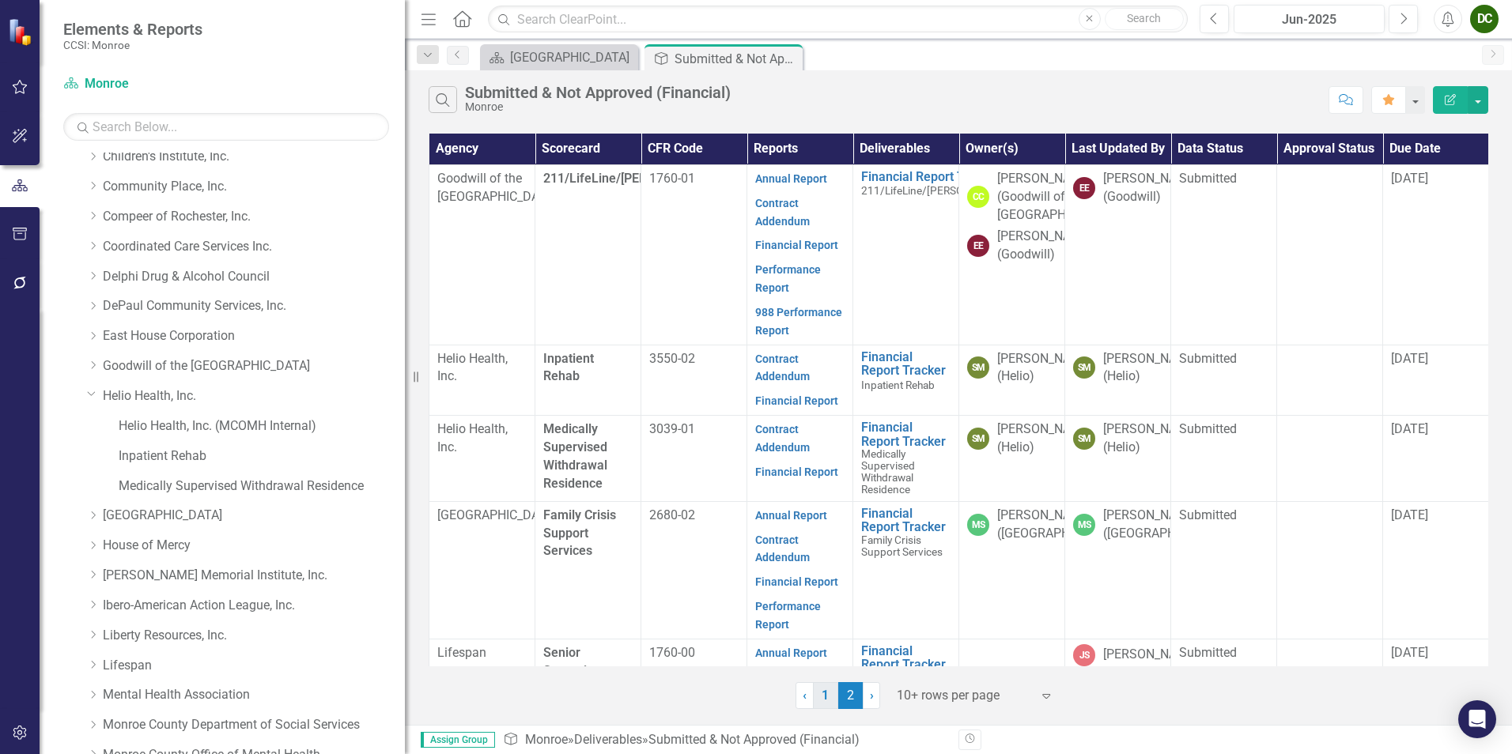
click at [824, 706] on link "1" at bounding box center [825, 695] width 25 height 27
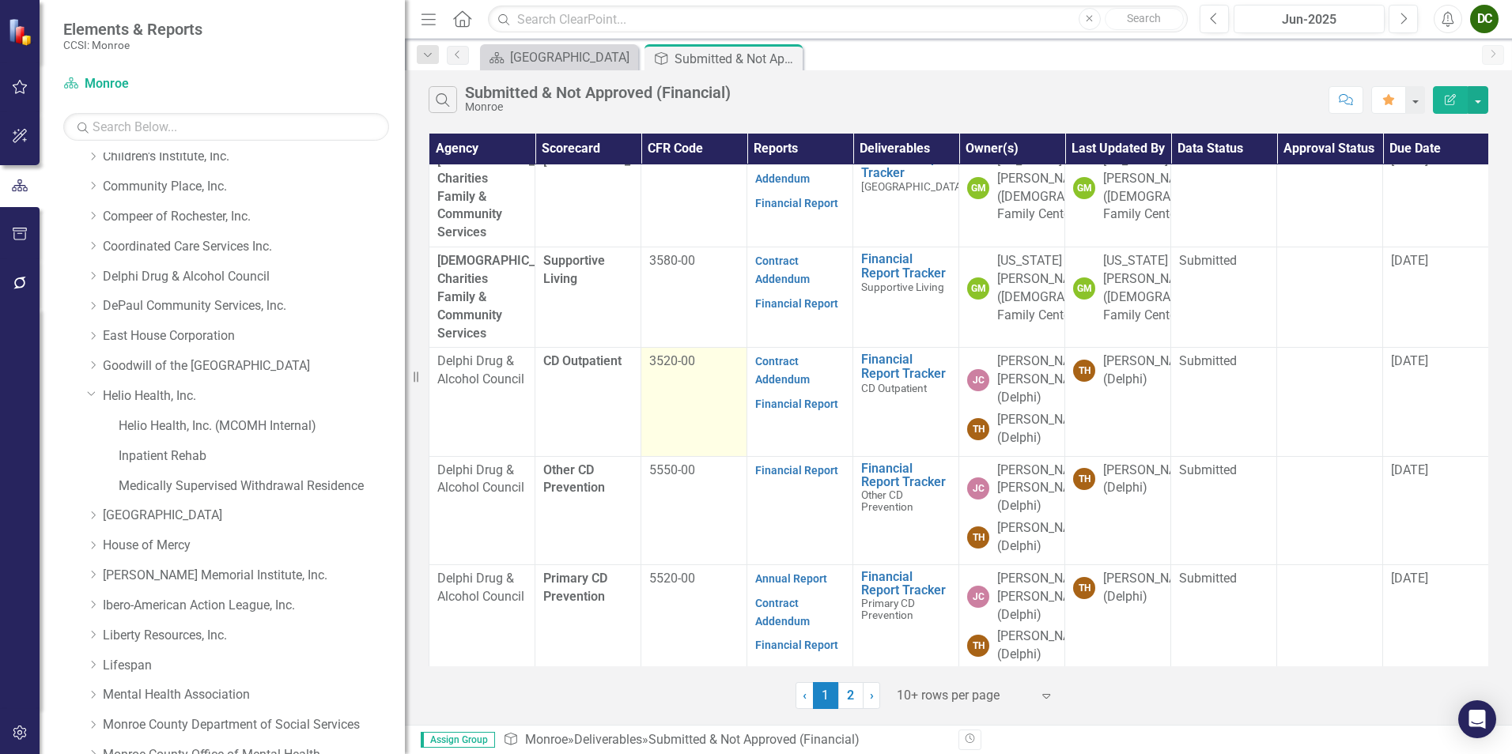
scroll to position [568, 0]
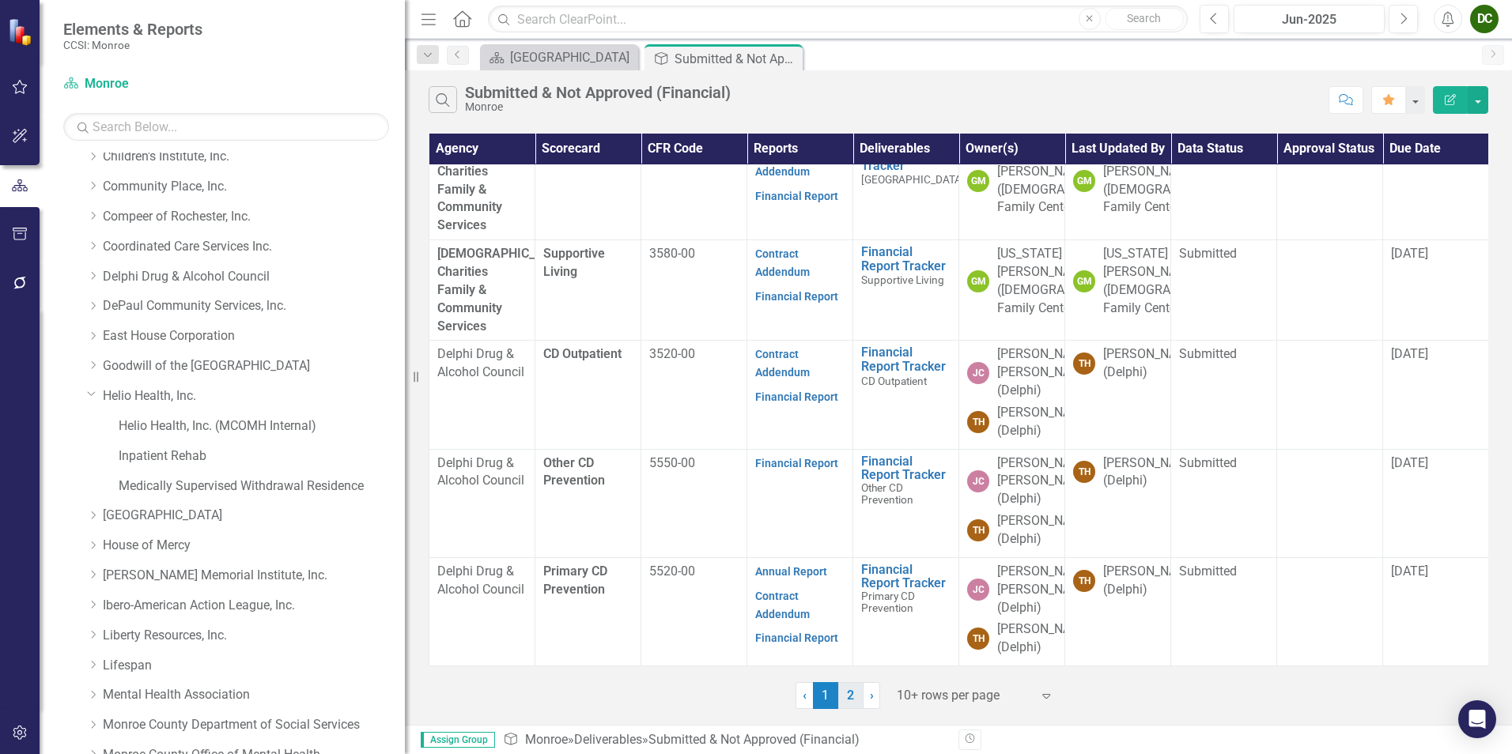
click at [850, 691] on link "2" at bounding box center [850, 695] width 25 height 27
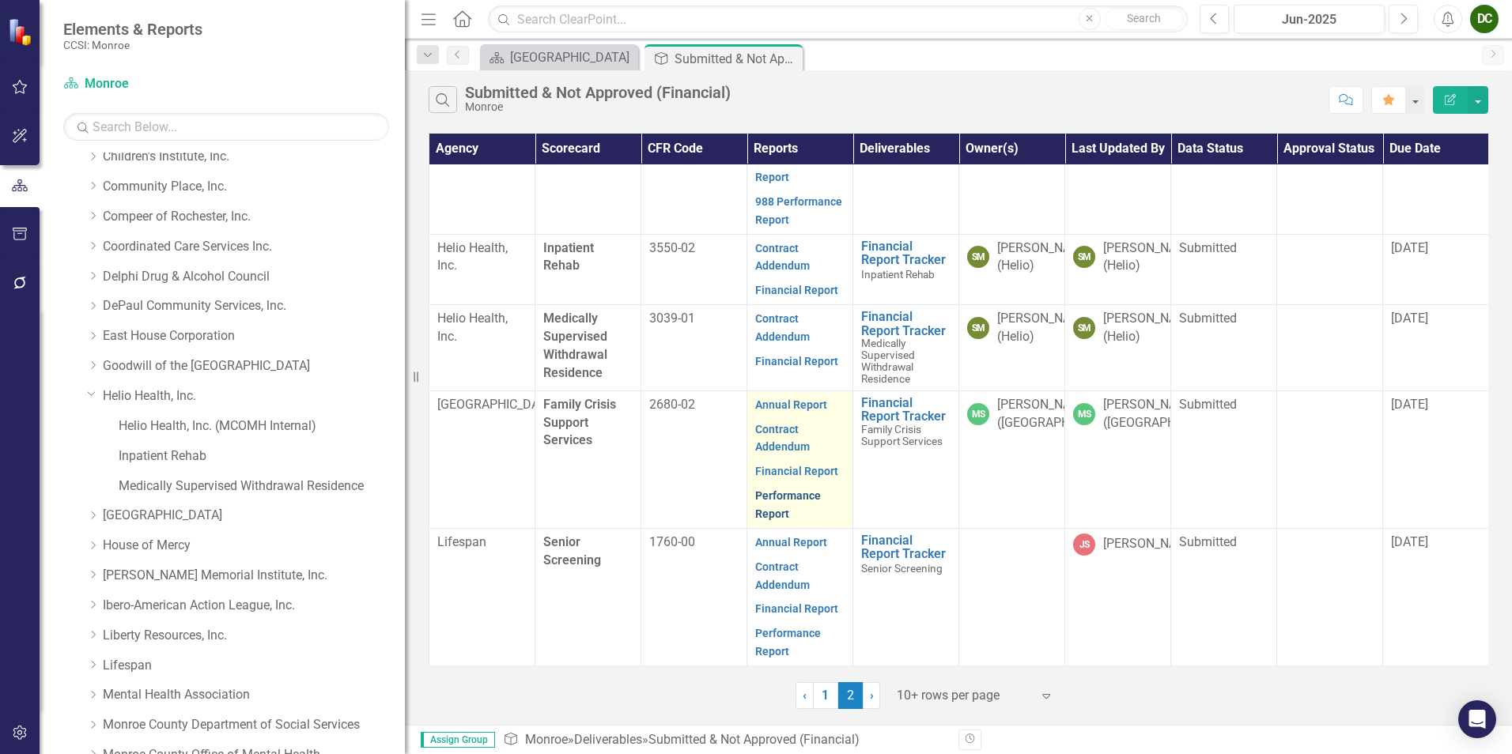
scroll to position [0, 0]
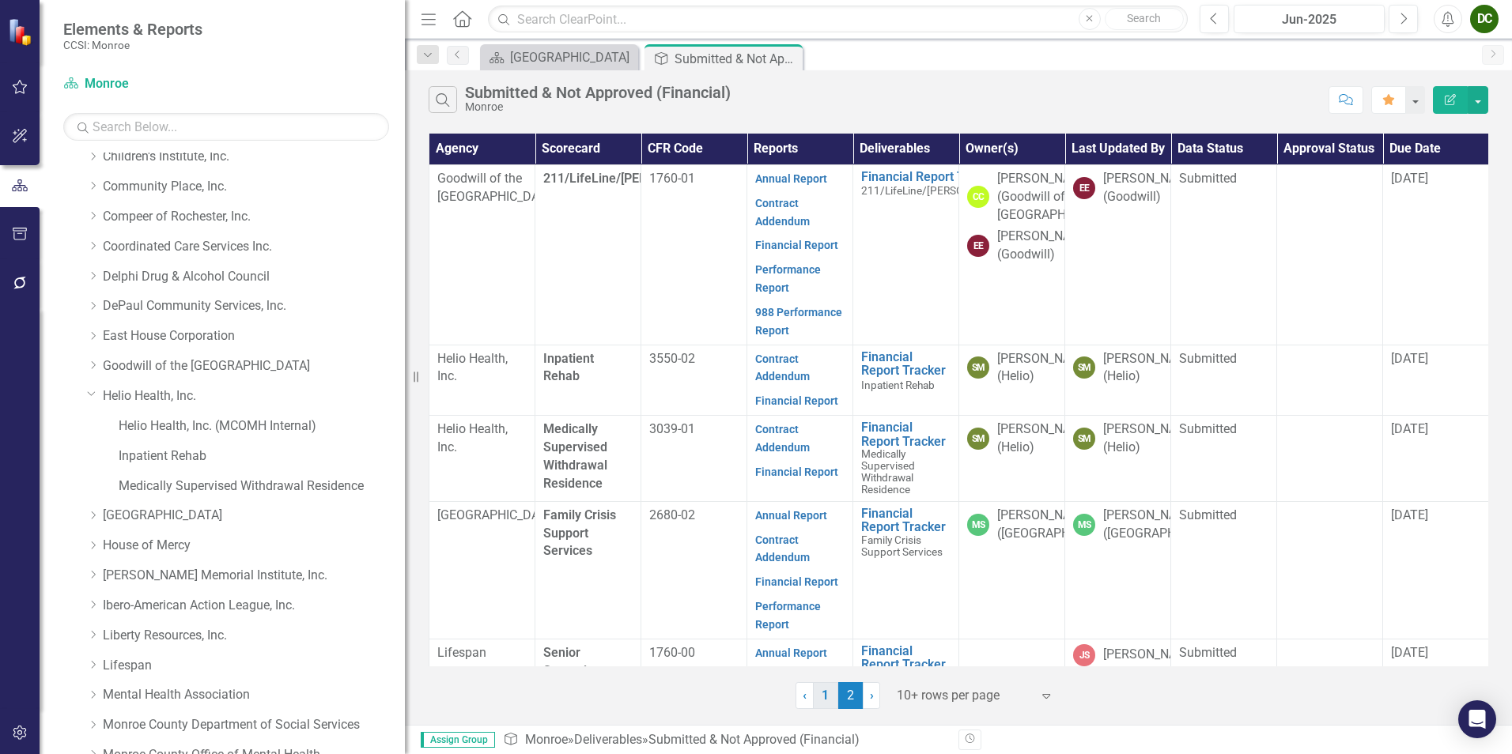
click at [815, 688] on link "1" at bounding box center [825, 695] width 25 height 27
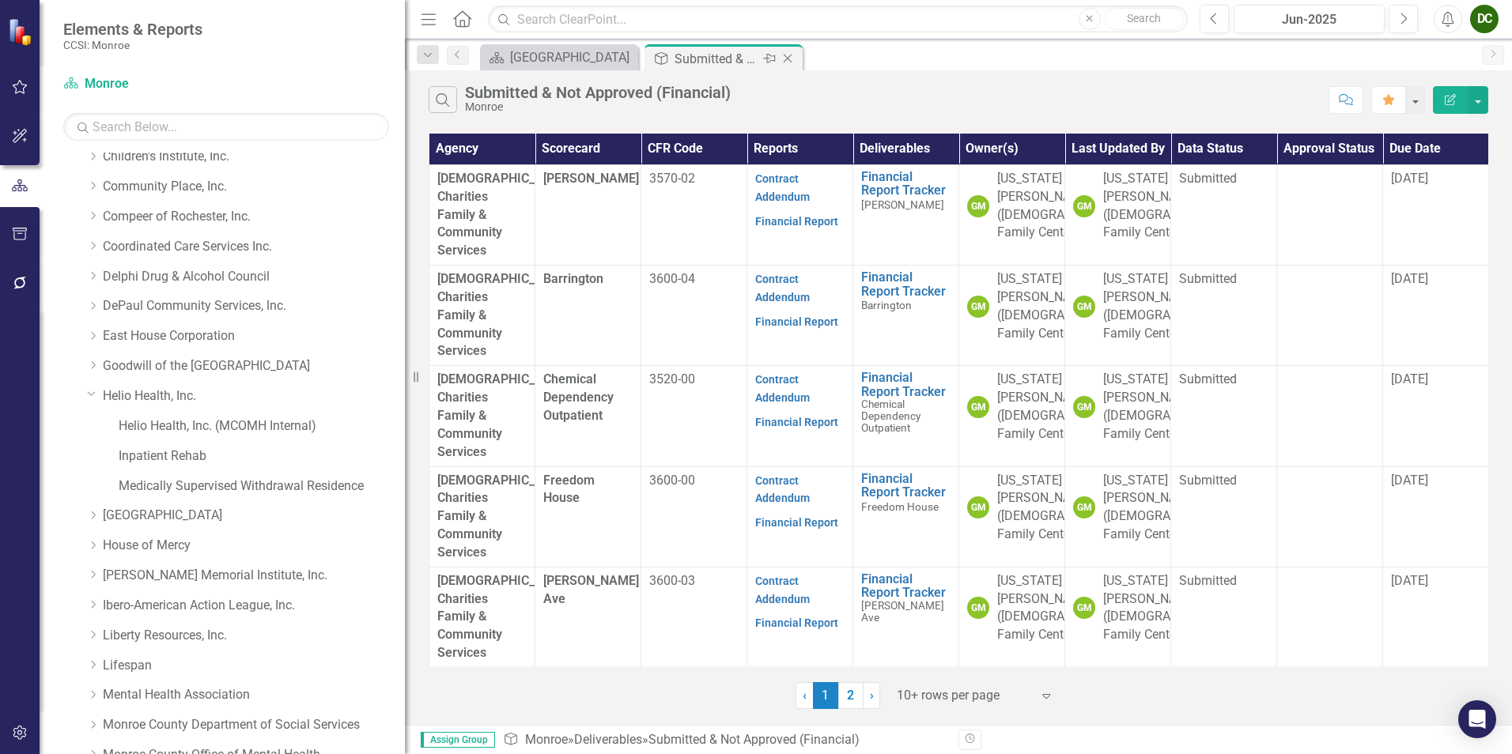
click at [788, 58] on icon at bounding box center [788, 59] width 9 height 9
